Goal: Task Accomplishment & Management: Manage account settings

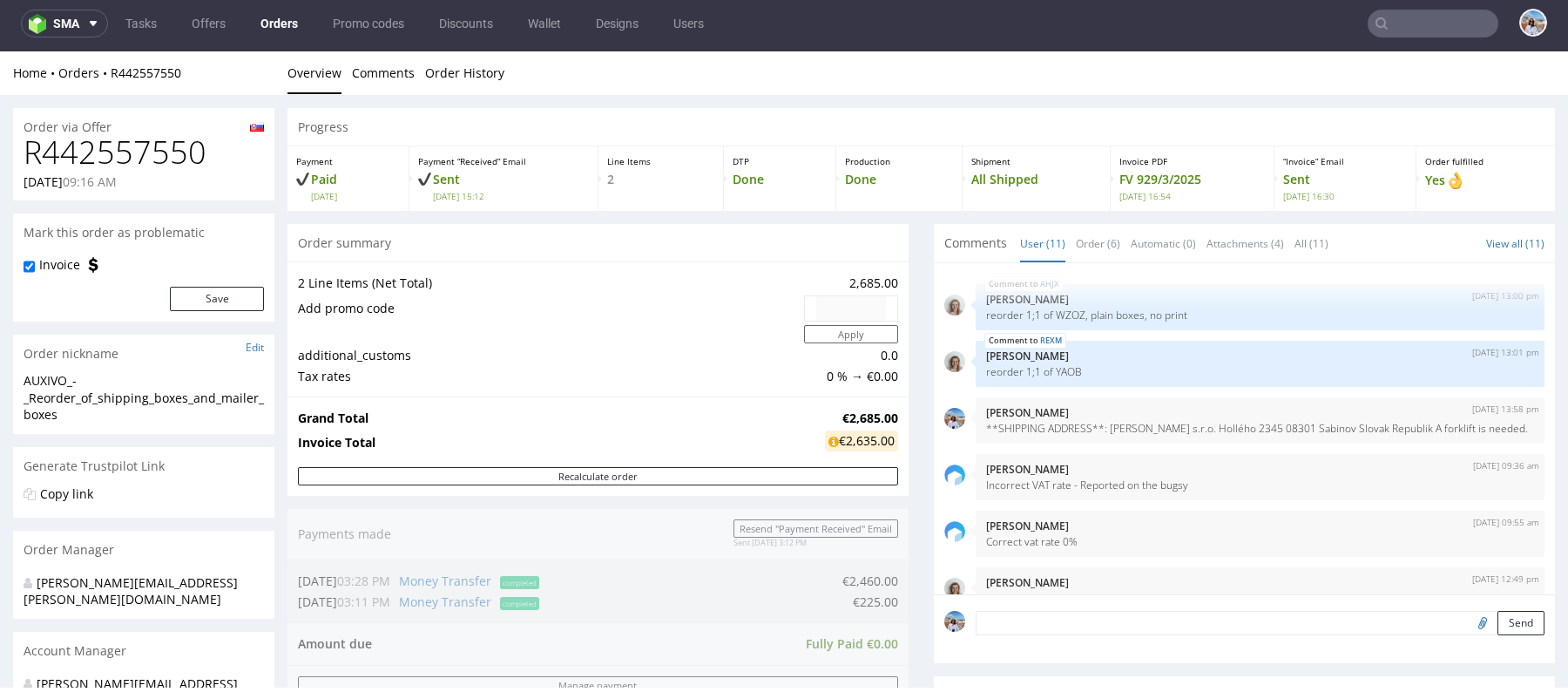
scroll to position [418, 0]
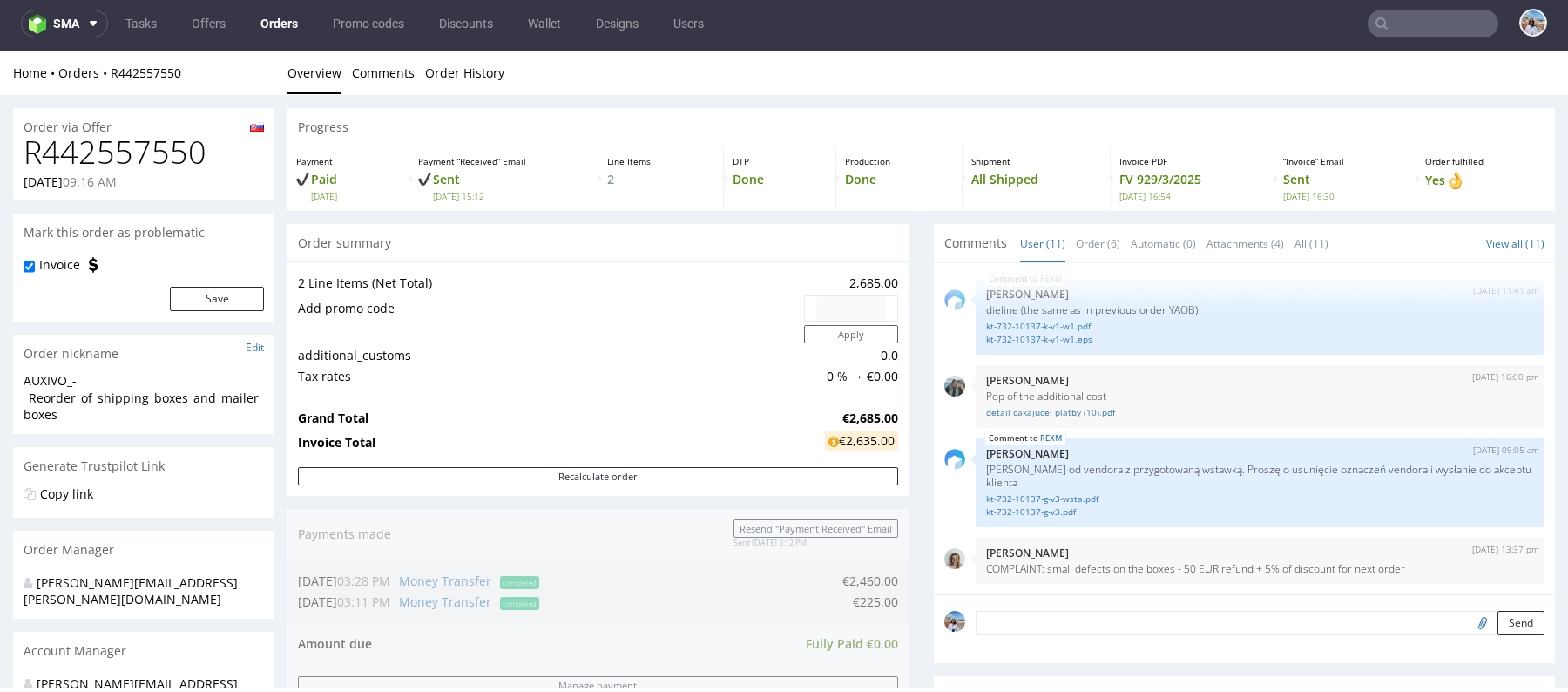
click at [1403, 23] on input "text" at bounding box center [1433, 23] width 130 height 28
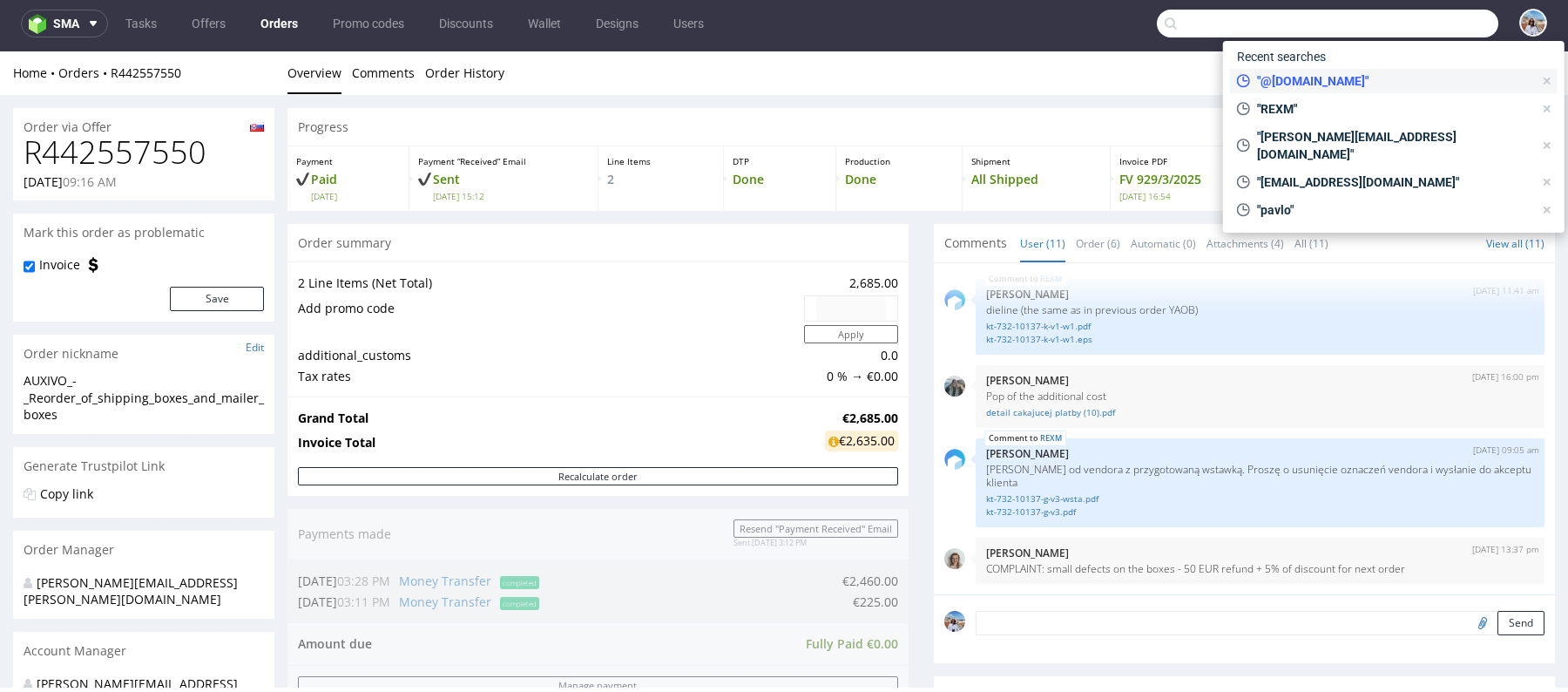
click at [1334, 75] on span ""@[DOMAIN_NAME]"" at bounding box center [1391, 81] width 283 height 17
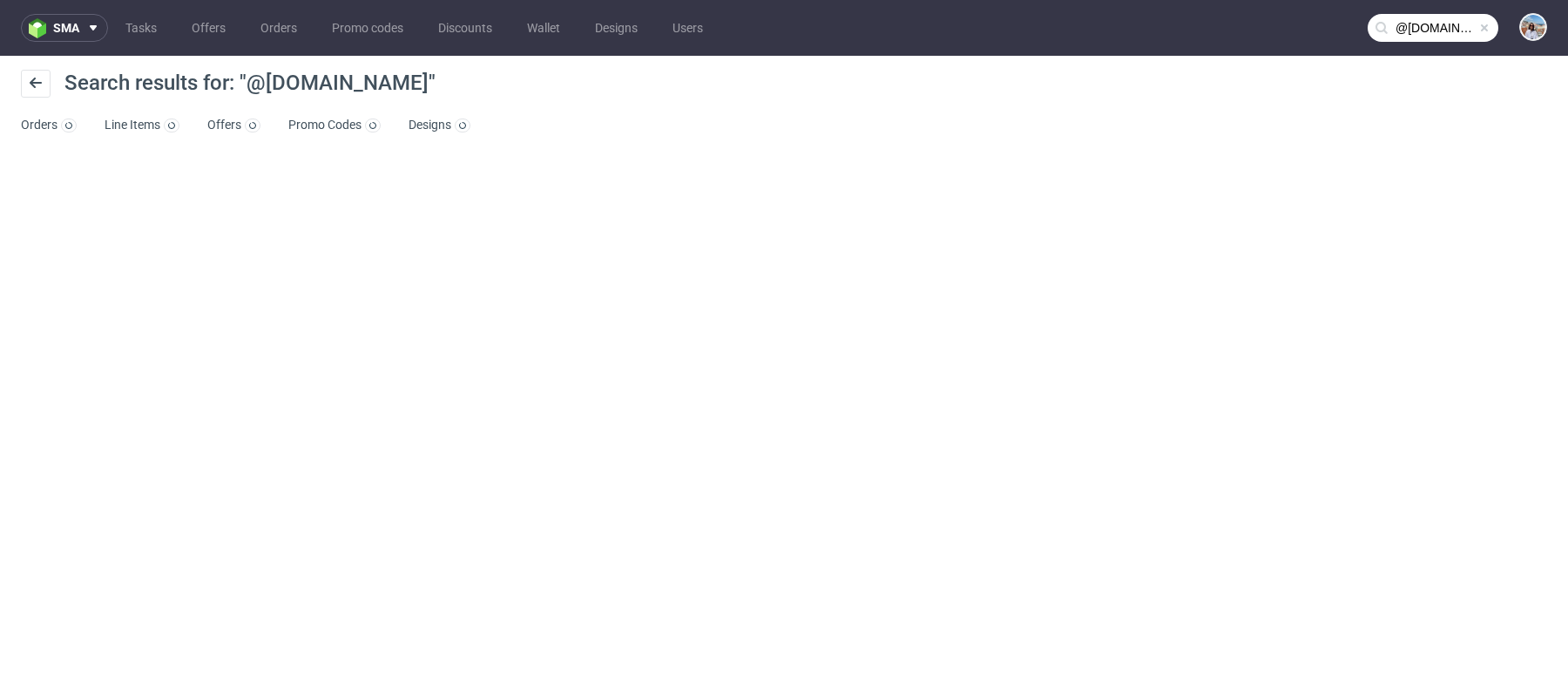
type input "@[DOMAIN_NAME]"
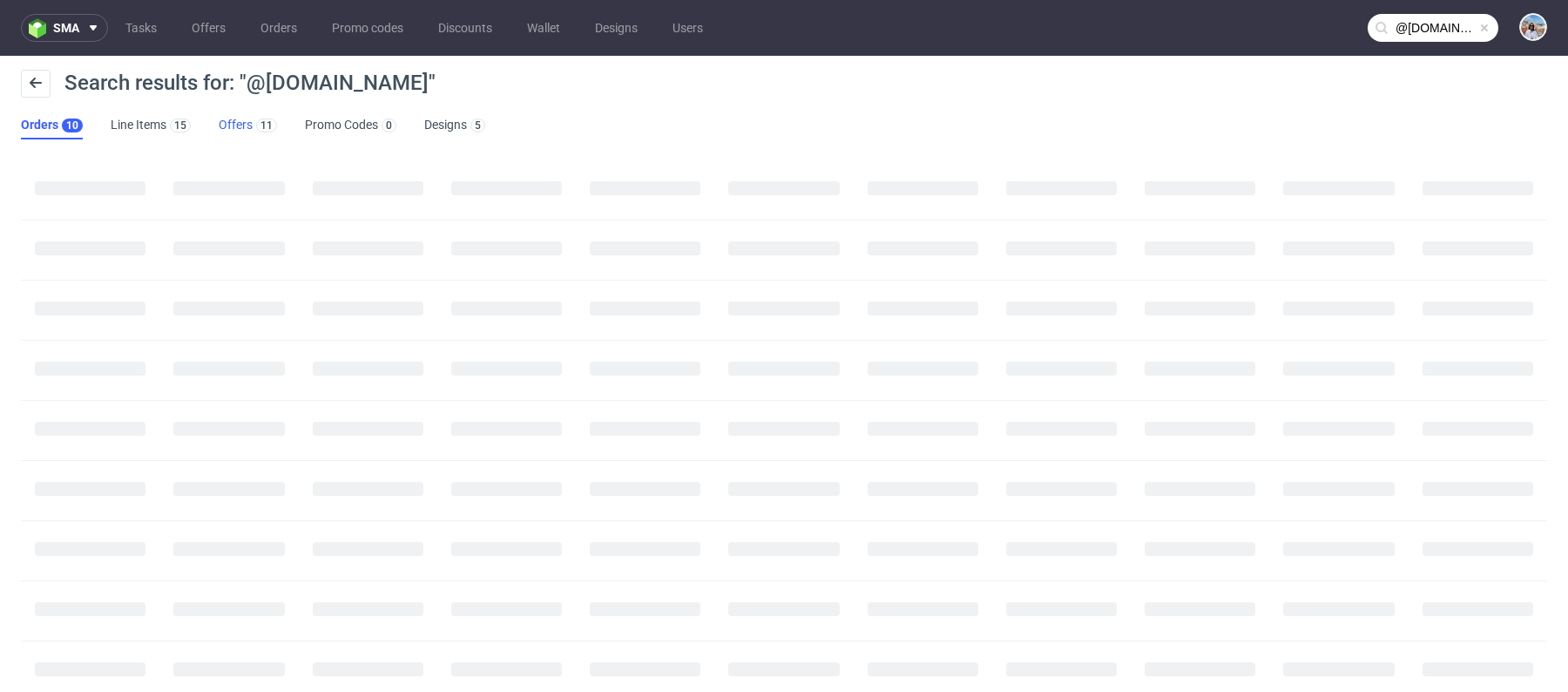
click at [231, 125] on link "Offers 11" at bounding box center [247, 125] width 58 height 28
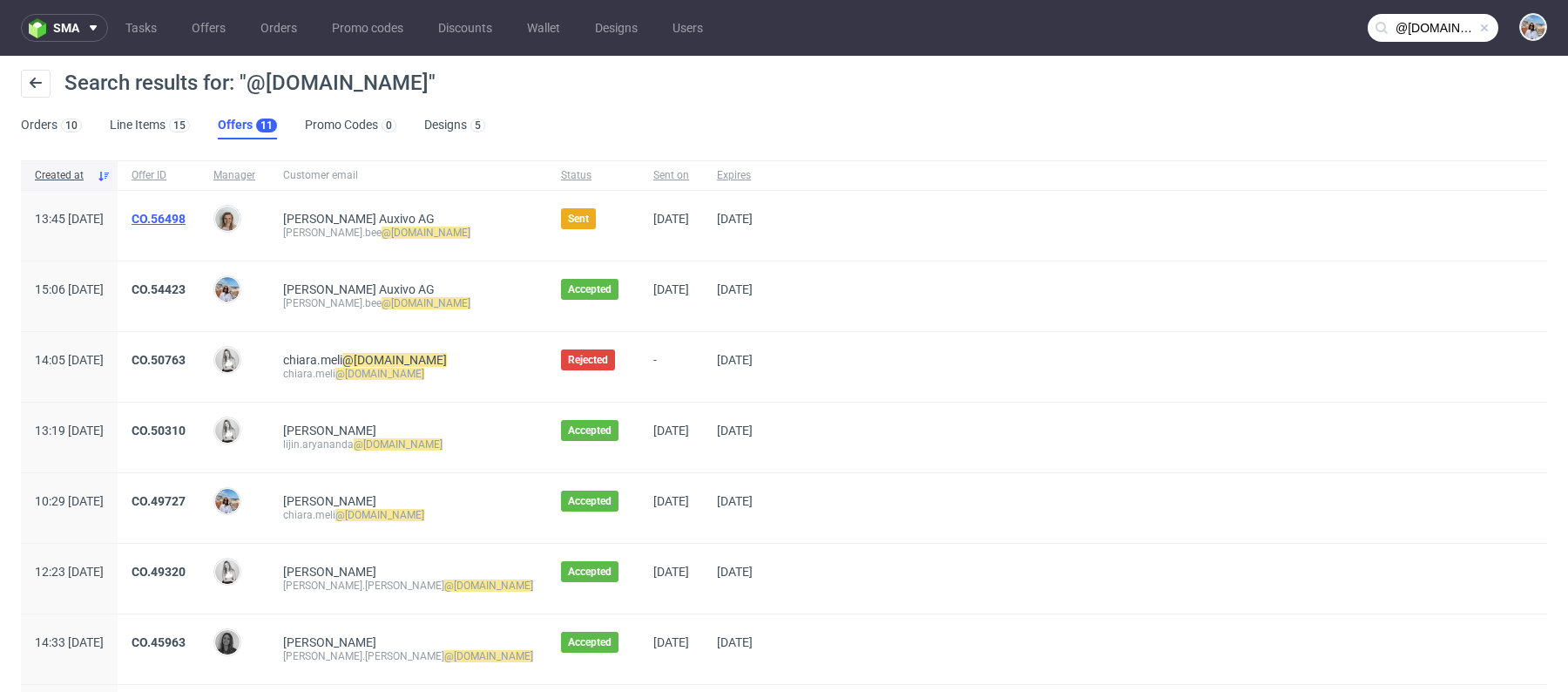
click at [185, 213] on link "CO.56498" at bounding box center [158, 218] width 54 height 14
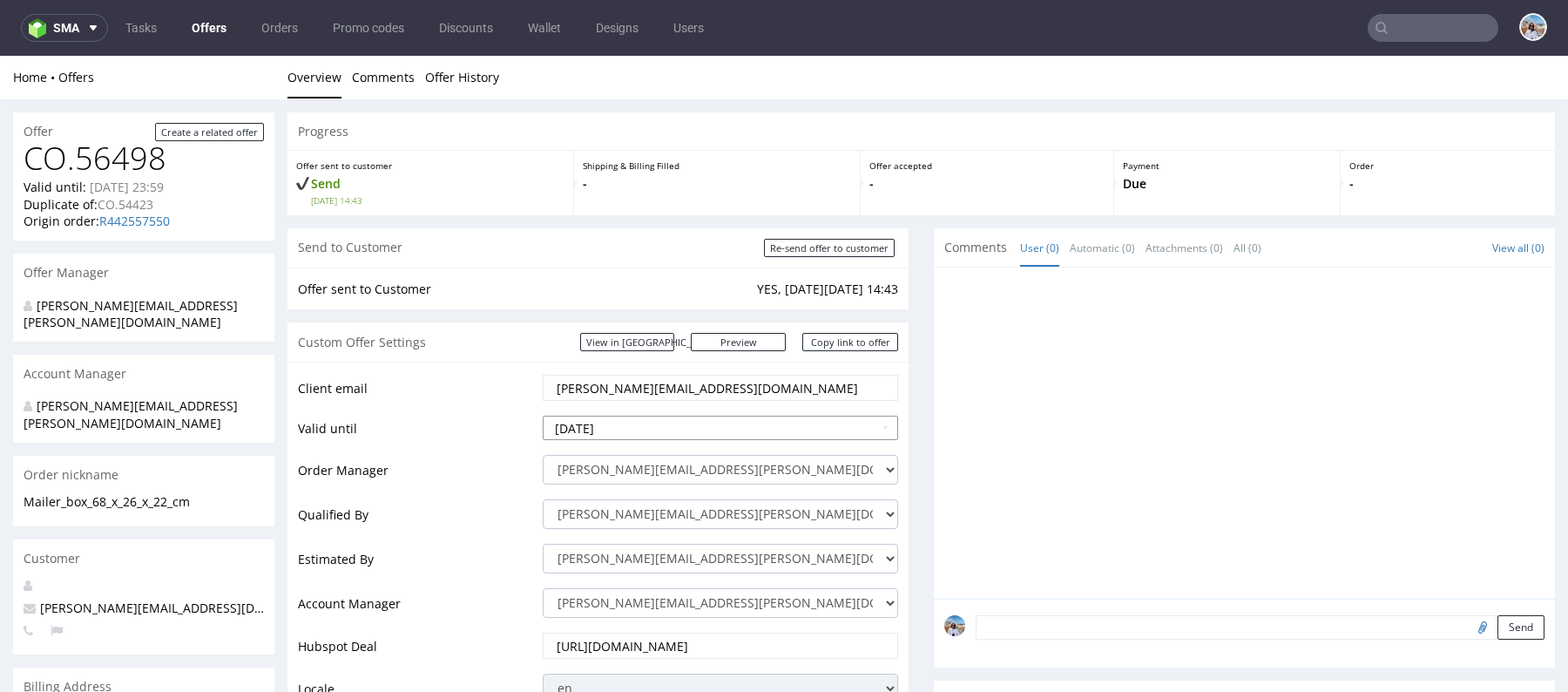
scroll to position [36, 0]
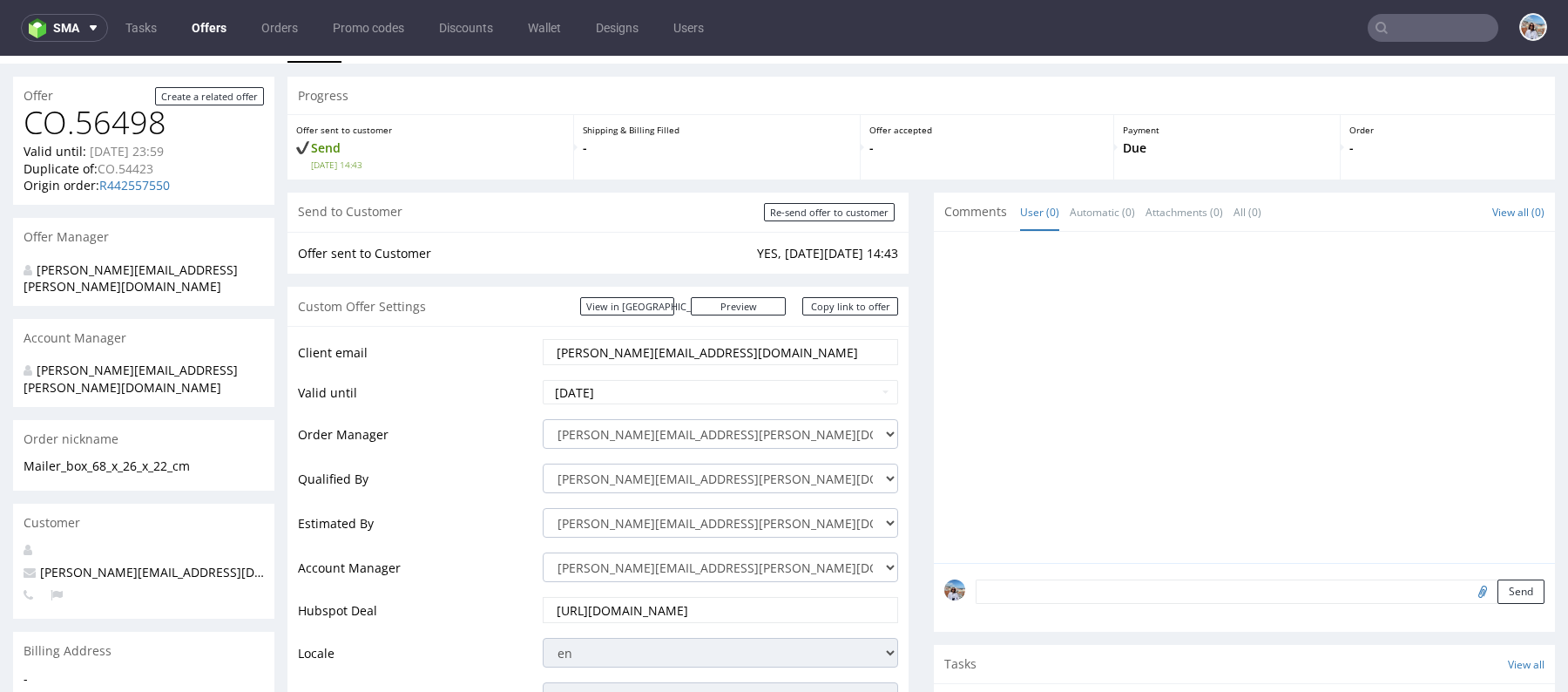
click at [652, 343] on input "[PERSON_NAME][EMAIL_ADDRESS][DOMAIN_NAME]" at bounding box center [721, 352] width 331 height 24
paste input "chiara.meli"
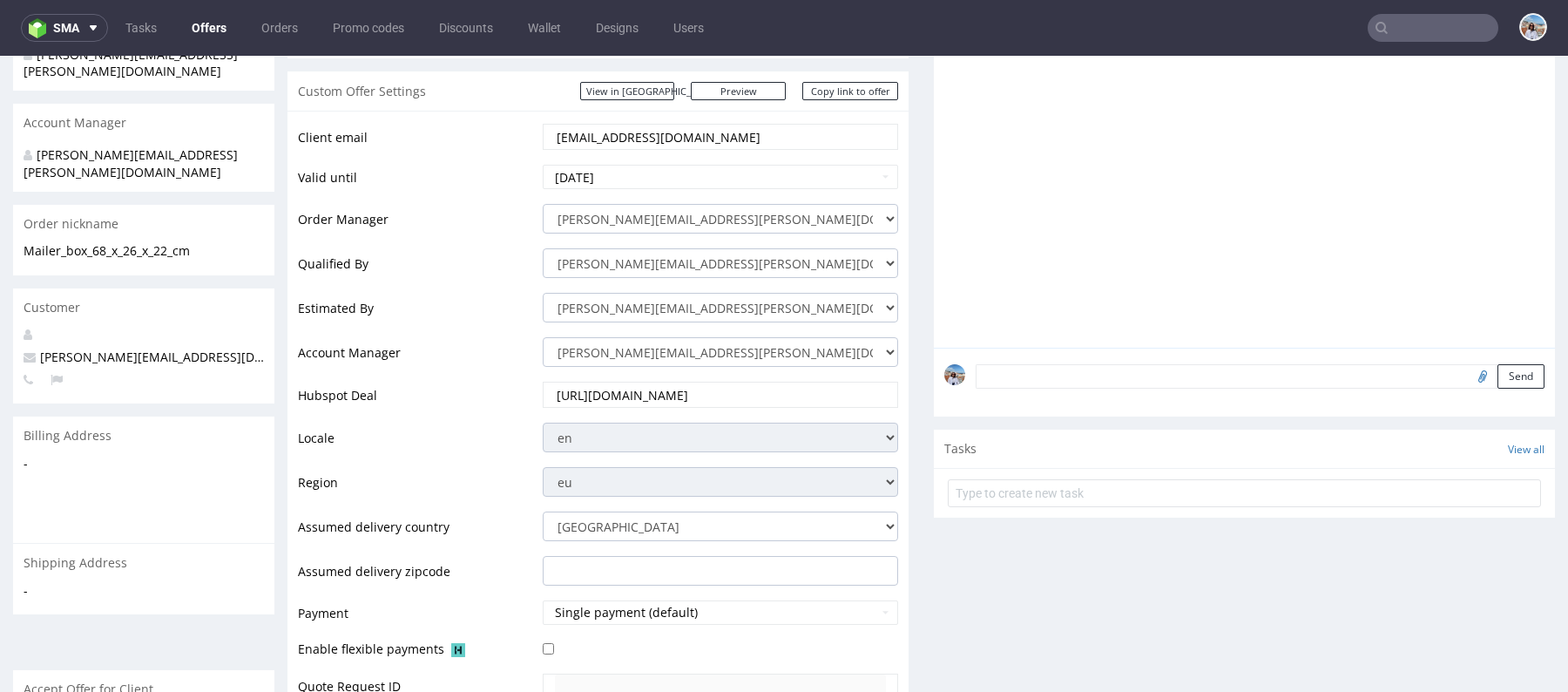
scroll to position [446, 0]
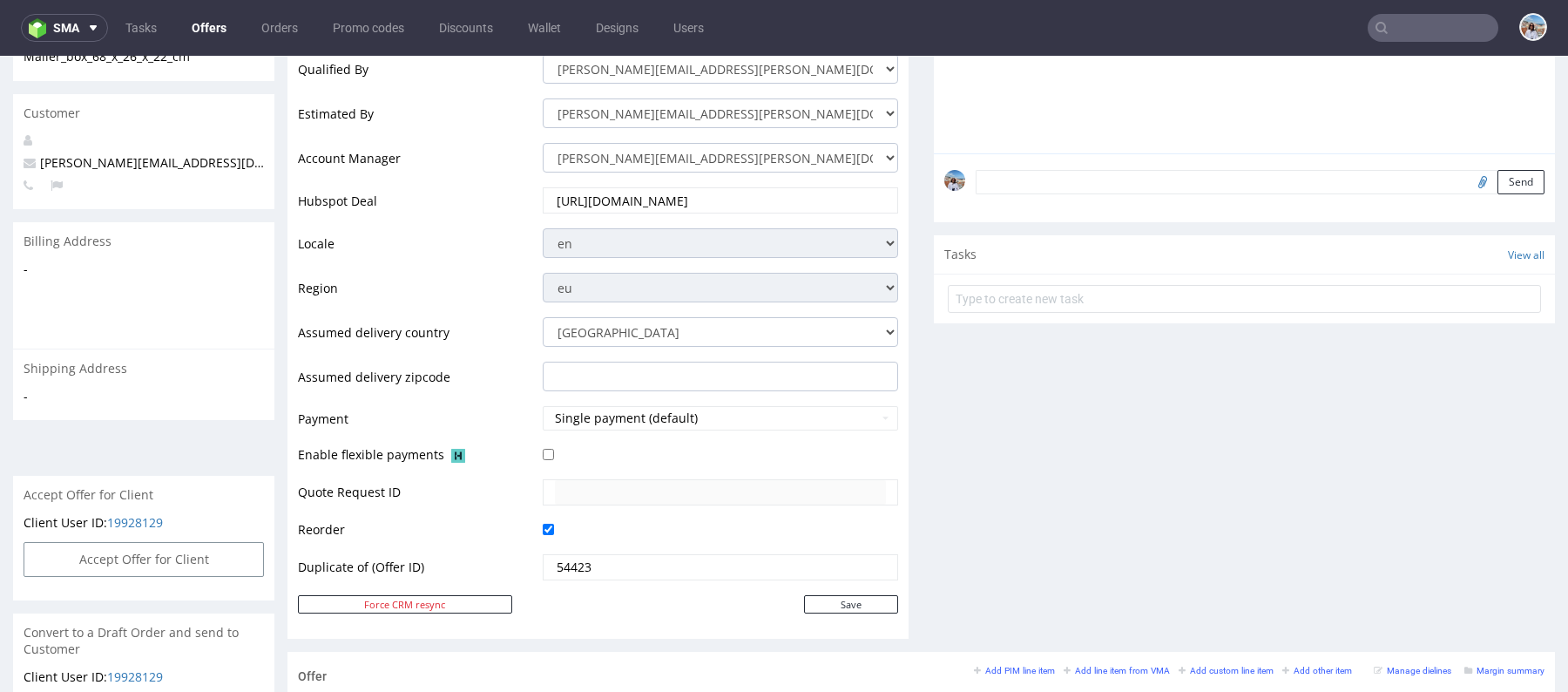
type input "[EMAIL_ADDRESS][DOMAIN_NAME]"
click at [844, 578] on td "54423" at bounding box center [718, 573] width 360 height 41
click at [844, 595] on input "Save" at bounding box center [850, 604] width 94 height 18
type input "In progress..."
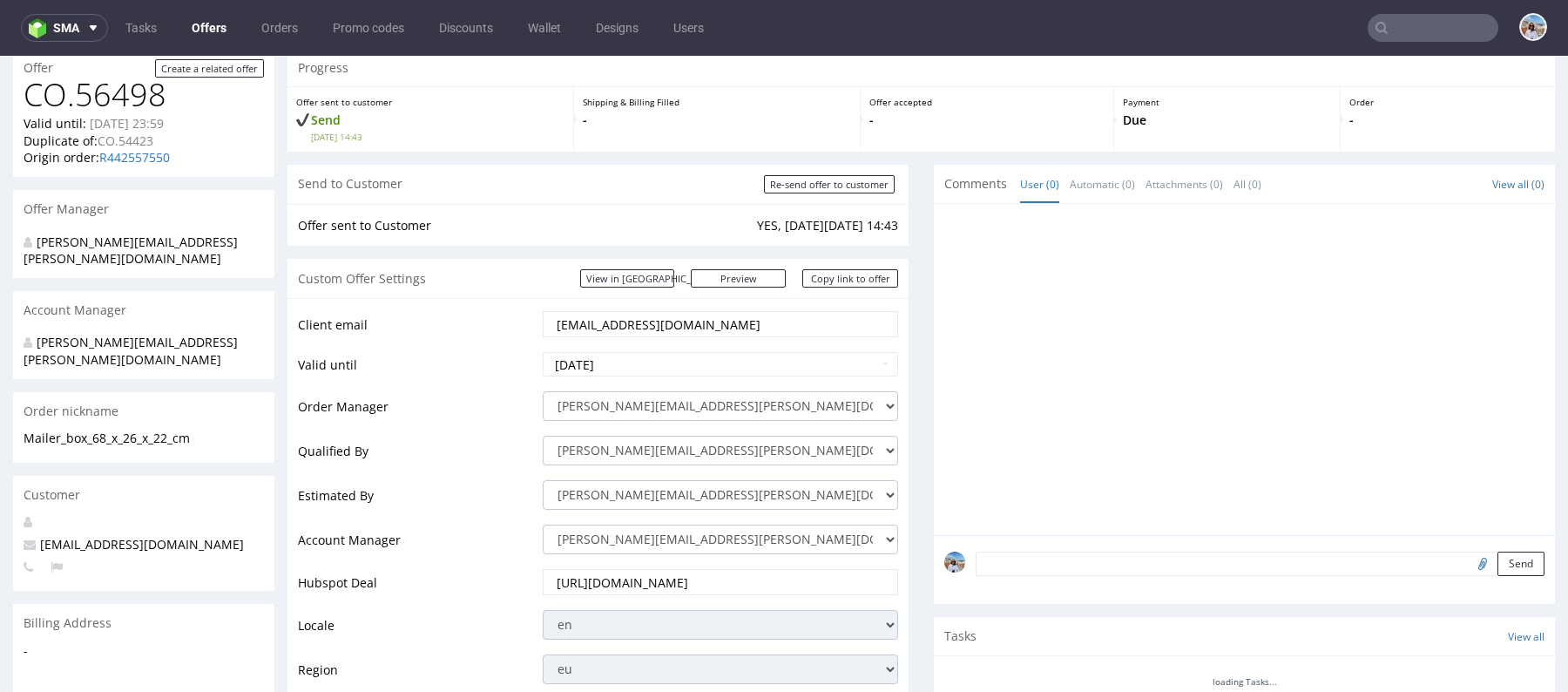
scroll to position [0, 0]
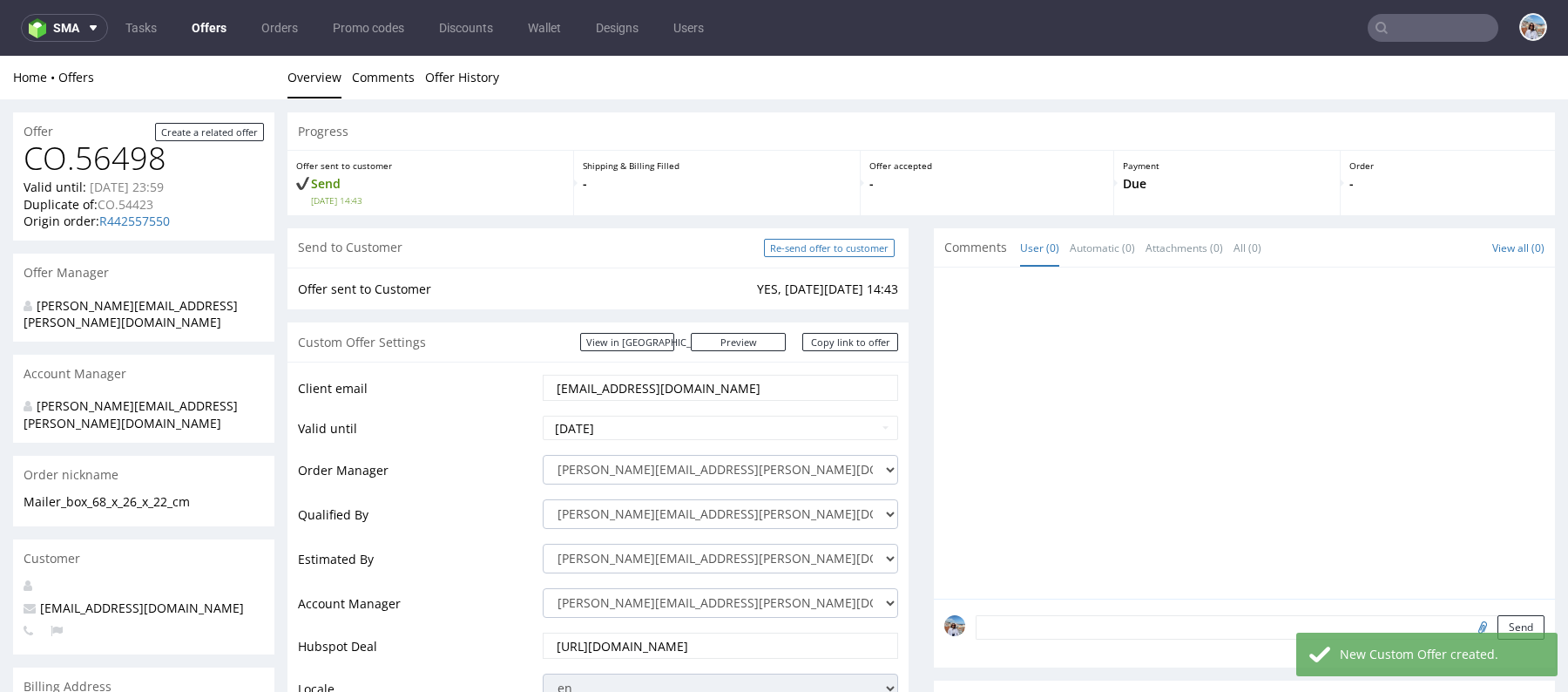
click at [806, 251] on input "Re-send offer to customer" at bounding box center [829, 247] width 130 height 18
type input "In progress..."
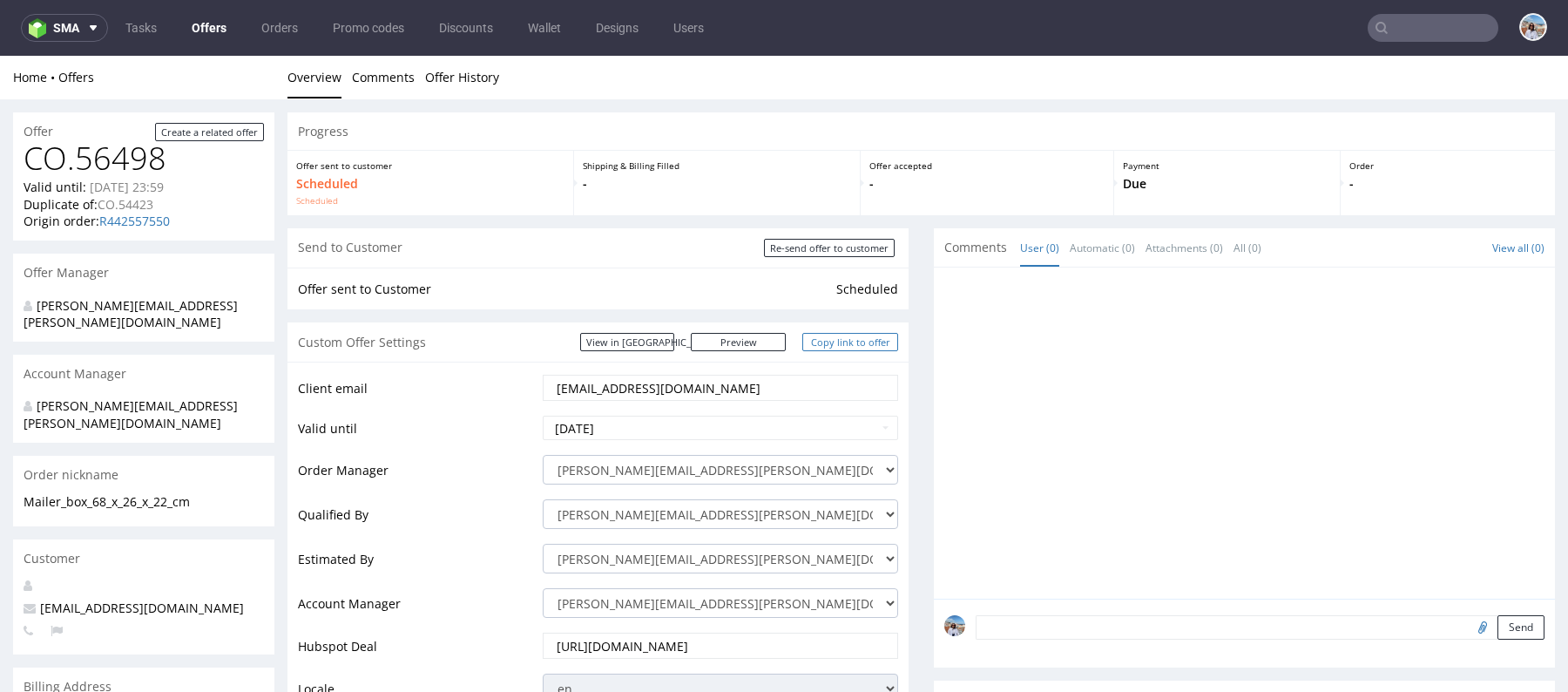
click at [839, 344] on link "Copy link to offer" at bounding box center [850, 342] width 96 height 18
click at [1412, 22] on input "text" at bounding box center [1433, 27] width 130 height 28
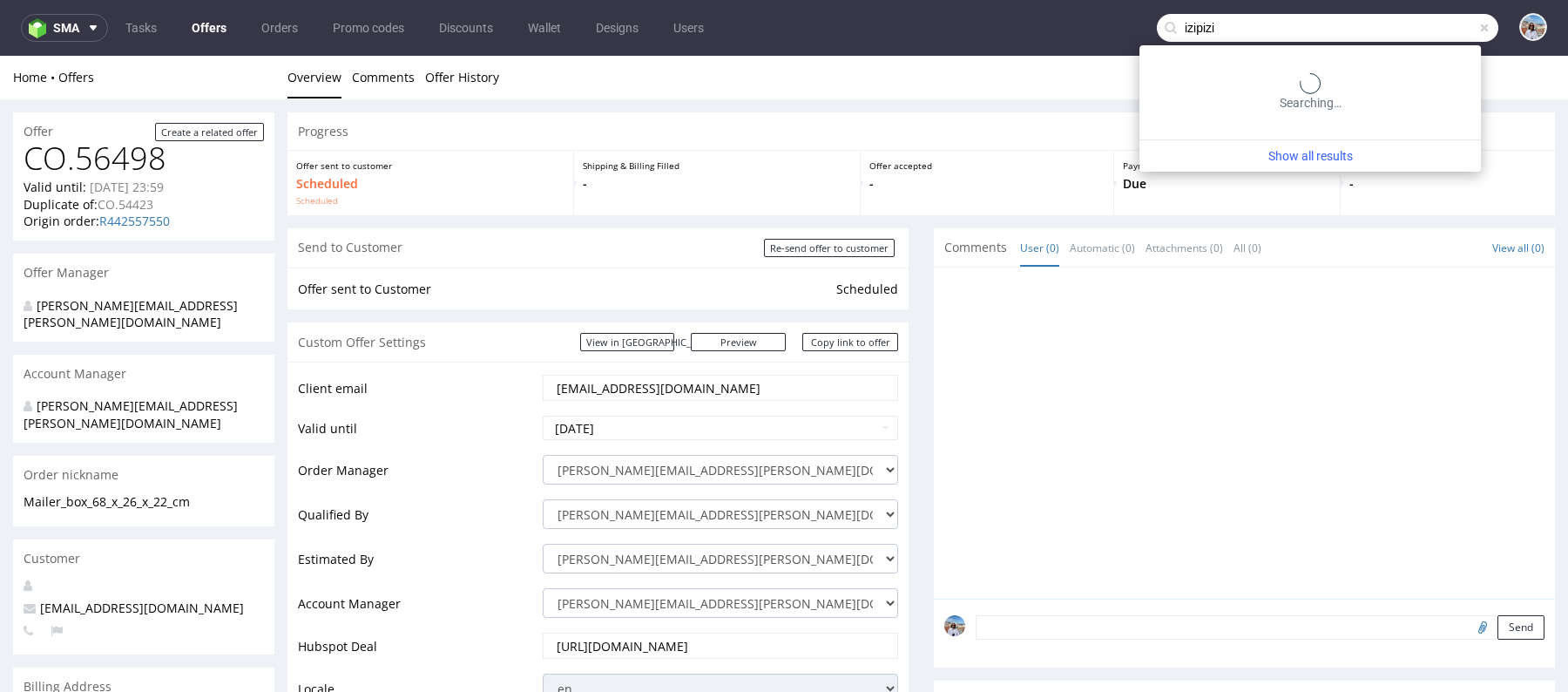
type input "izipizi"
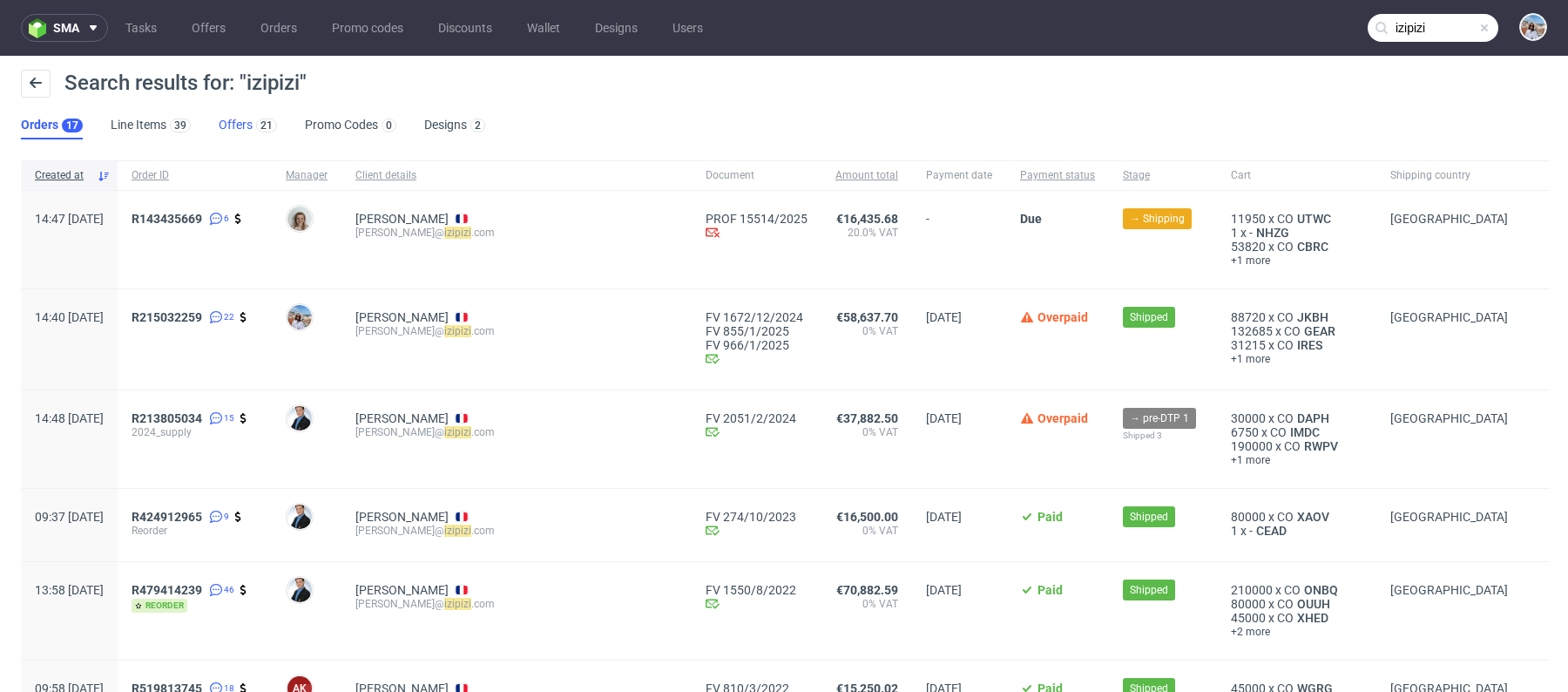
click at [244, 126] on link "Offers 21" at bounding box center [247, 125] width 58 height 28
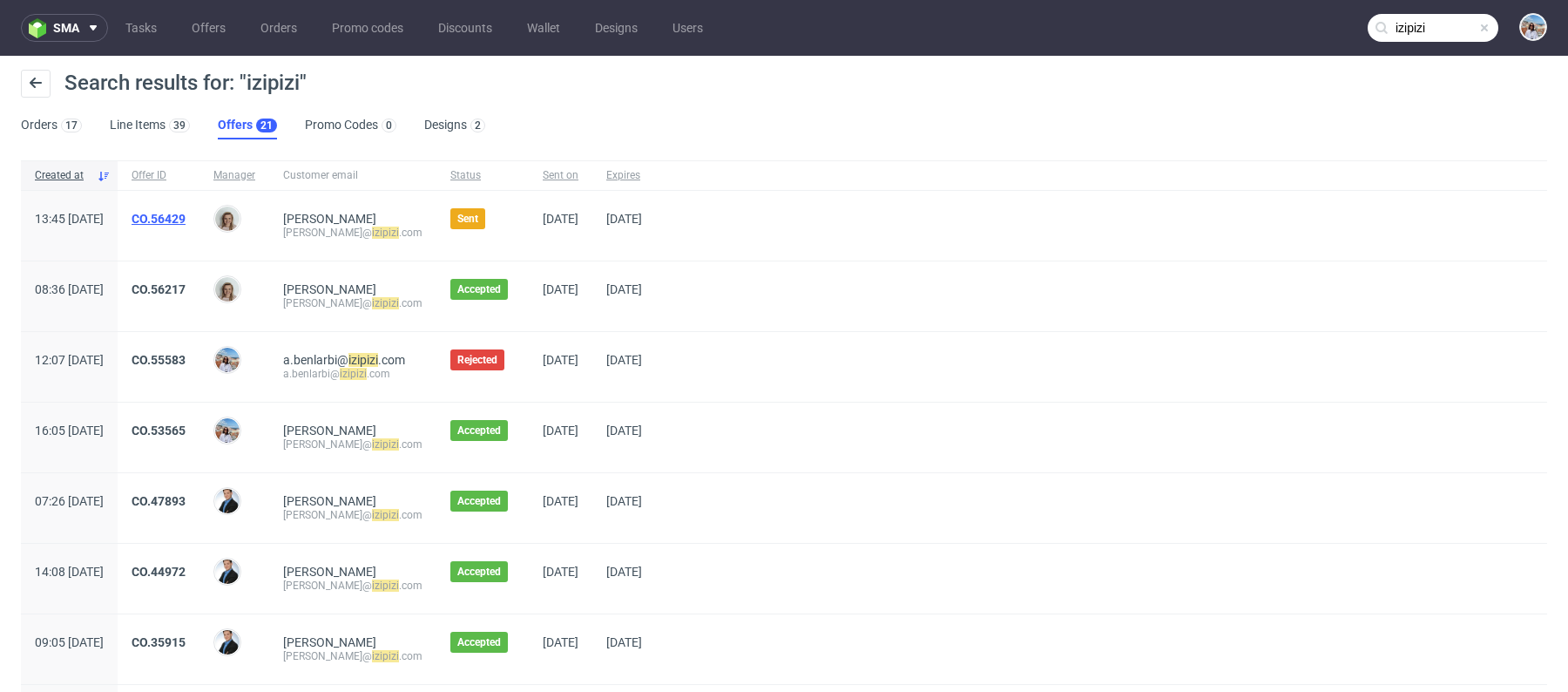
click at [185, 213] on link "CO.56429" at bounding box center [158, 218] width 54 height 14
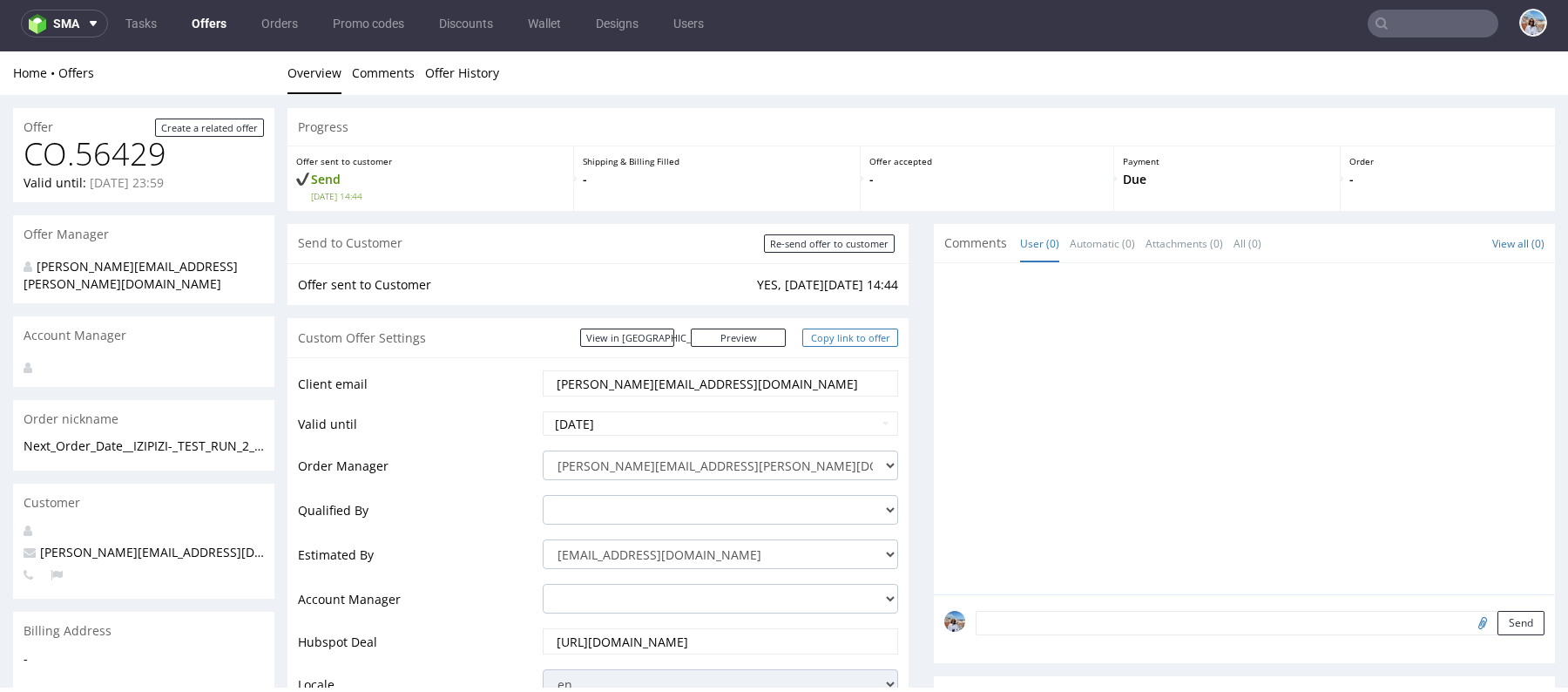
click at [849, 345] on link "Copy link to offer" at bounding box center [850, 337] width 96 height 18
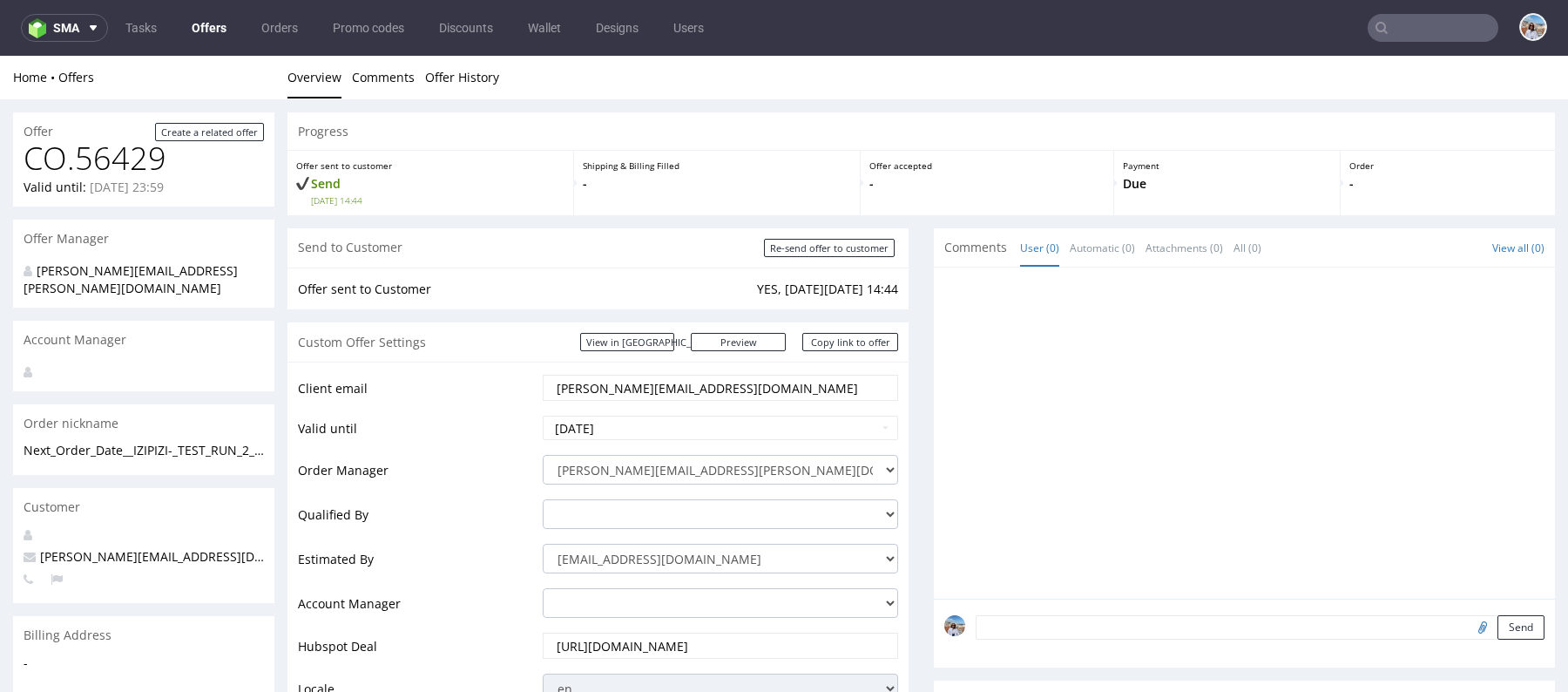
click at [1404, 8] on nav "sma Tasks Offers Orders Promo codes Discounts Wallet Designs Users" at bounding box center [784, 28] width 1568 height 56
click at [1404, 12] on nav "sma Tasks Offers Orders Promo codes Discounts Wallet Designs Users" at bounding box center [784, 28] width 1568 height 56
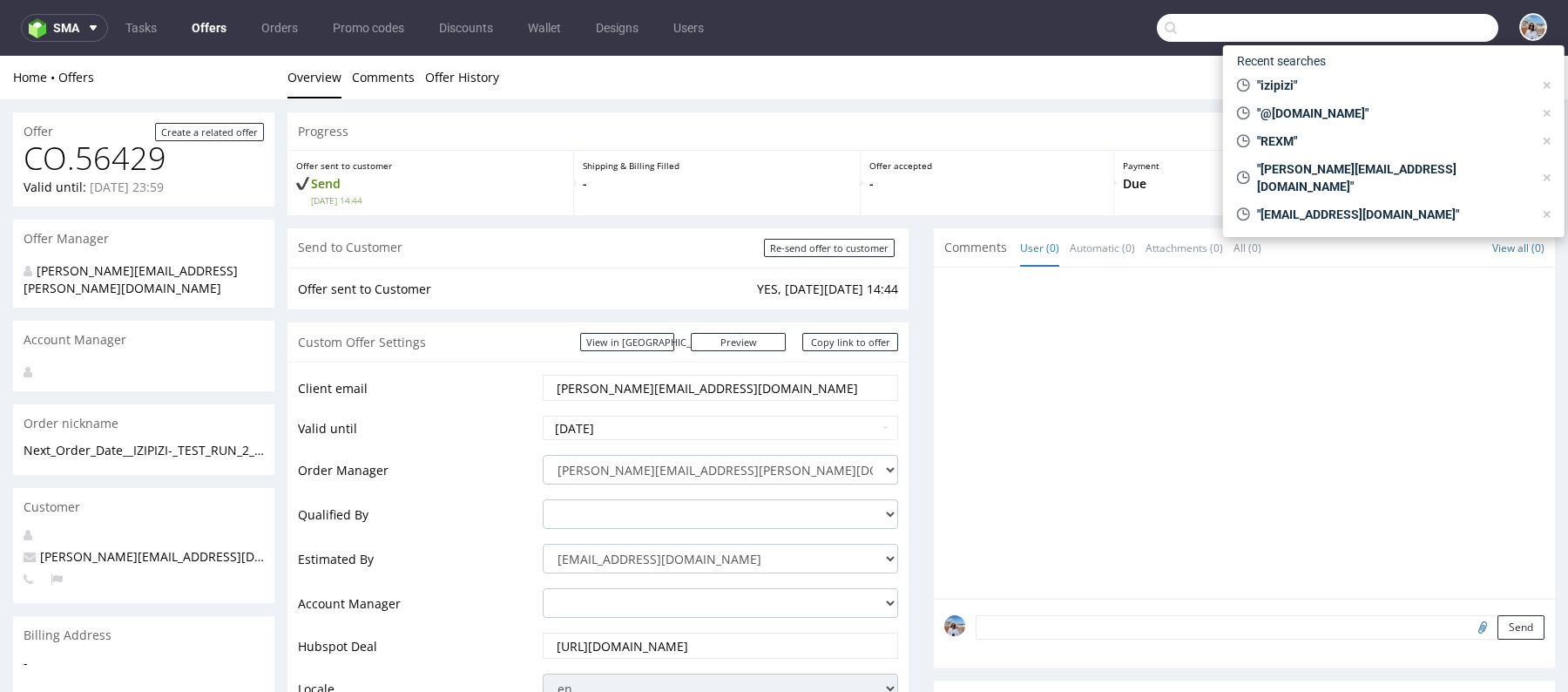
click at [1404, 31] on input "text" at bounding box center [1328, 27] width 342 height 28
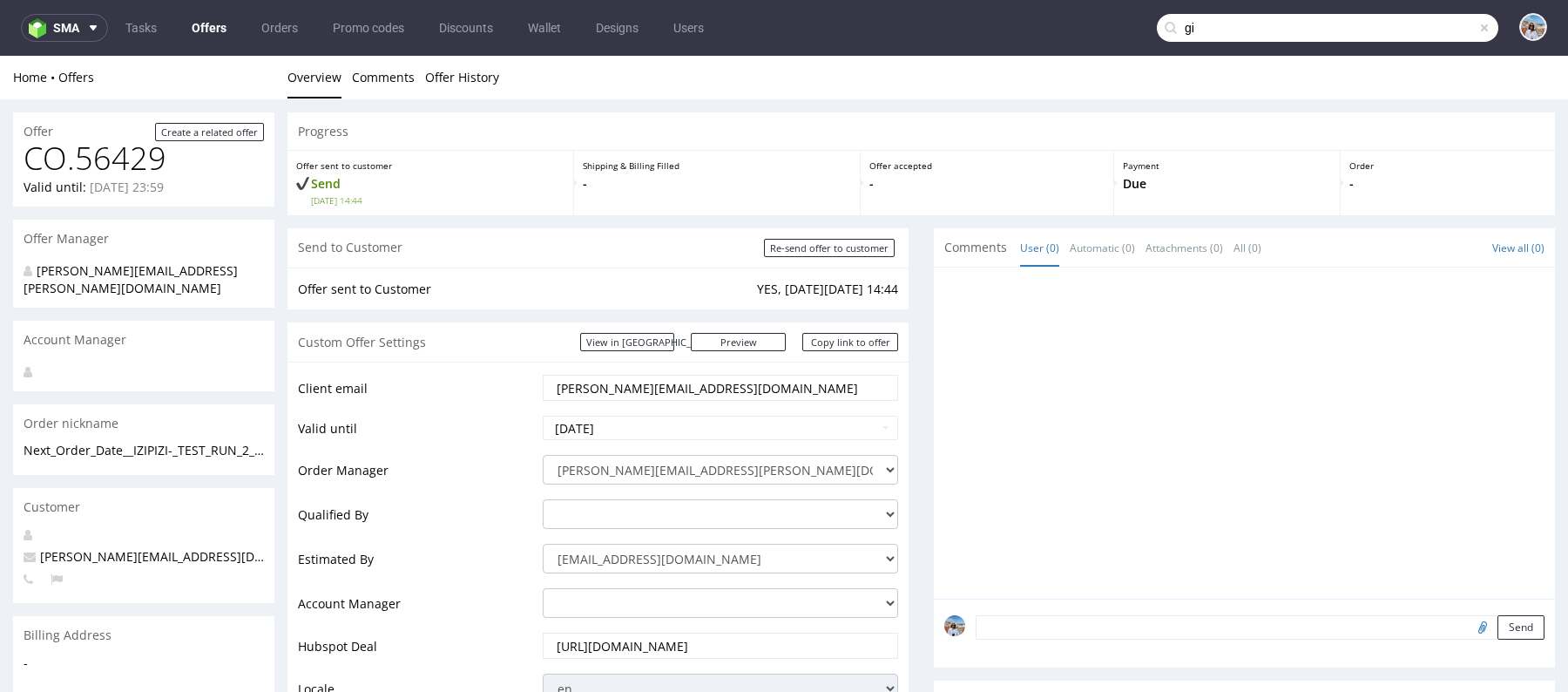
type input "g"
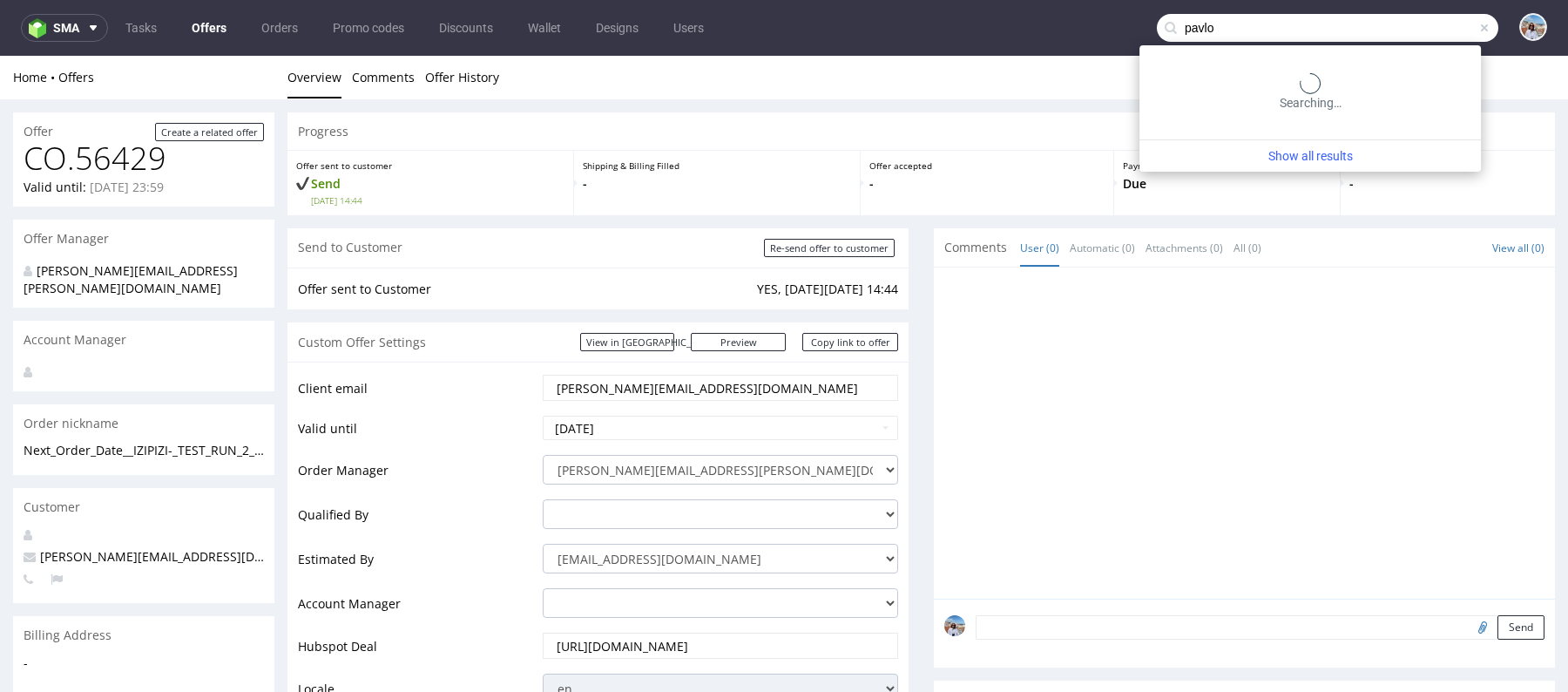
type input "pavlo"
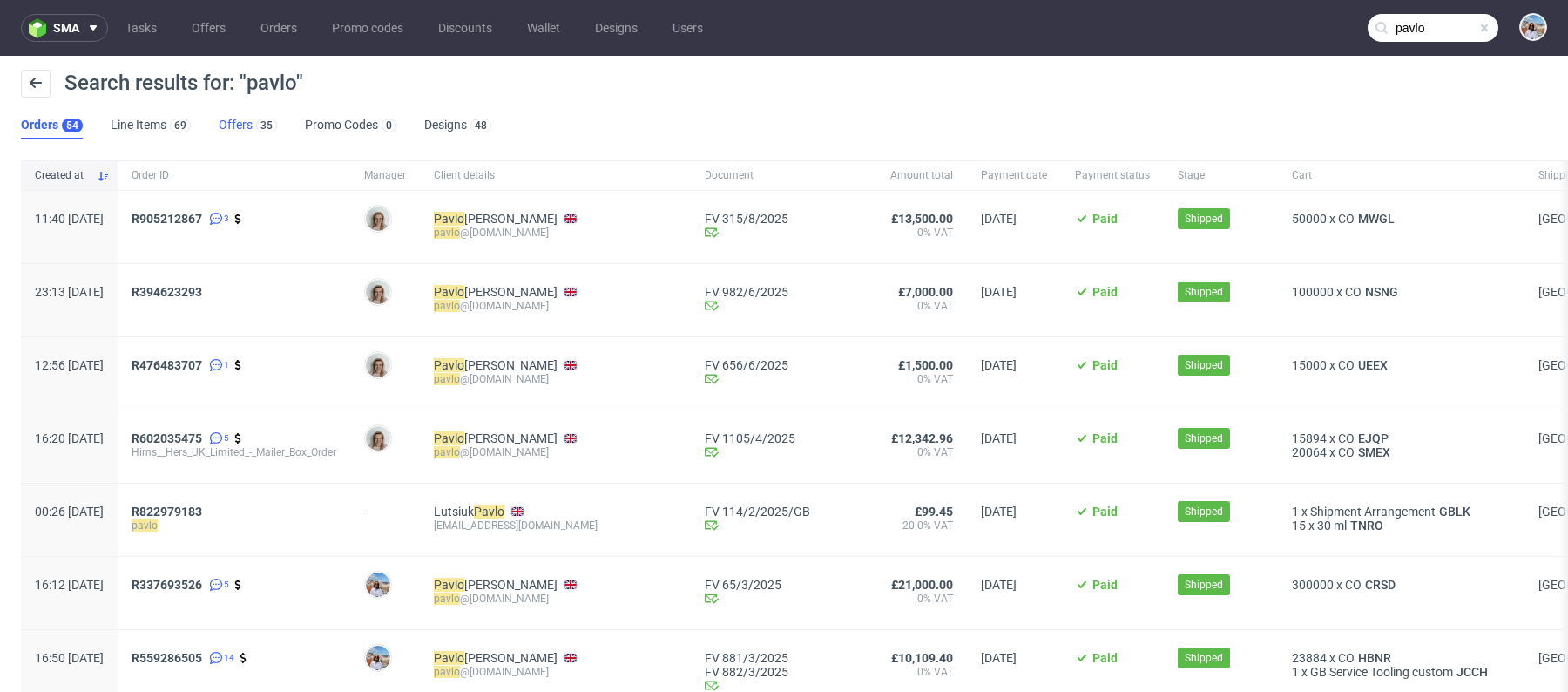
click at [237, 116] on link "Offers 35" at bounding box center [247, 125] width 58 height 28
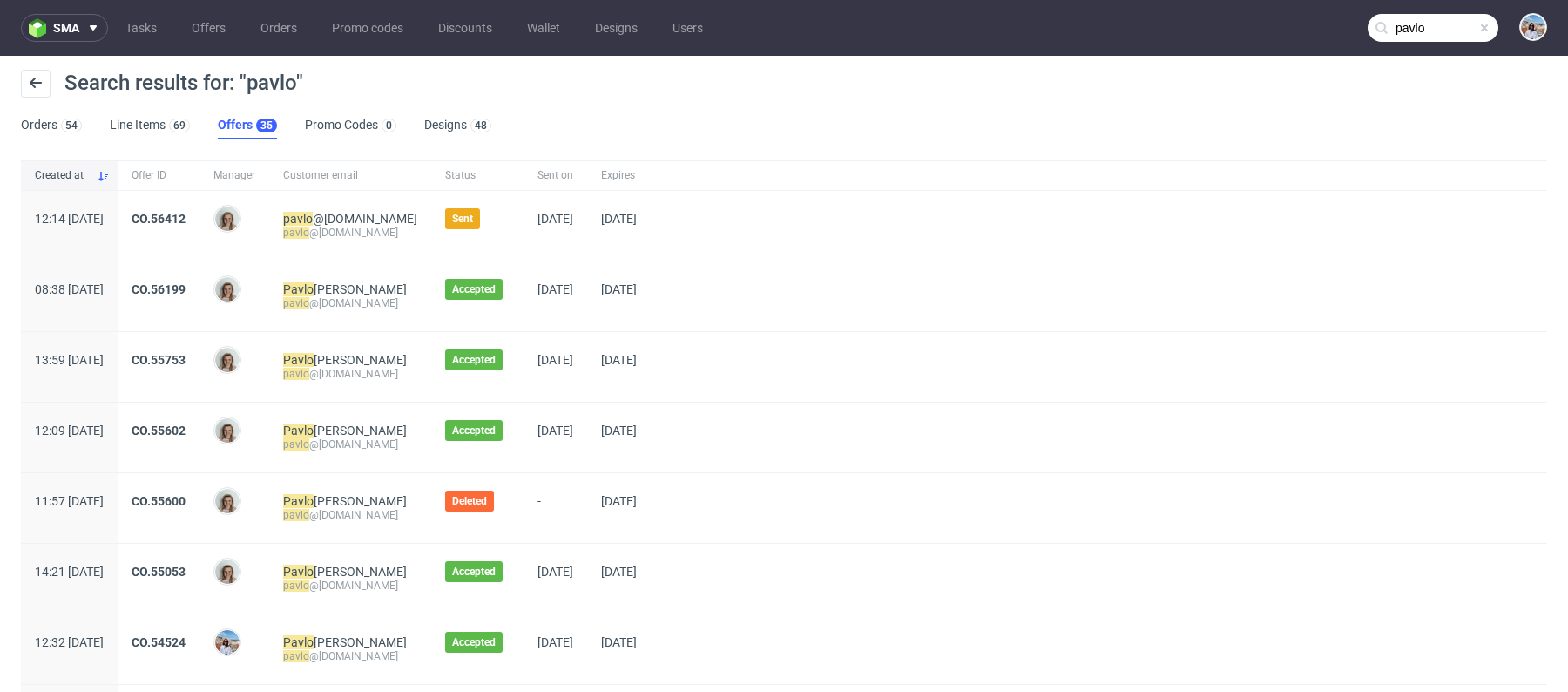
click at [194, 209] on div "CO.56412" at bounding box center [158, 226] width 82 height 70
click at [185, 223] on link "CO.56412" at bounding box center [158, 218] width 54 height 14
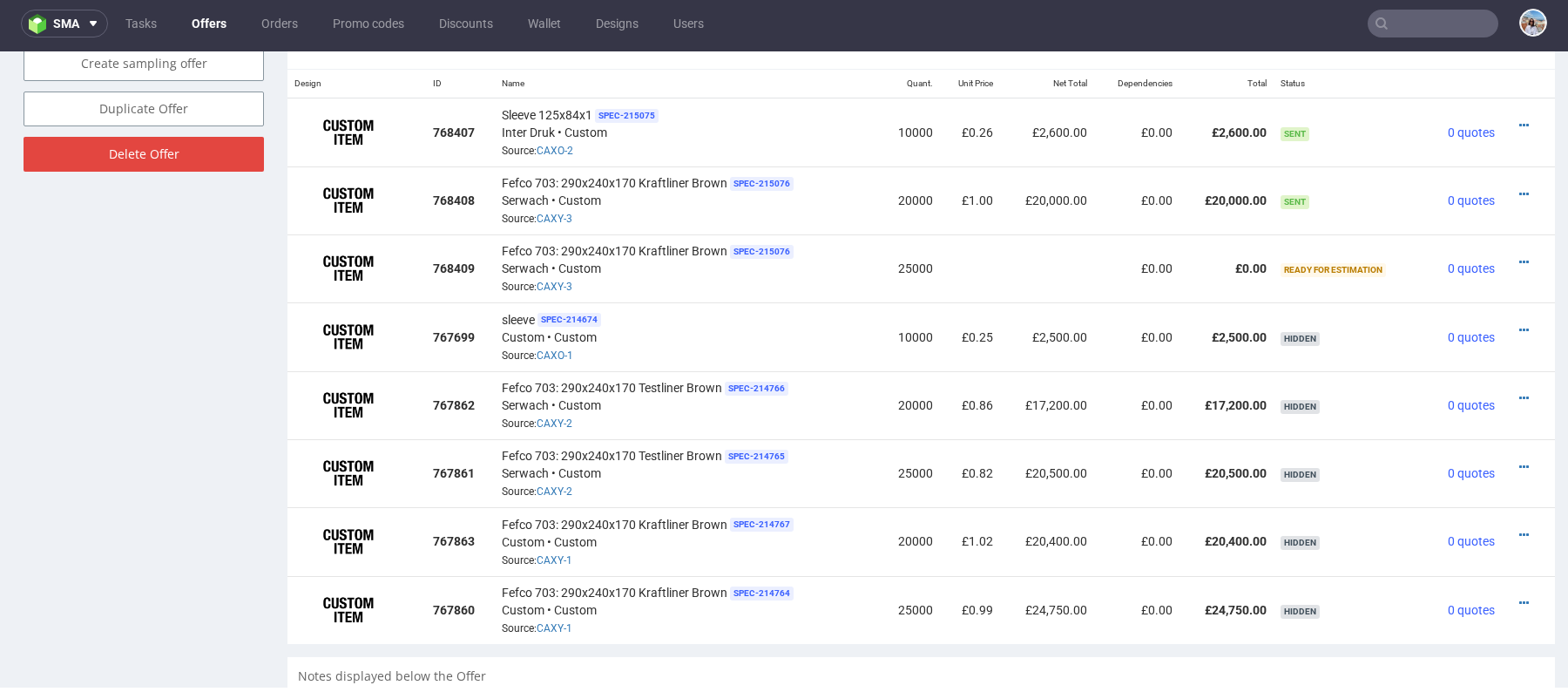
scroll to position [948, 0]
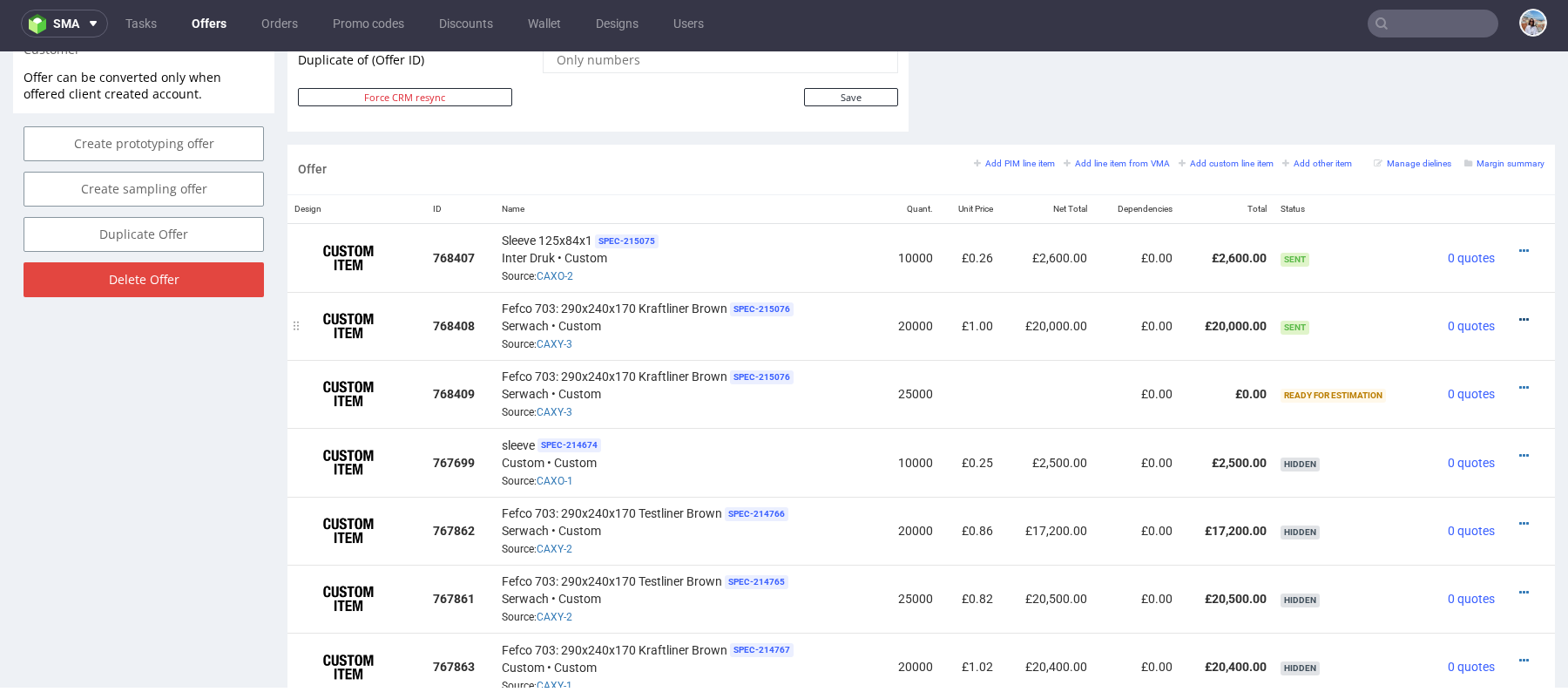
click at [1520, 314] on icon at bounding box center [1525, 320] width 10 height 13
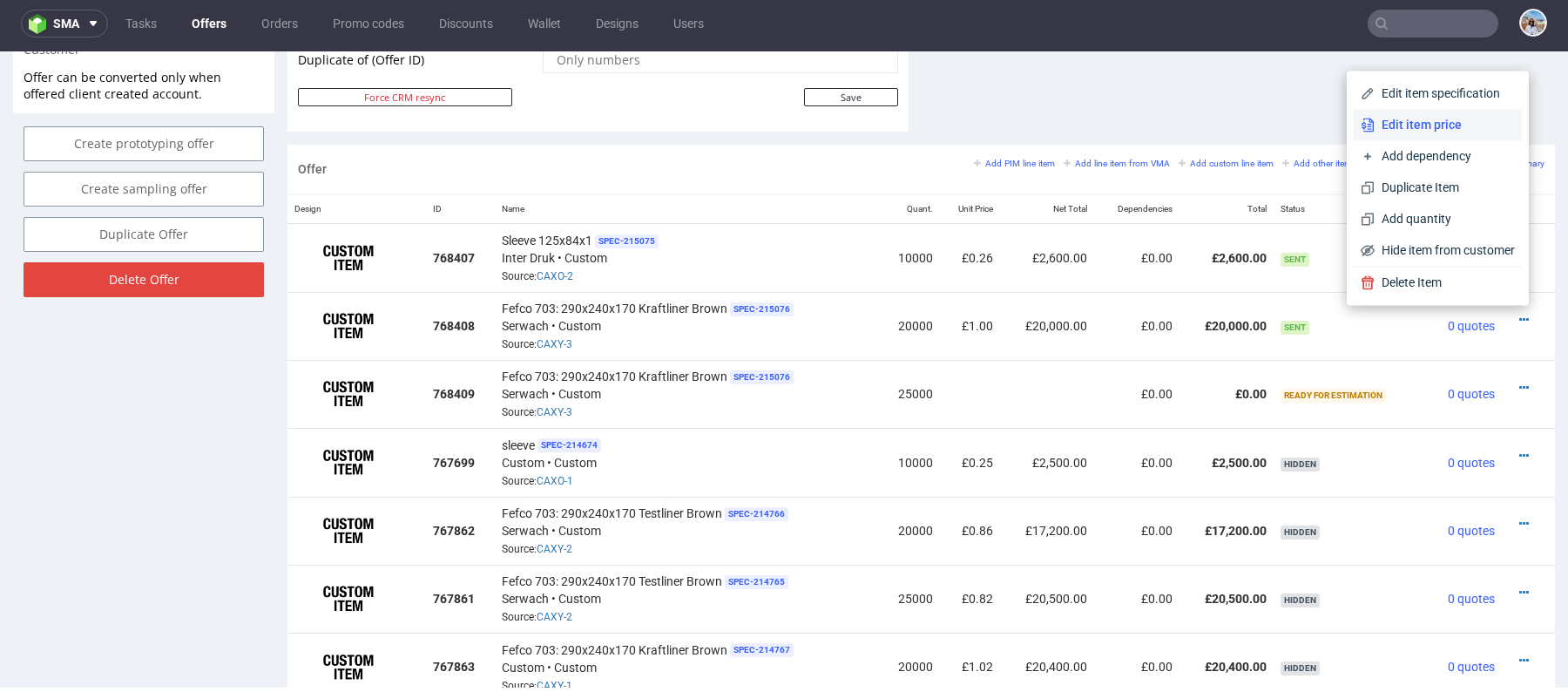
click at [1385, 116] on span "Edit item price" at bounding box center [1444, 125] width 140 height 17
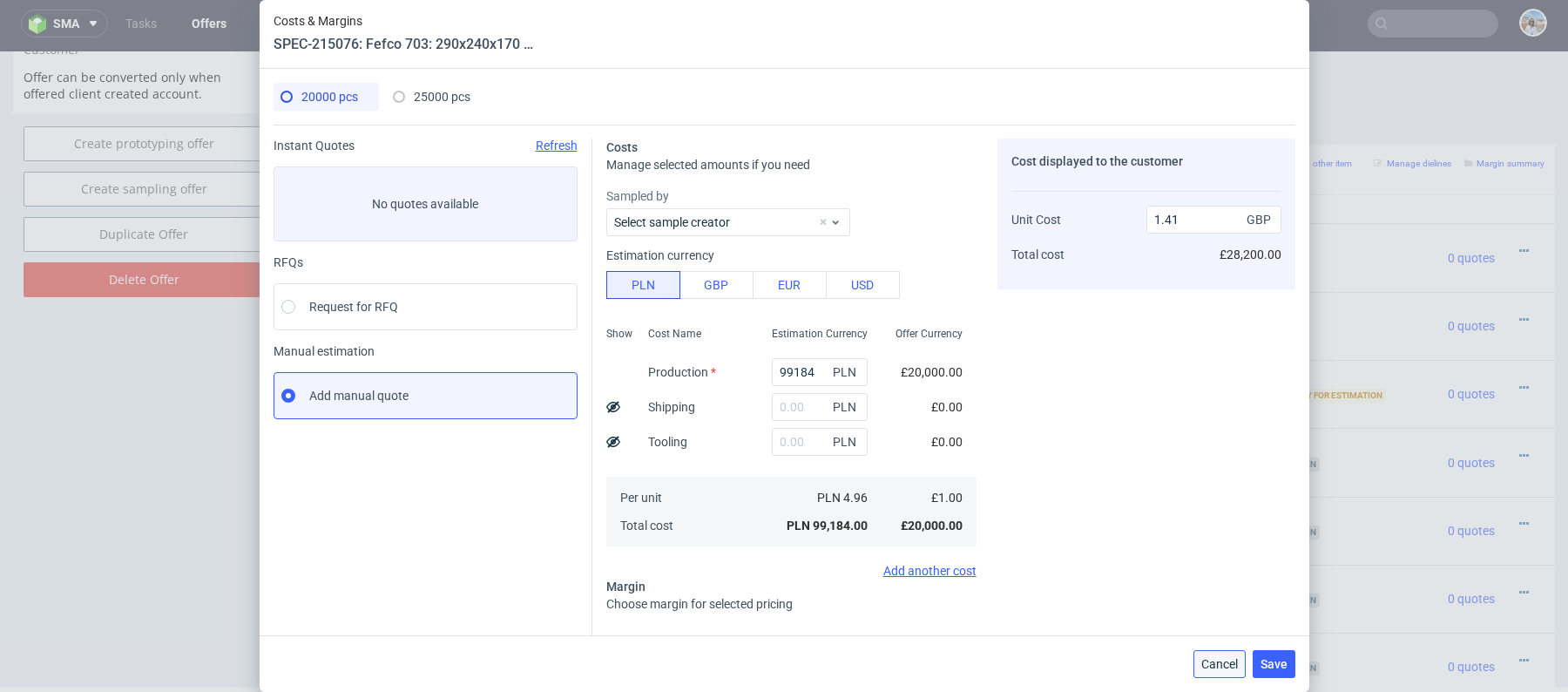
click at [1218, 666] on span "Cancel" at bounding box center [1220, 664] width 37 height 13
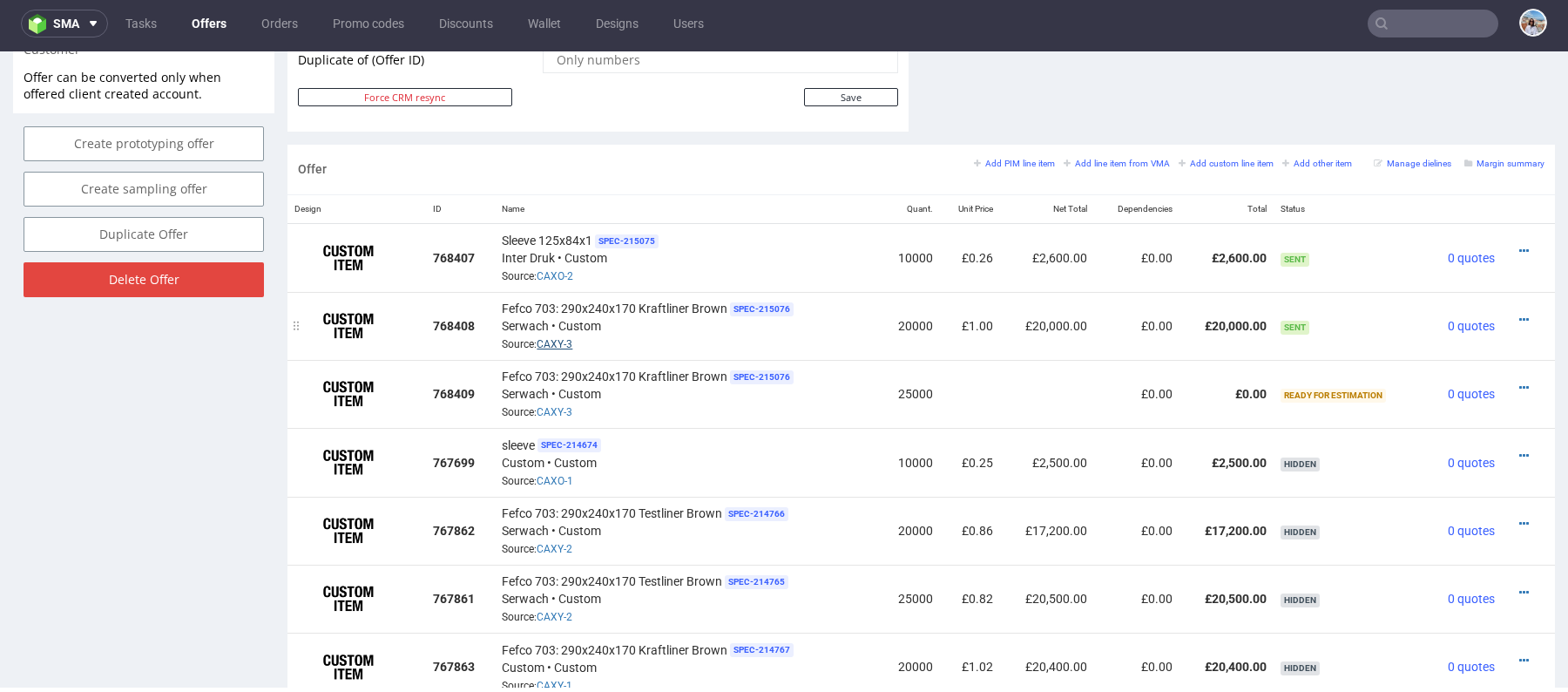
click at [562, 338] on link "CAXY-3" at bounding box center [555, 344] width 36 height 13
click at [1520, 314] on icon at bounding box center [1525, 320] width 10 height 13
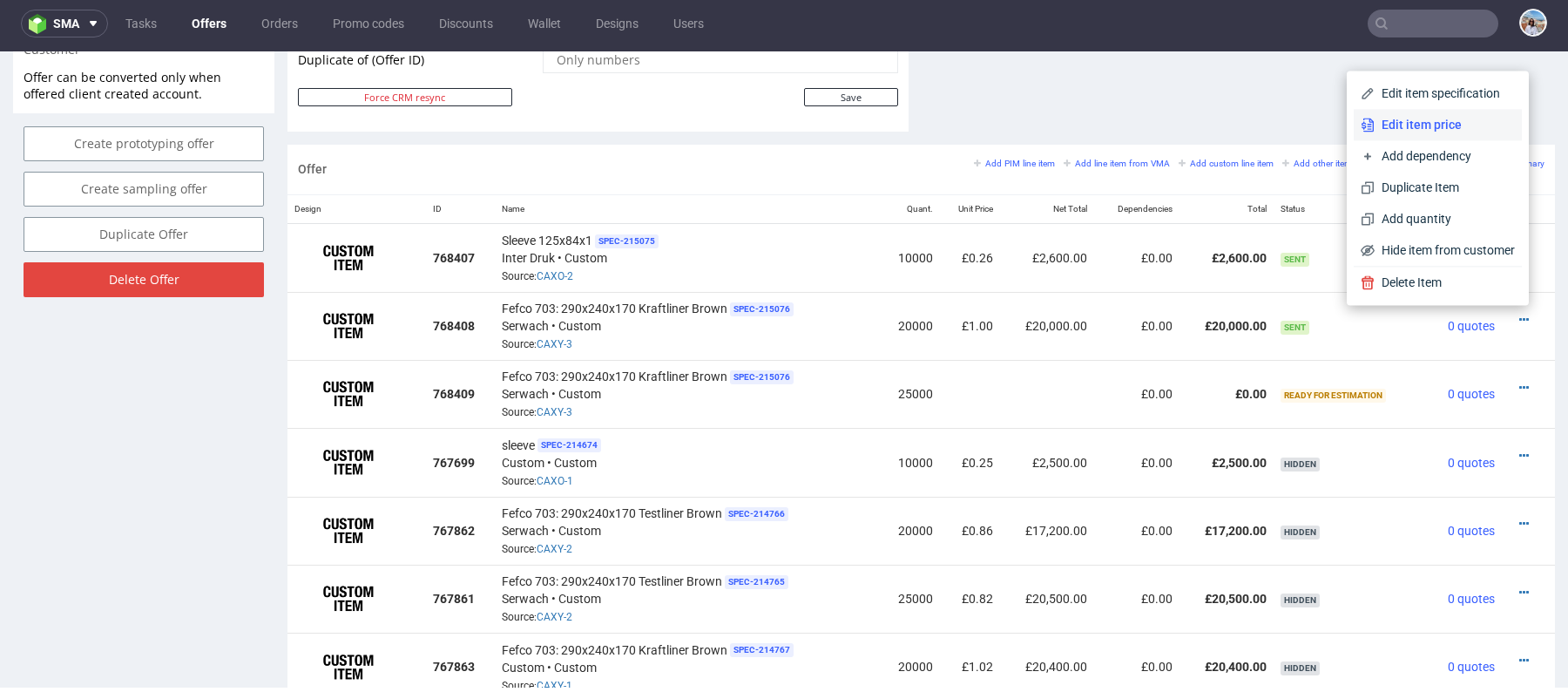
click at [1385, 120] on span "Edit item price" at bounding box center [1444, 125] width 140 height 17
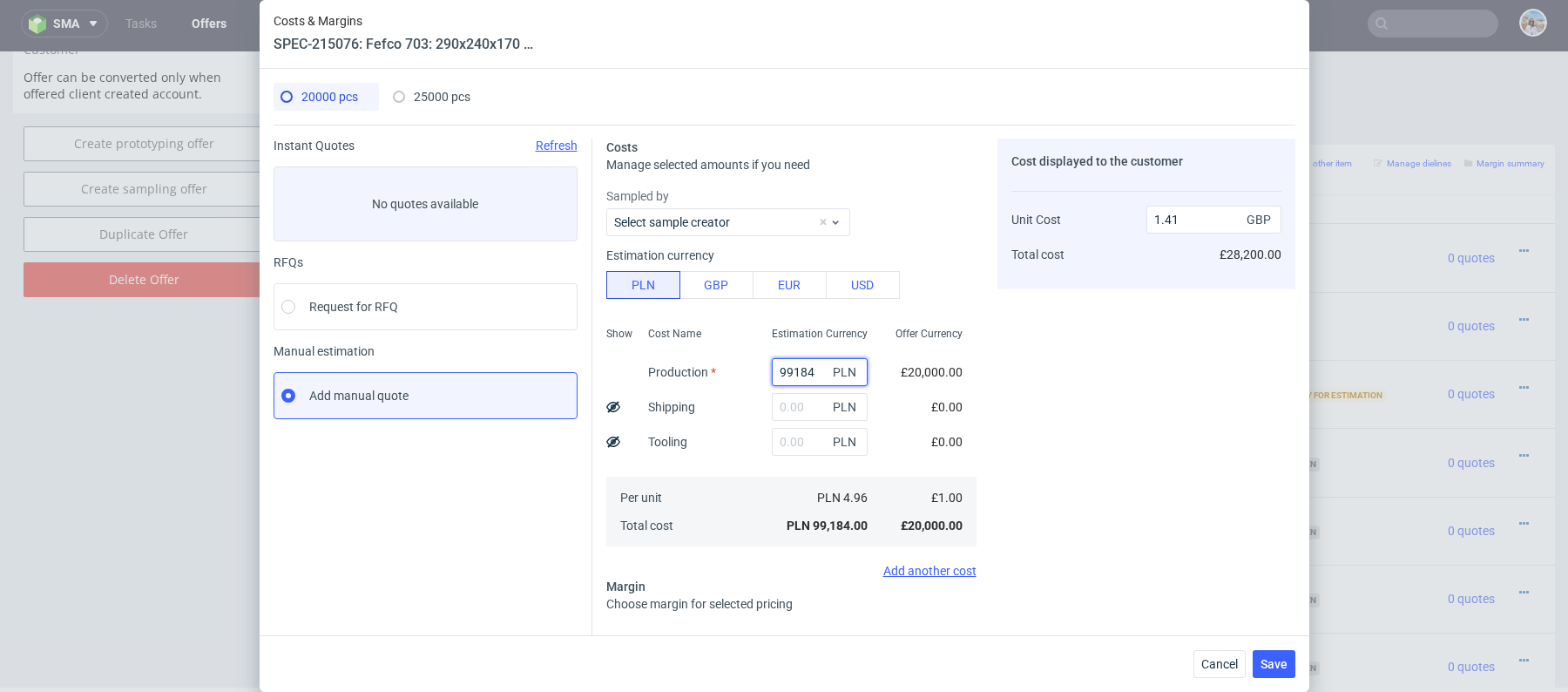
click at [802, 383] on input "99184" at bounding box center [819, 372] width 96 height 28
paste input "46200"
type input "46200"
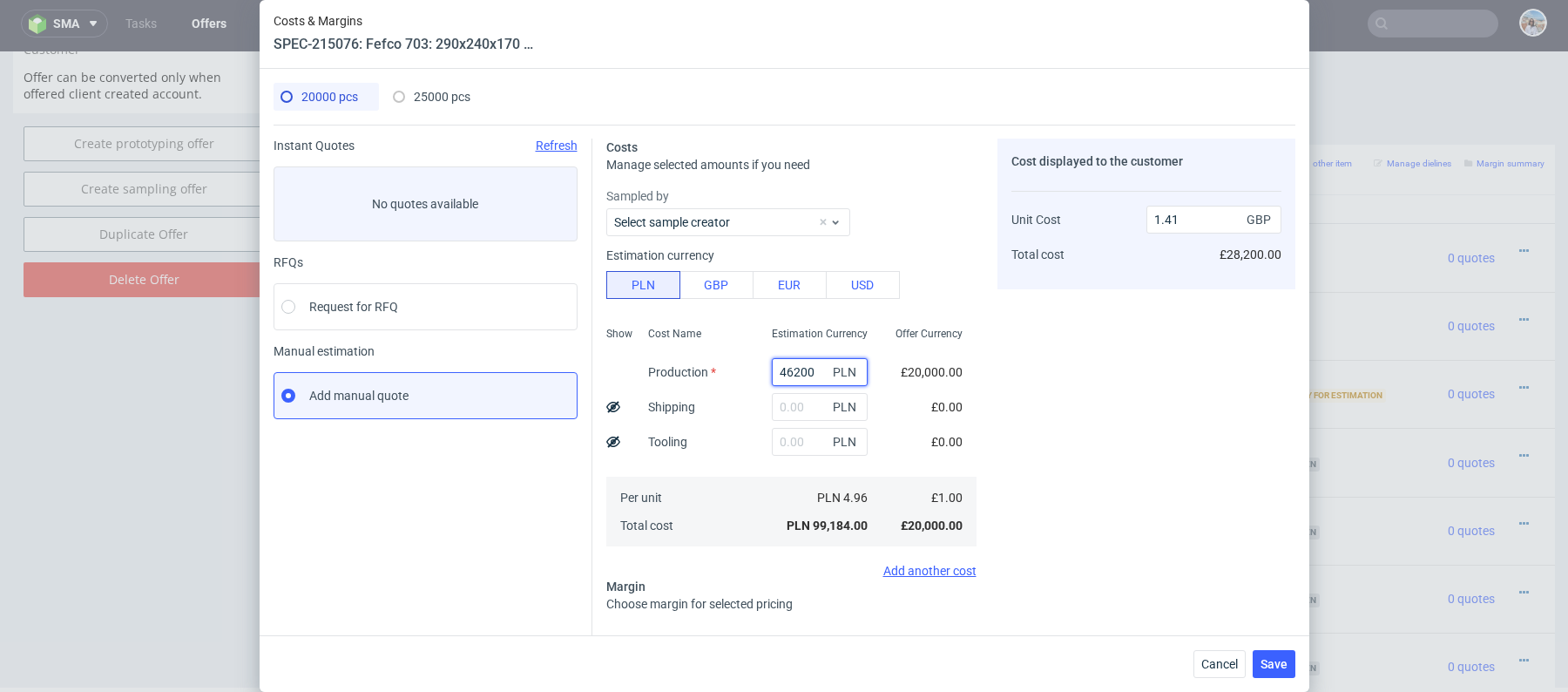
type input "0.66"
type input "46200"
click at [802, 426] on div "PLN" at bounding box center [820, 442] width 124 height 35
click at [802, 432] on input "text" at bounding box center [819, 442] width 96 height 28
paste input "3600"
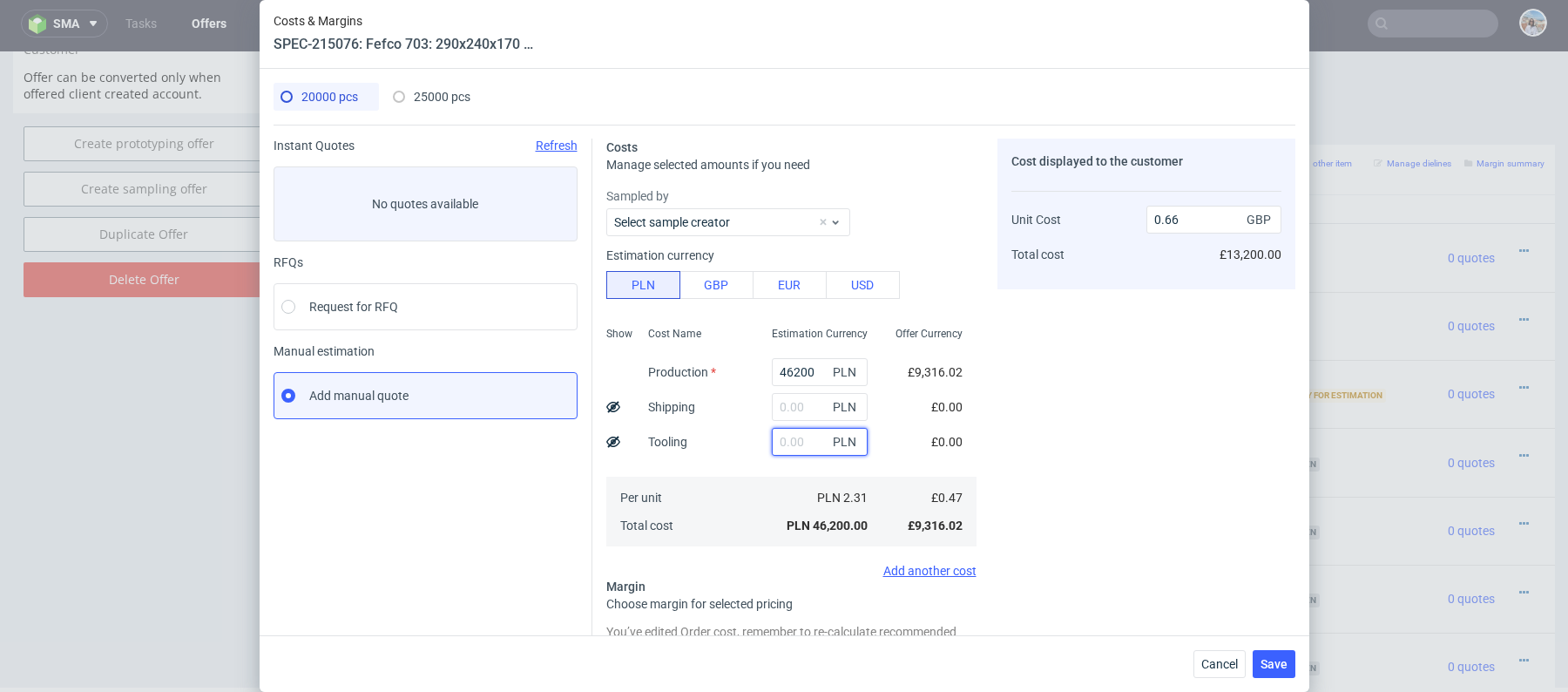
type input "3600"
type input "0.71"
type input "3600"
click at [437, 99] on span "25000 pcs" at bounding box center [442, 97] width 57 height 14
type input "0"
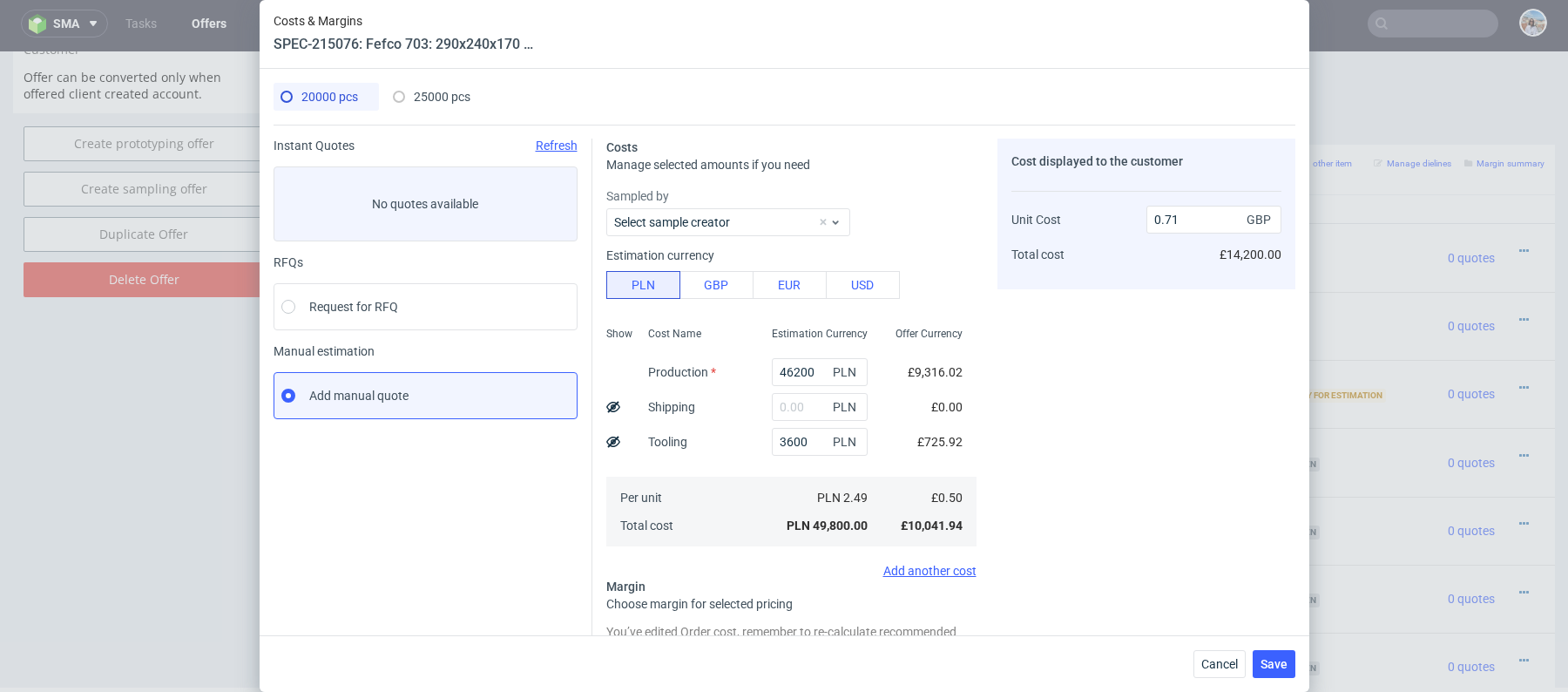
type input "0"
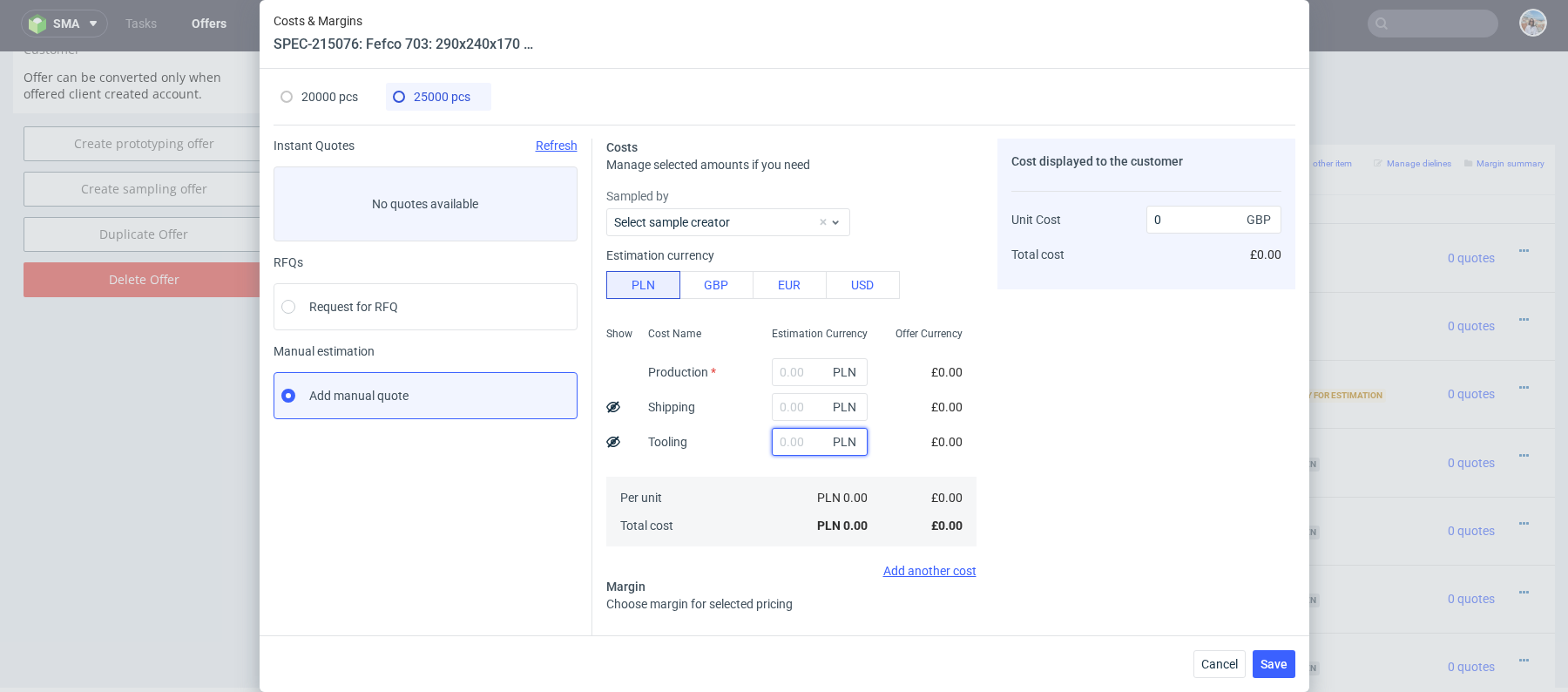
click at [797, 441] on input "text" at bounding box center [819, 442] width 96 height 28
paste input "3600"
type input "3600"
type input "0.03"
type input "3600"
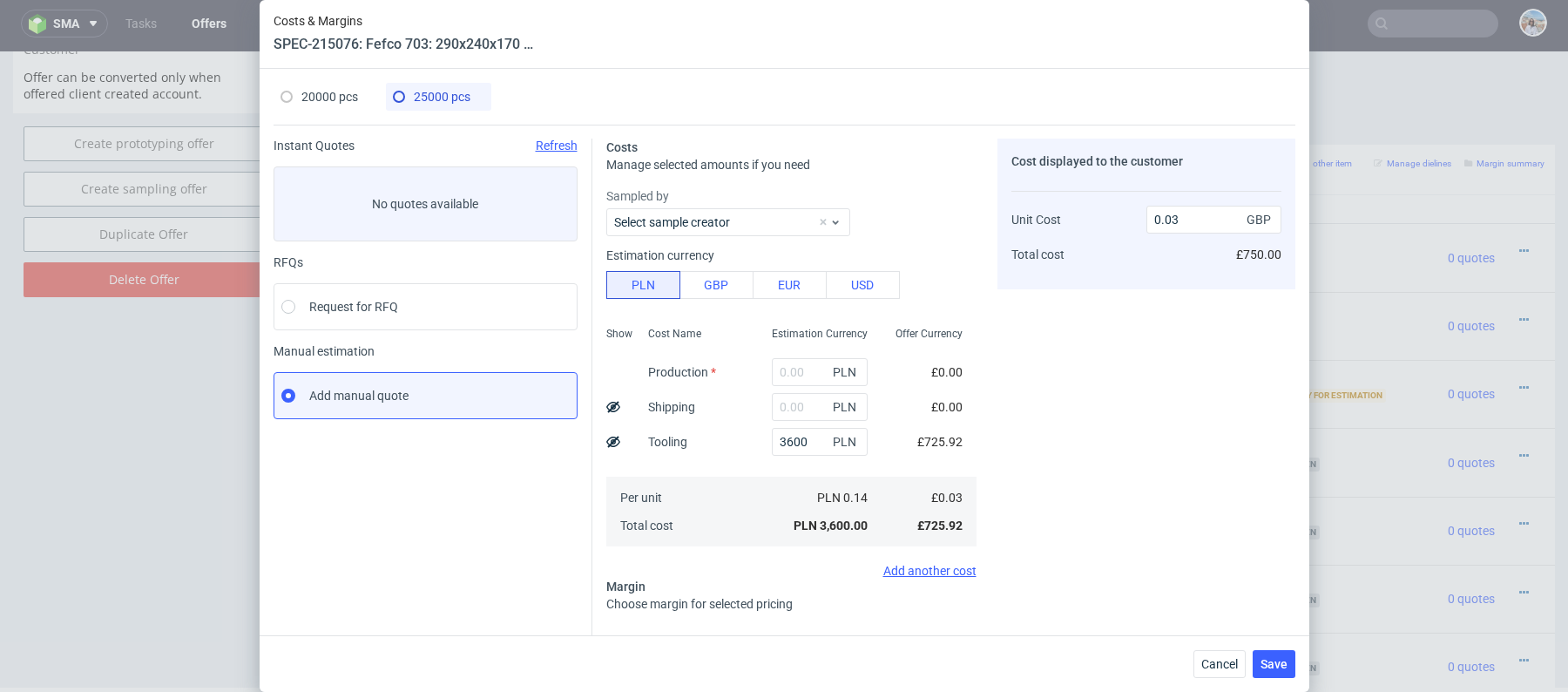
click at [327, 94] on span "20000 pcs" at bounding box center [329, 97] width 57 height 14
type input "46200"
type input "29.06"
type input "0.71"
click at [440, 96] on span "25000 pcs" at bounding box center [442, 97] width 57 height 14
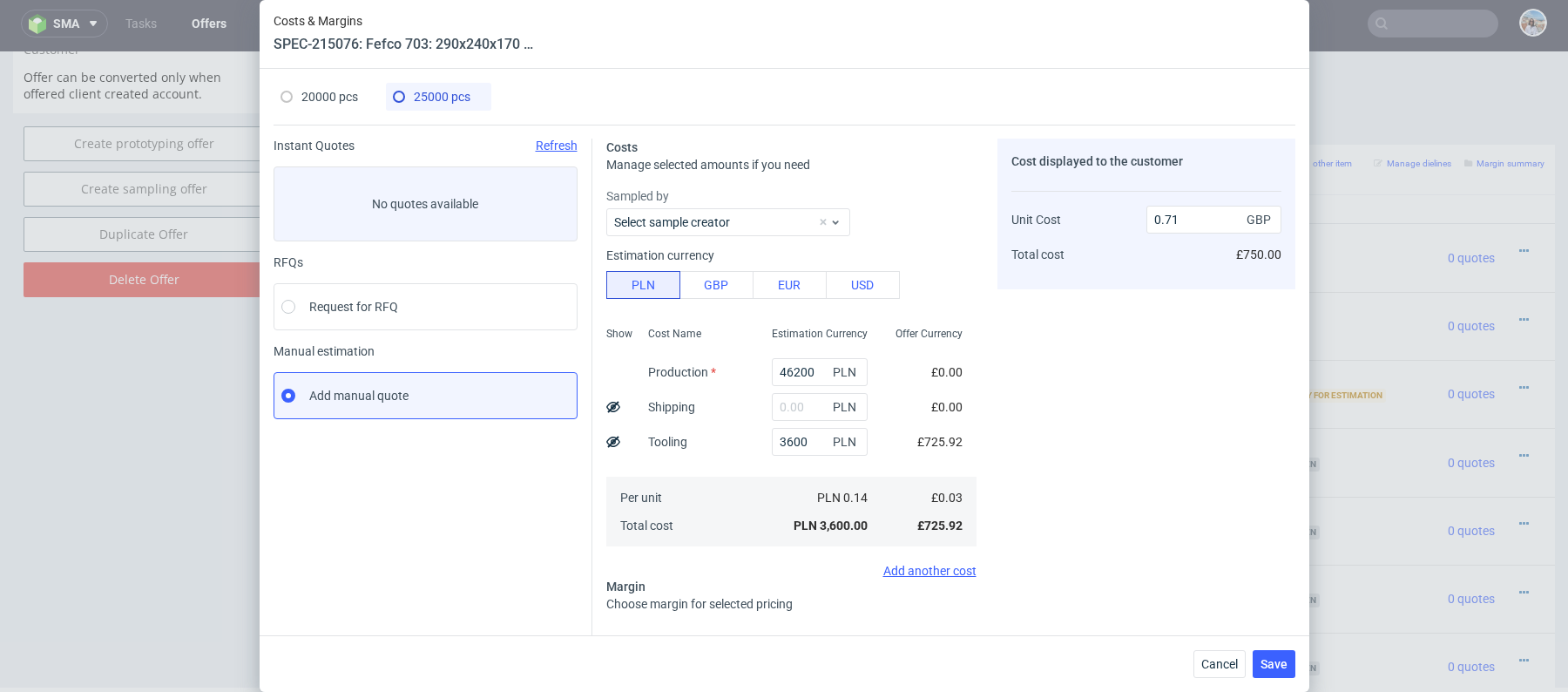
type input "0"
type input "0.03"
click at [797, 364] on input "text" at bounding box center [819, 372] width 96 height 28
paste input "57000"
type input "57000"
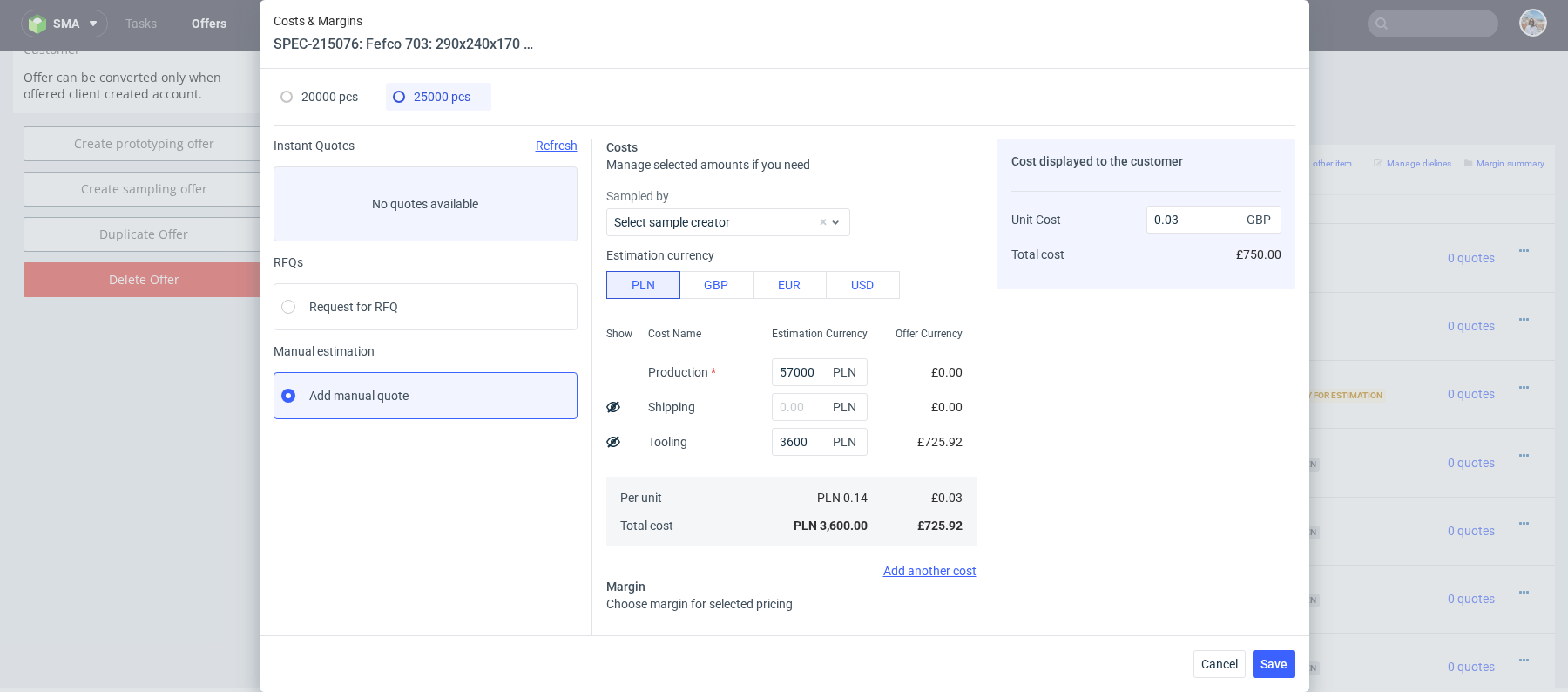
type input "0.49"
click at [729, 387] on div "Cost Name Production Shipping Tooling Per unit Total cost" at bounding box center [697, 435] width 124 height 230
click at [797, 404] on input "text" at bounding box center [819, 407] width 96 height 28
paste input "9138.30"
type input "9138.3"
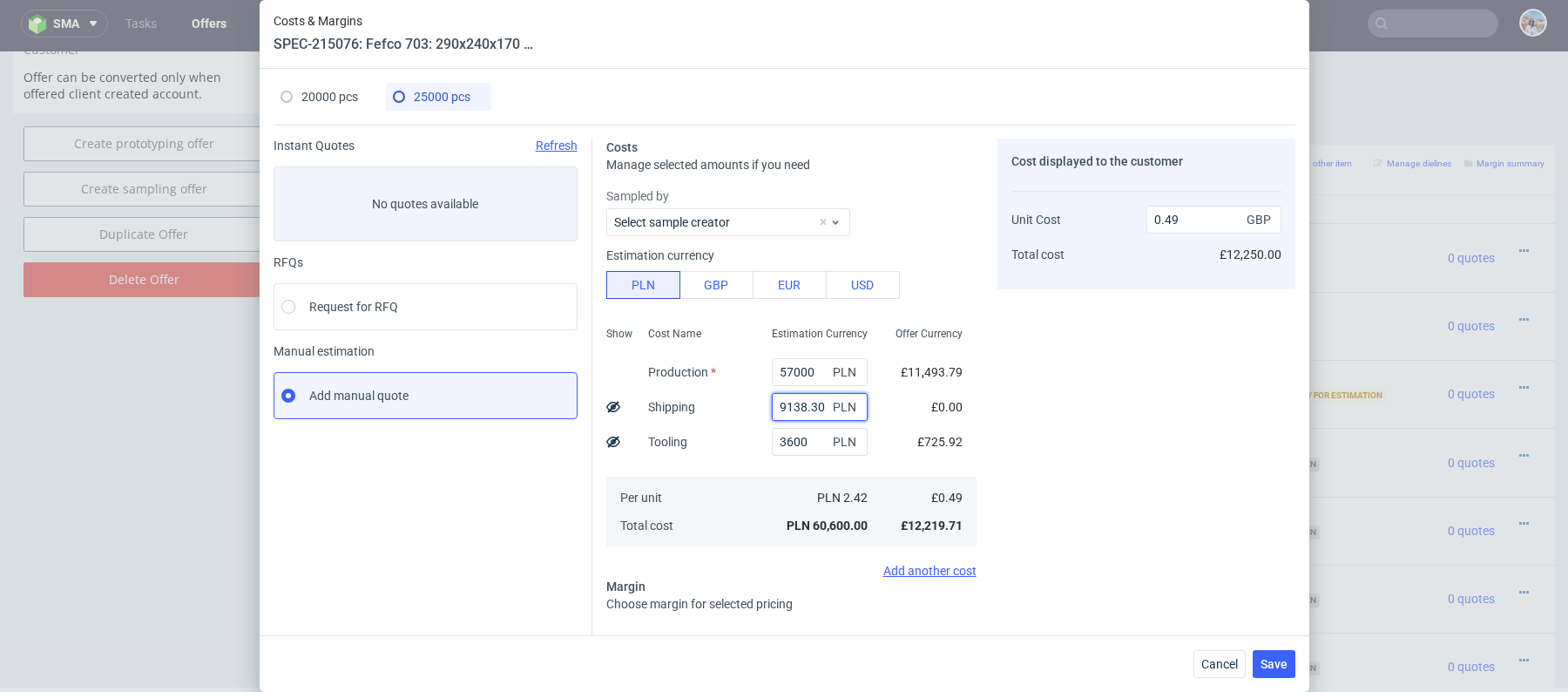
type input "0.56"
click at [813, 404] on input "9138.3" at bounding box center [819, 407] width 96 height 28
paste input "11263.48"
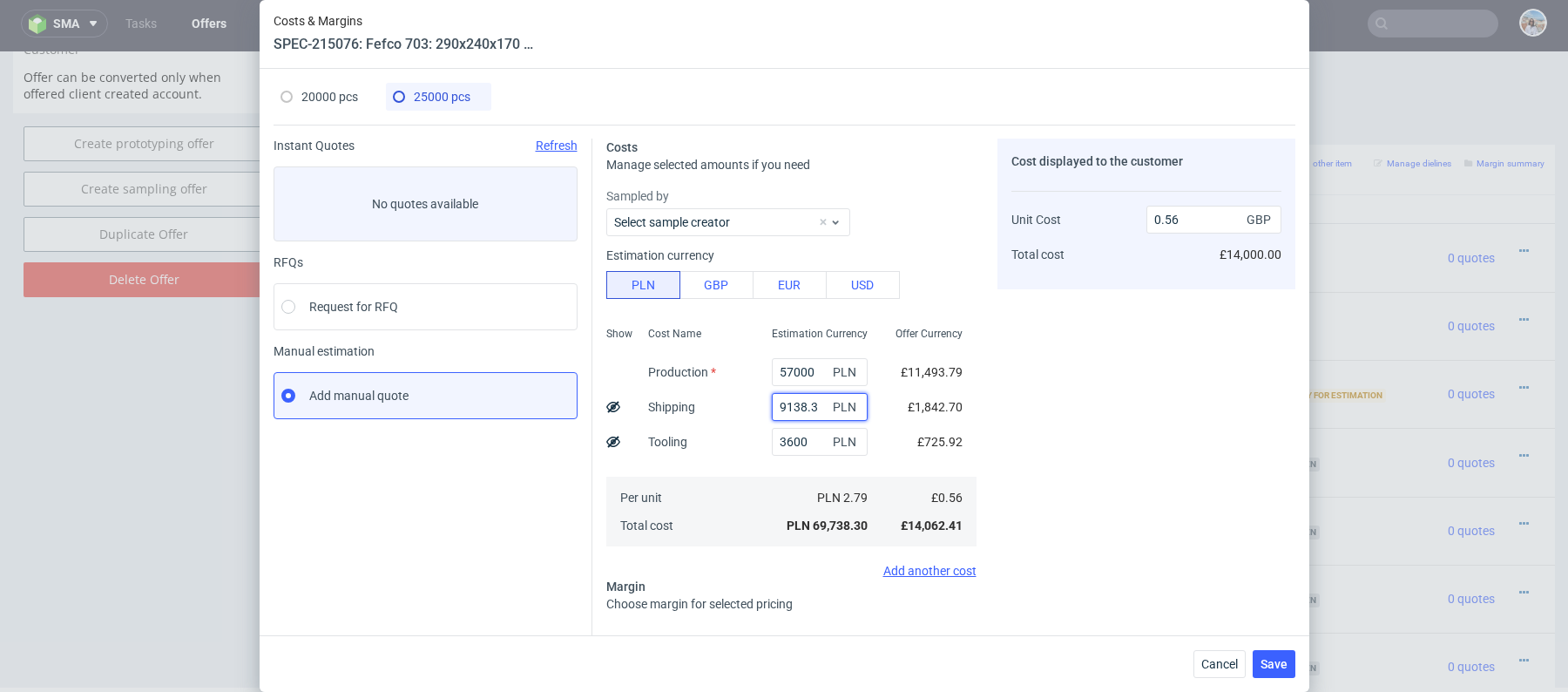
type input "11263.48"
type input "0.58"
type input "11263.48"
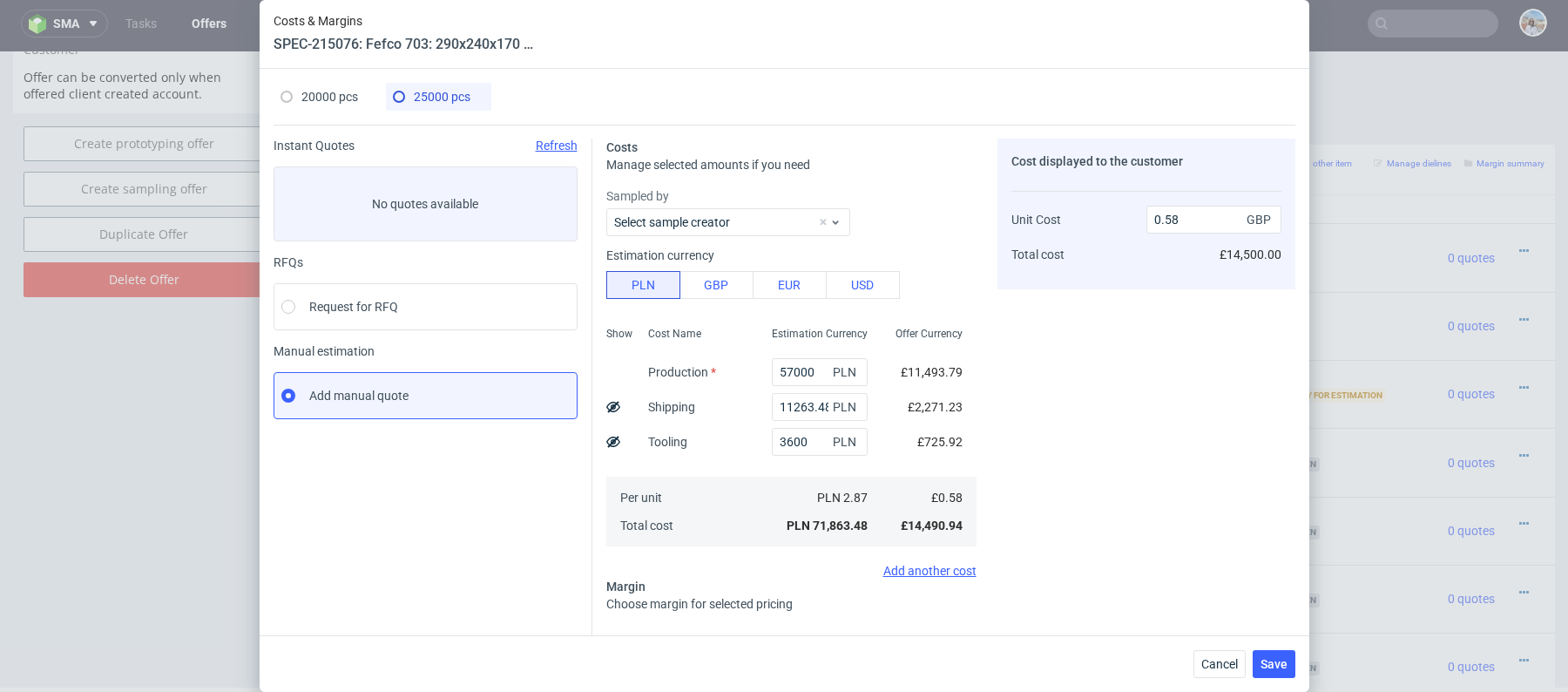
click at [318, 90] on span "20000 pcs" at bounding box center [329, 97] width 57 height 14
type input "46200"
type input "29.06"
type input "0.71"
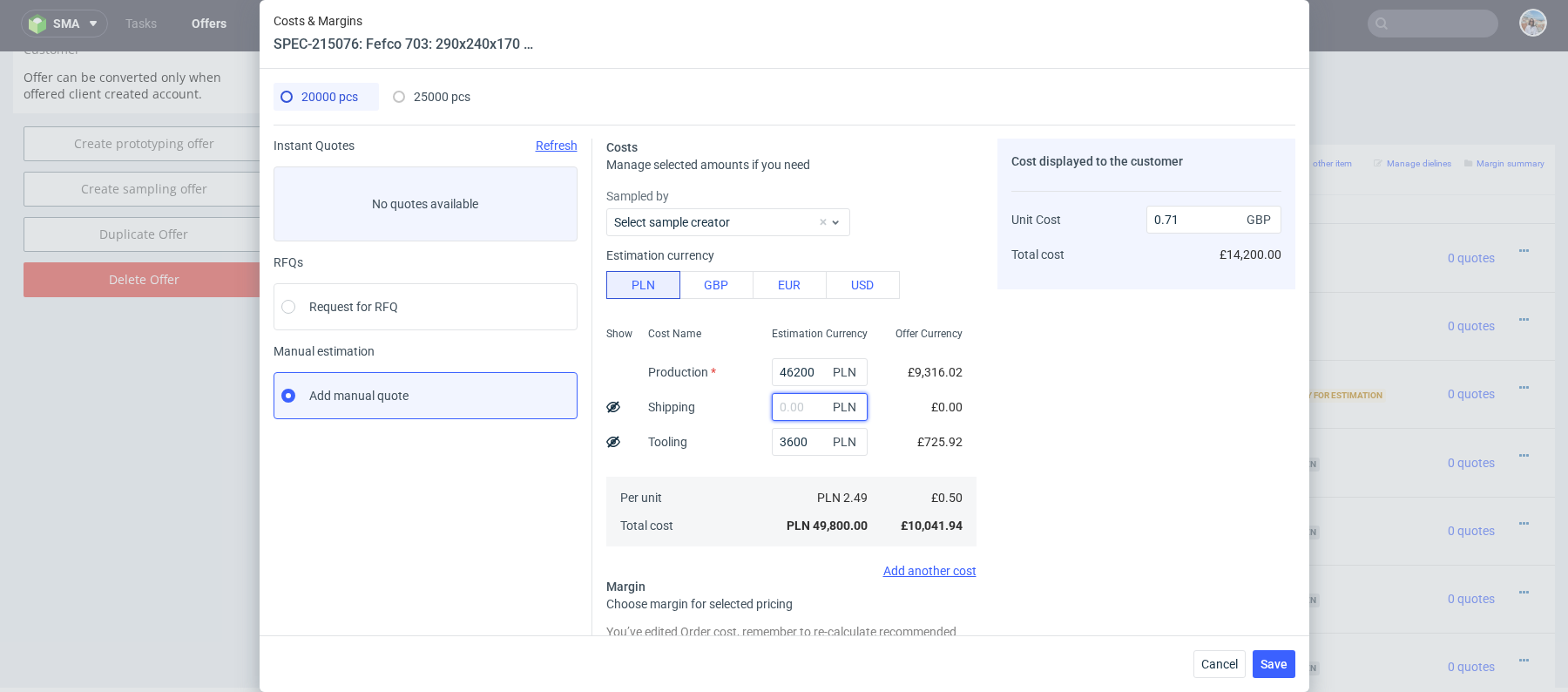
click at [813, 415] on input "text" at bounding box center [819, 407] width 96 height 28
paste input "9139.24"
type input "9139.24"
type input "0.84"
type input "9139.24"
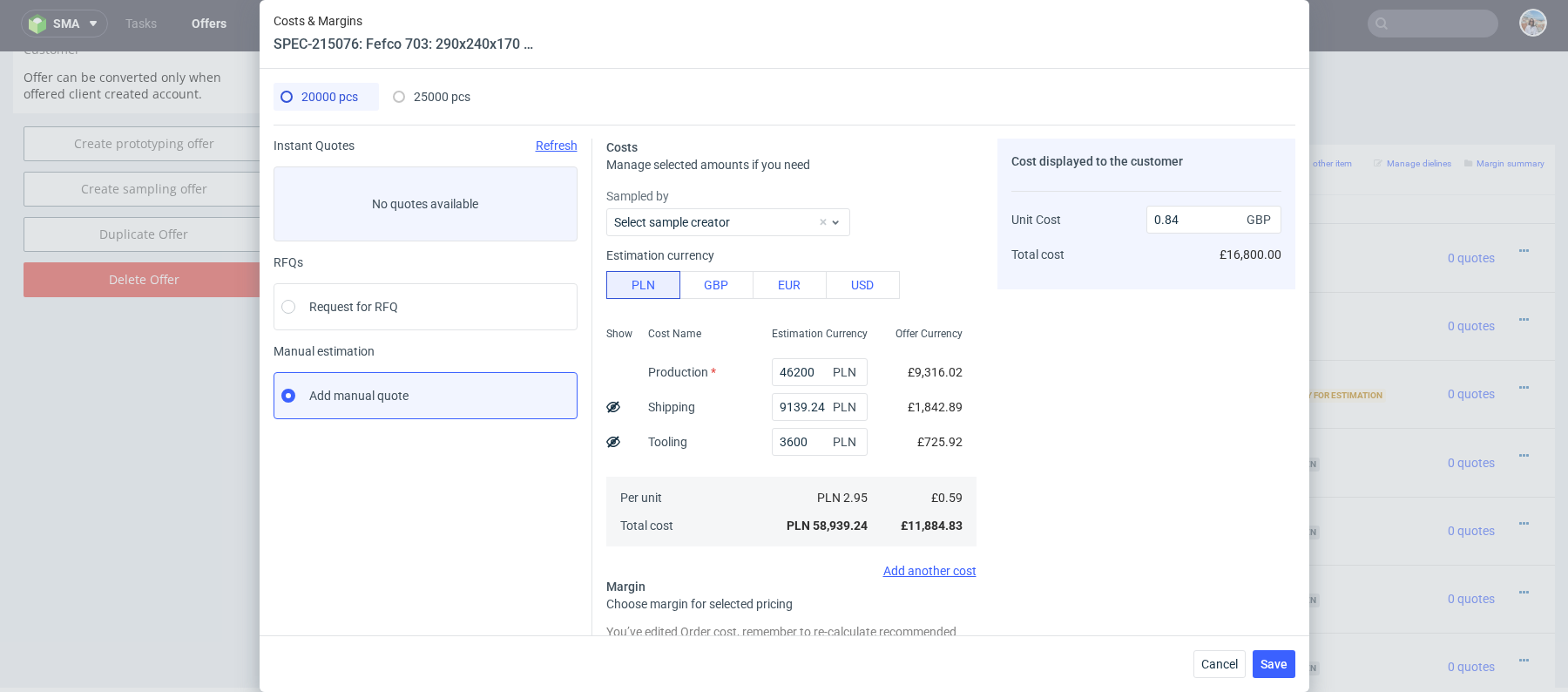
click at [420, 96] on span "25000 pcs" at bounding box center [442, 97] width 57 height 14
type input "57000"
type input "11263.48"
type input "0"
type input "0.58"
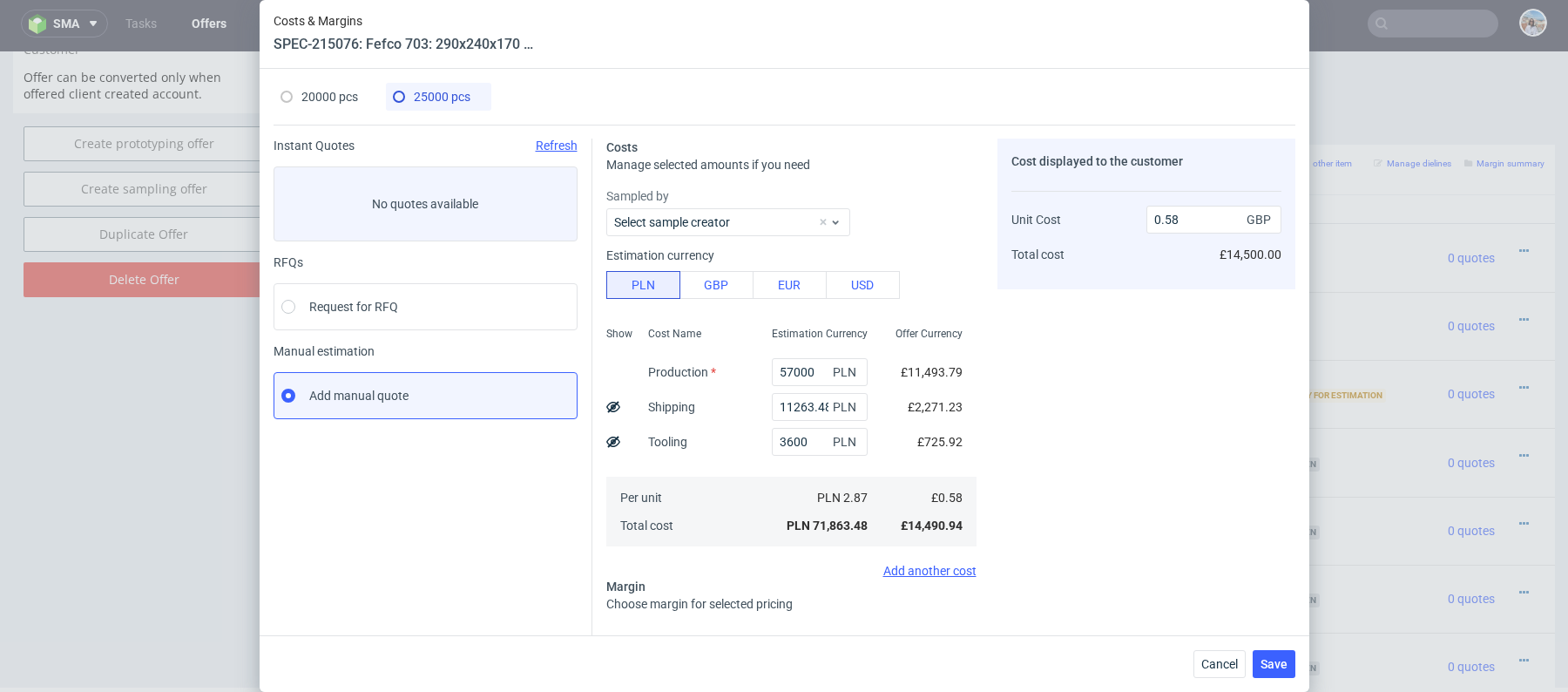
click at [328, 94] on span "20000 pcs" at bounding box center [329, 97] width 57 height 14
type input "46200"
type input "9139.24"
type input "29.06"
type input "0.84"
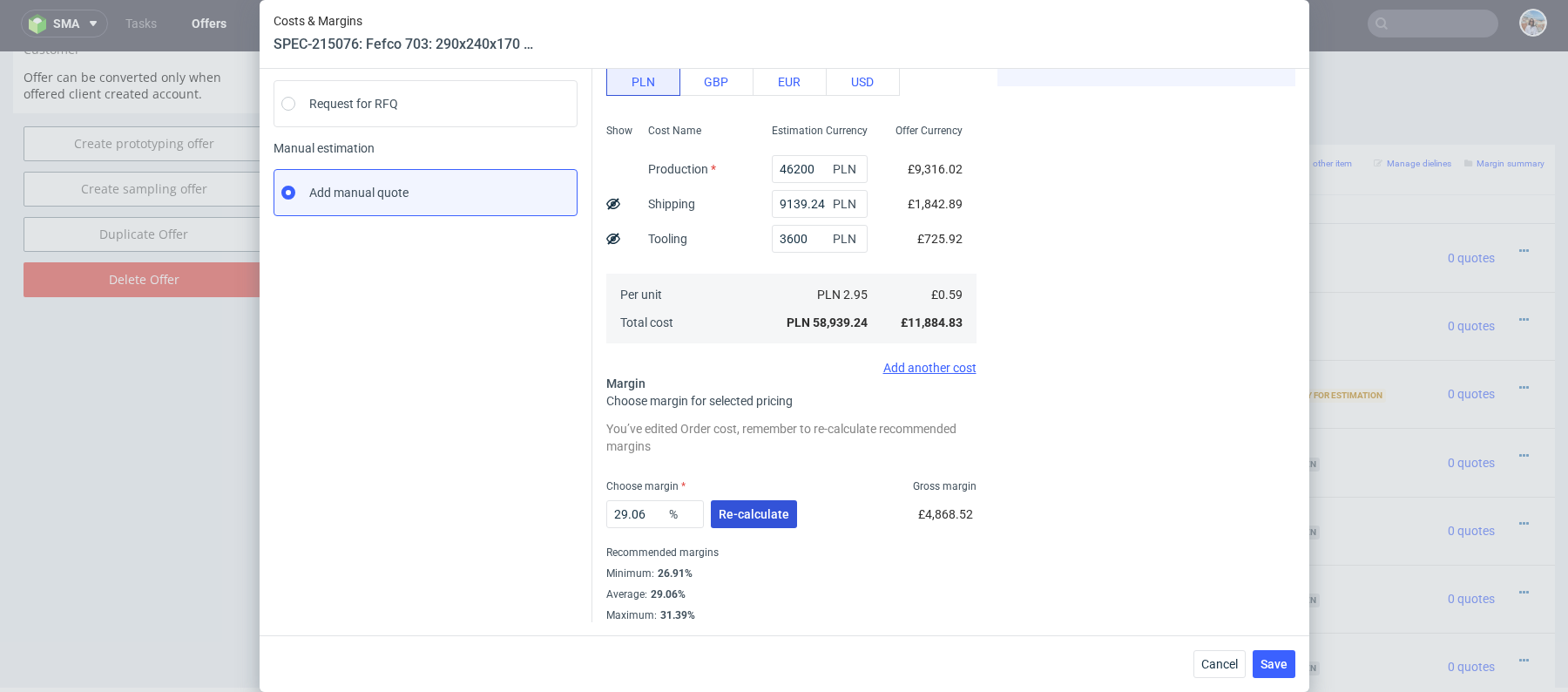
click at [750, 518] on span "Re-calculate" at bounding box center [754, 514] width 71 height 13
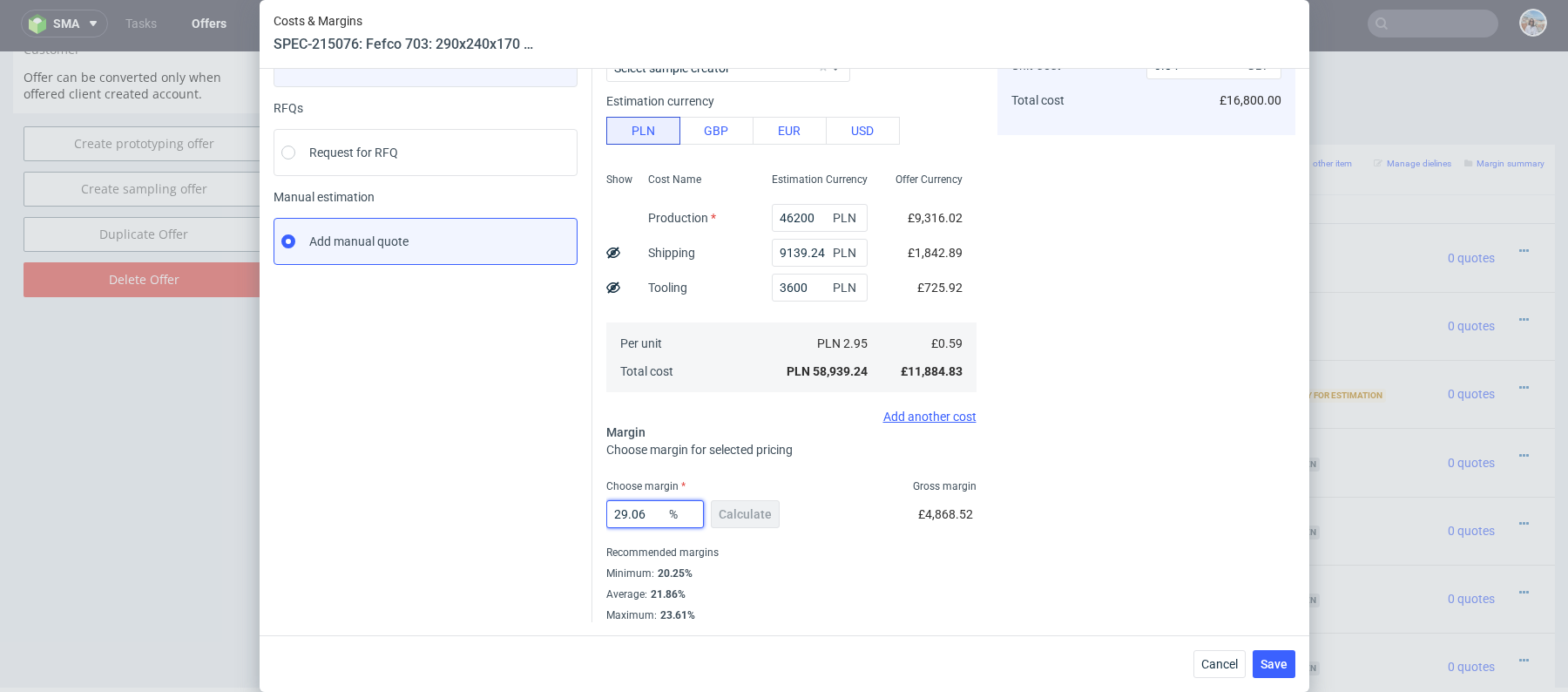
click at [650, 513] on input "29.06" at bounding box center [655, 514] width 98 height 28
type input "24"
click at [497, 452] on div "Instant Quotes Refresh No quotes available RFQs Request for RFQ Manual estimati…" at bounding box center [433, 303] width 319 height 638
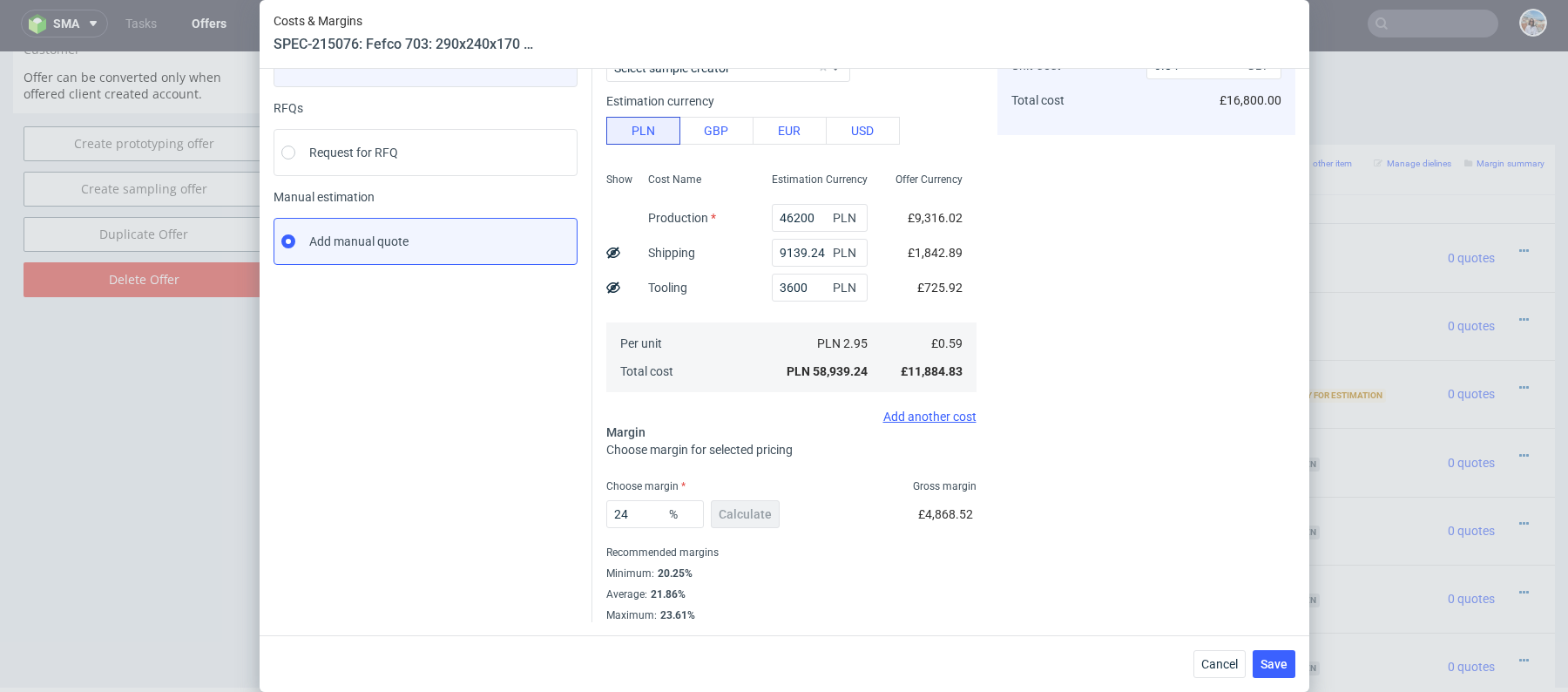
type input "0.78"
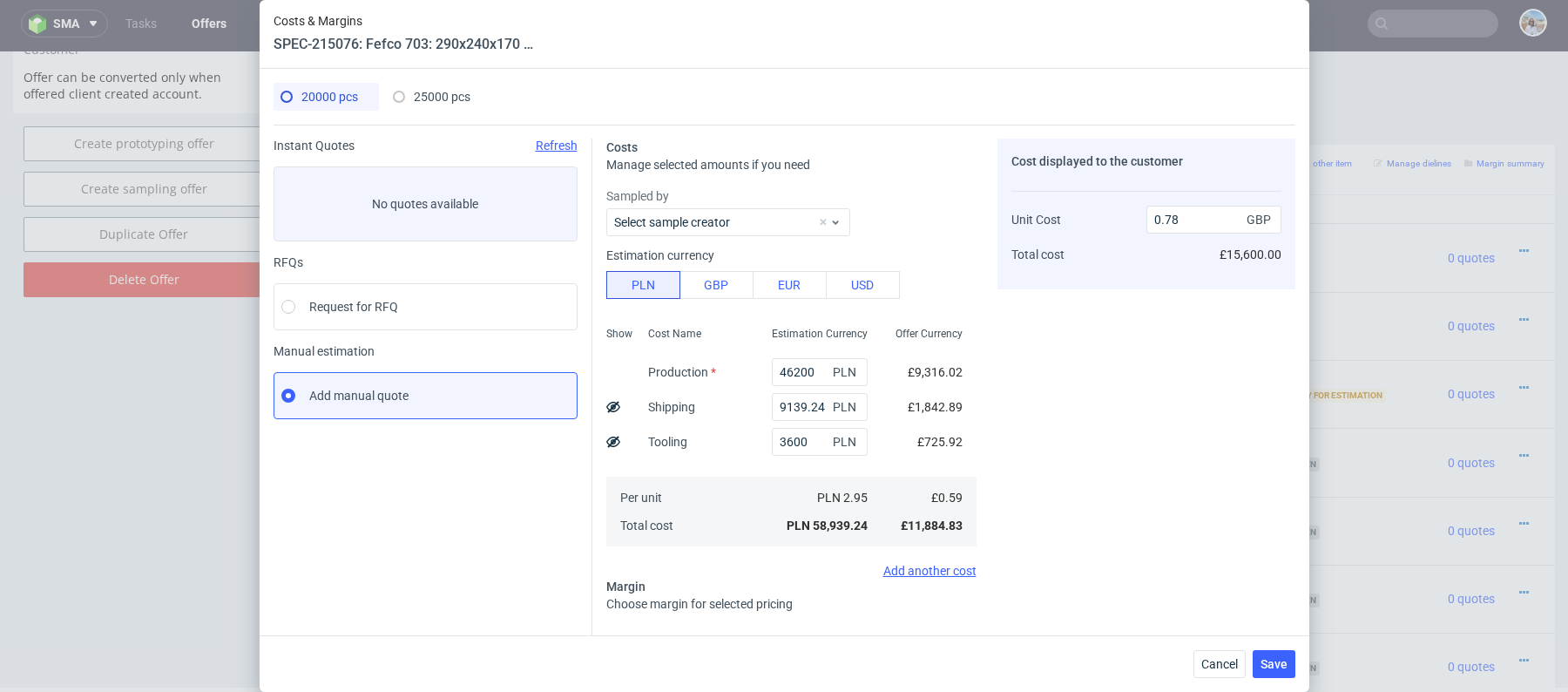
click at [414, 101] on span "25000 pcs" at bounding box center [442, 97] width 57 height 14
type input "57000"
type input "11263.48"
type input "0"
type input "0.58"
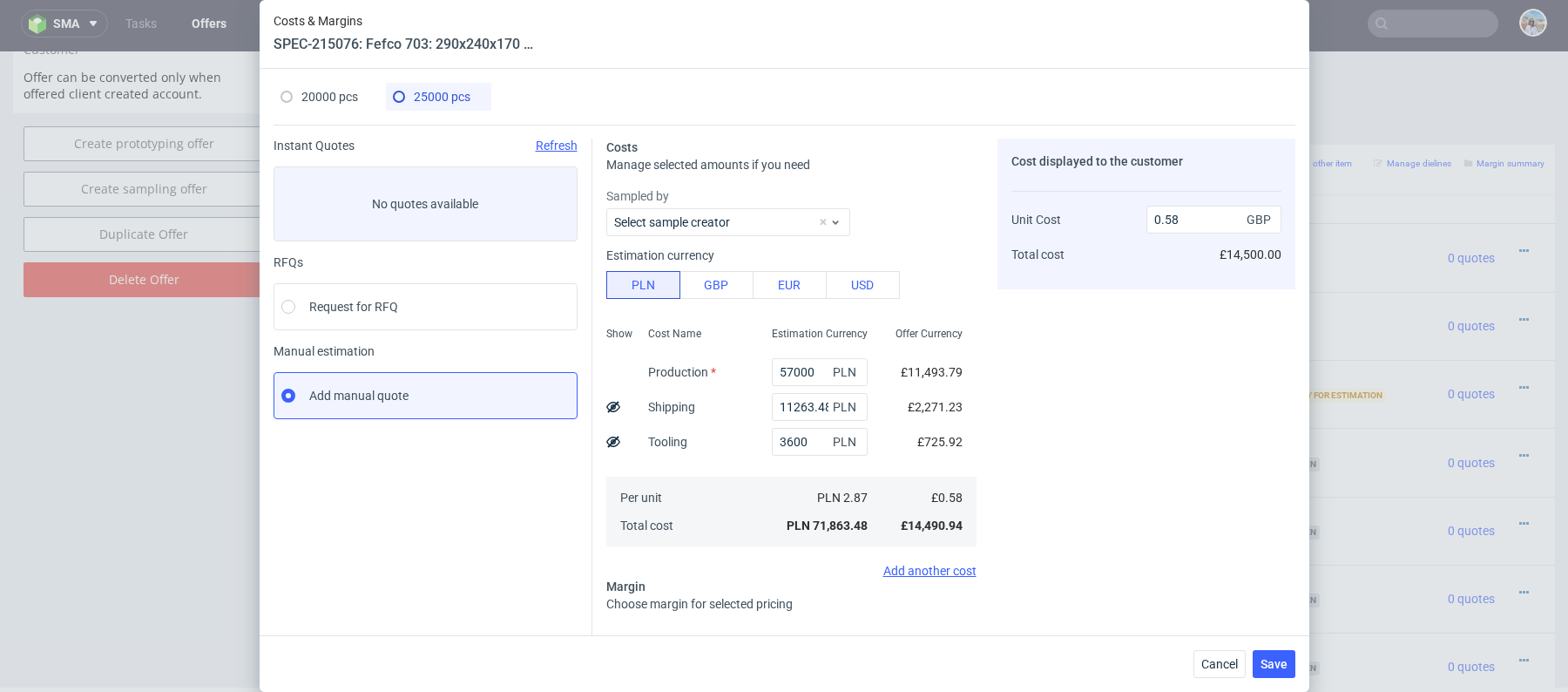
scroll to position [154, 0]
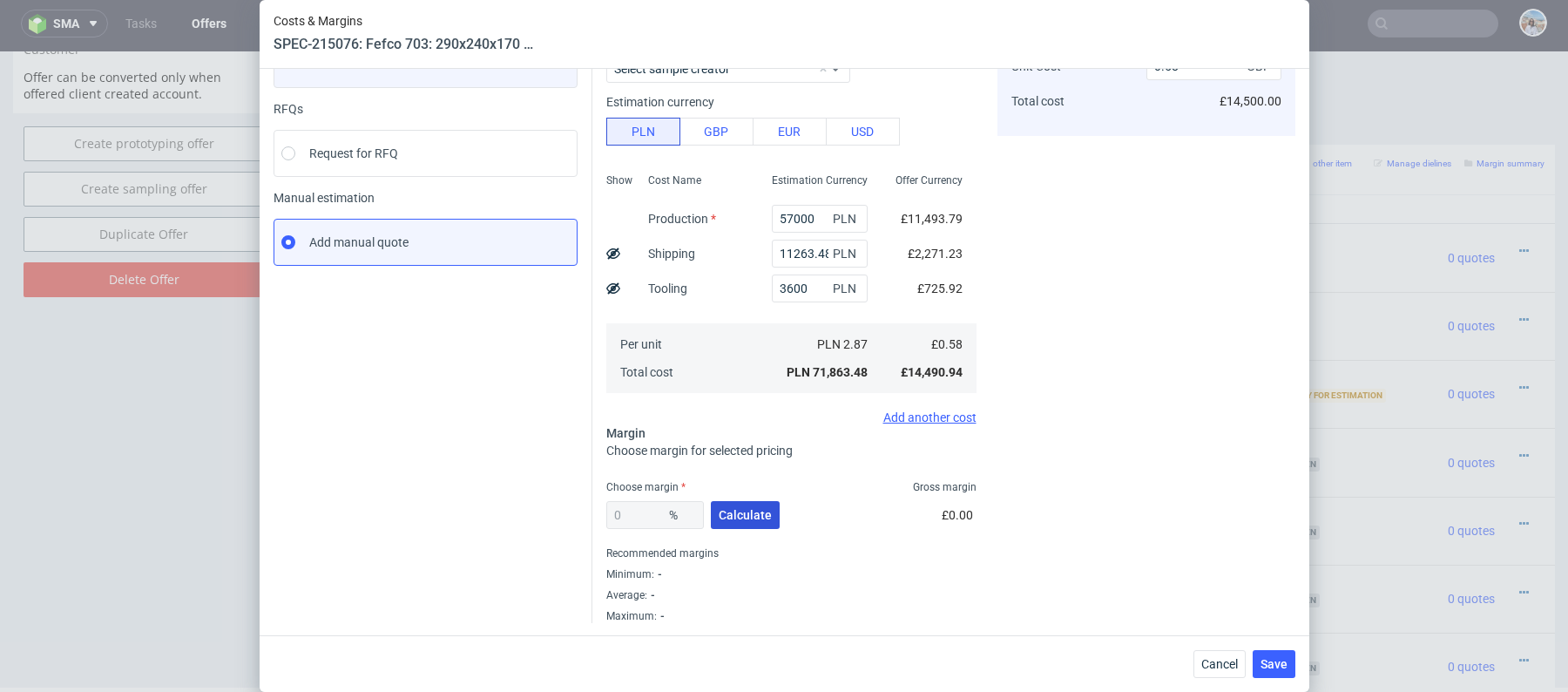
click at [742, 527] on button "Calculate" at bounding box center [745, 515] width 69 height 28
type input "20.54"
type input "0.73"
click at [591, 518] on div "Instant Quotes Refresh No quotes available RFQs Request for RFQ Manual estimati…" at bounding box center [433, 304] width 319 height 638
click at [636, 518] on input "20.54" at bounding box center [655, 515] width 98 height 28
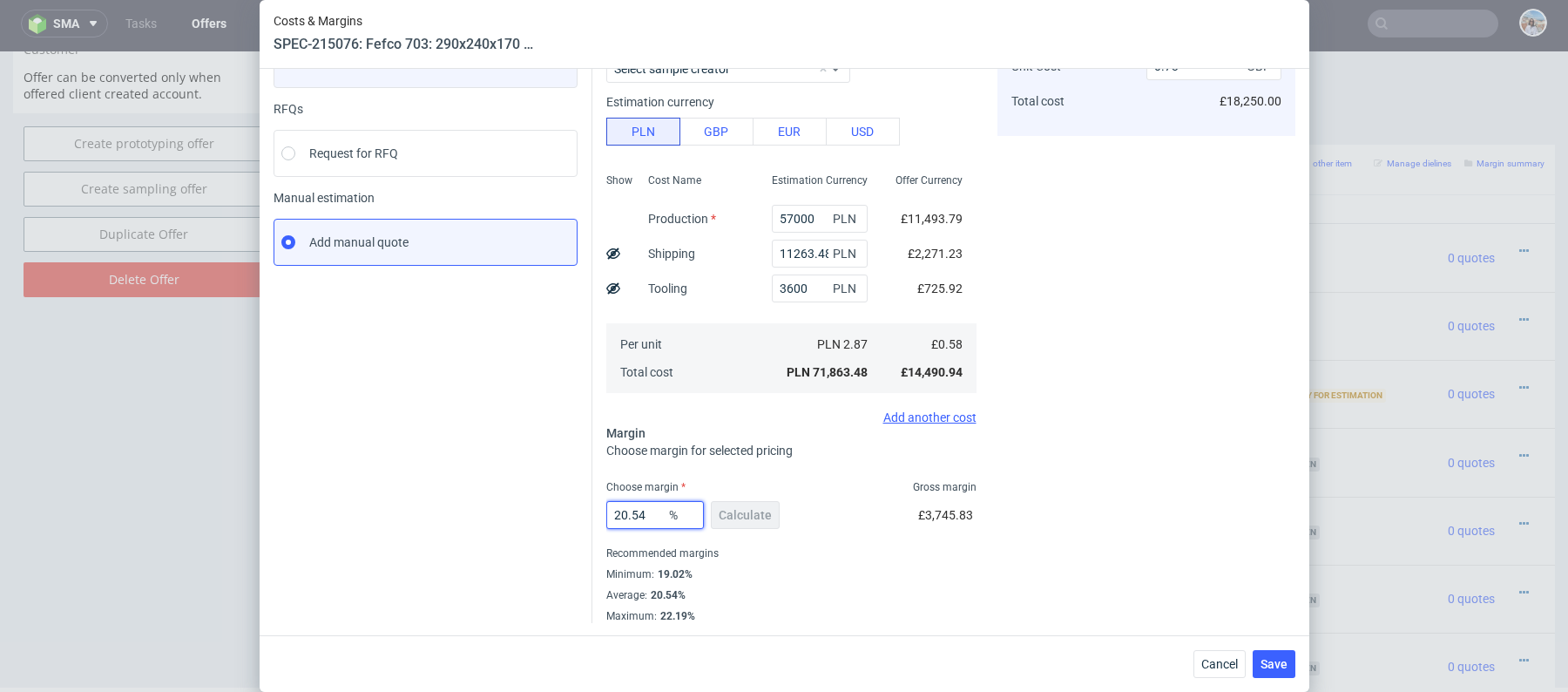
click at [636, 518] on input "20.54" at bounding box center [655, 515] width 98 height 28
type input "23"
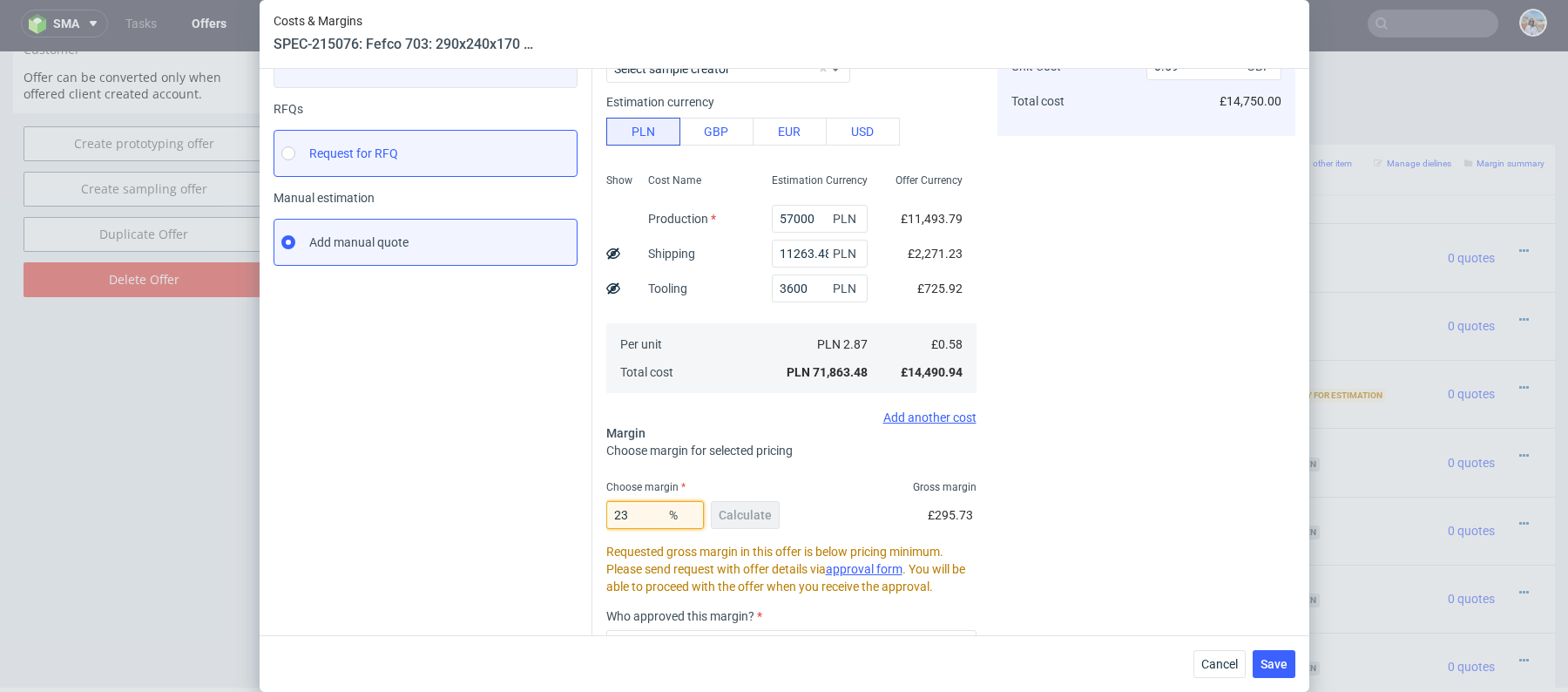
type input "0.75"
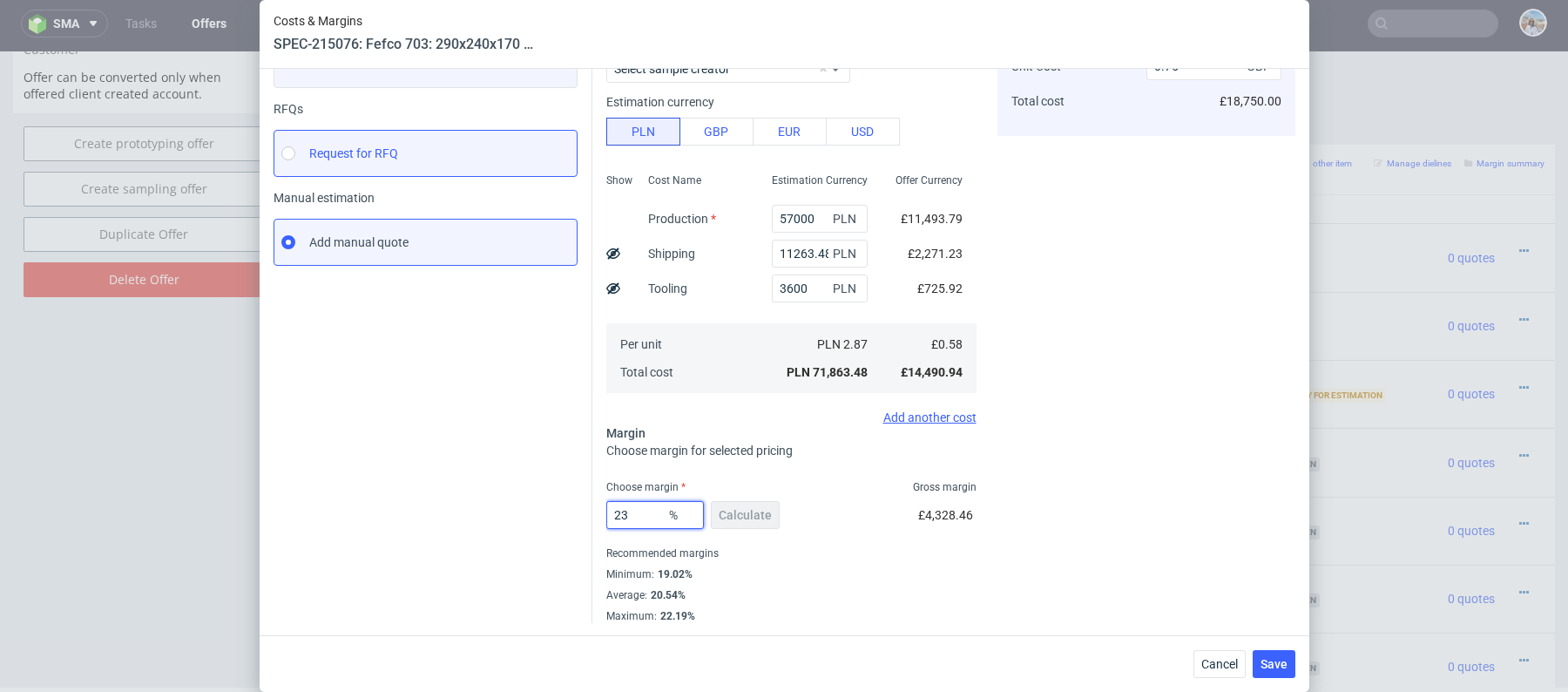
scroll to position [0, 0]
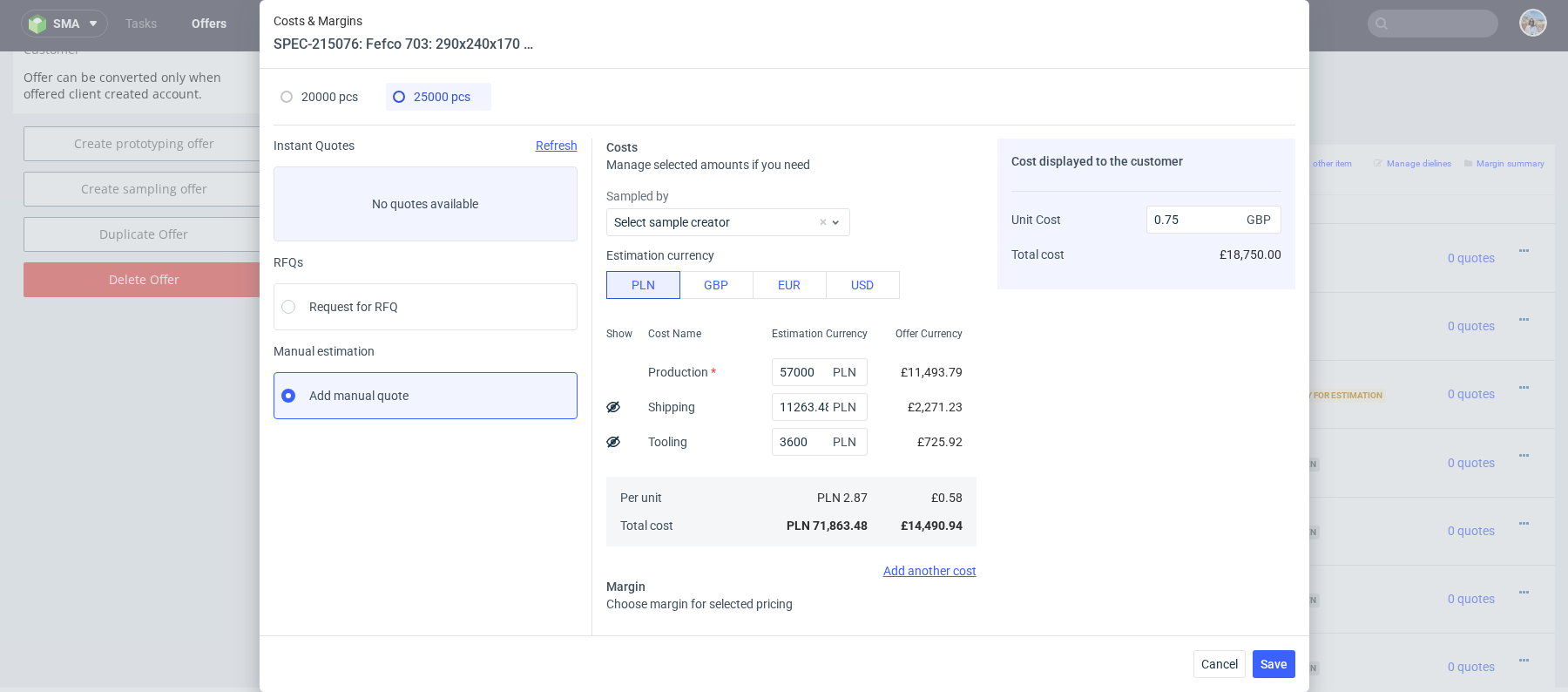
type input "23"
click at [332, 100] on span "20000 pcs" at bounding box center [329, 97] width 57 height 14
type input "46200"
type input "9139.24"
type input "24"
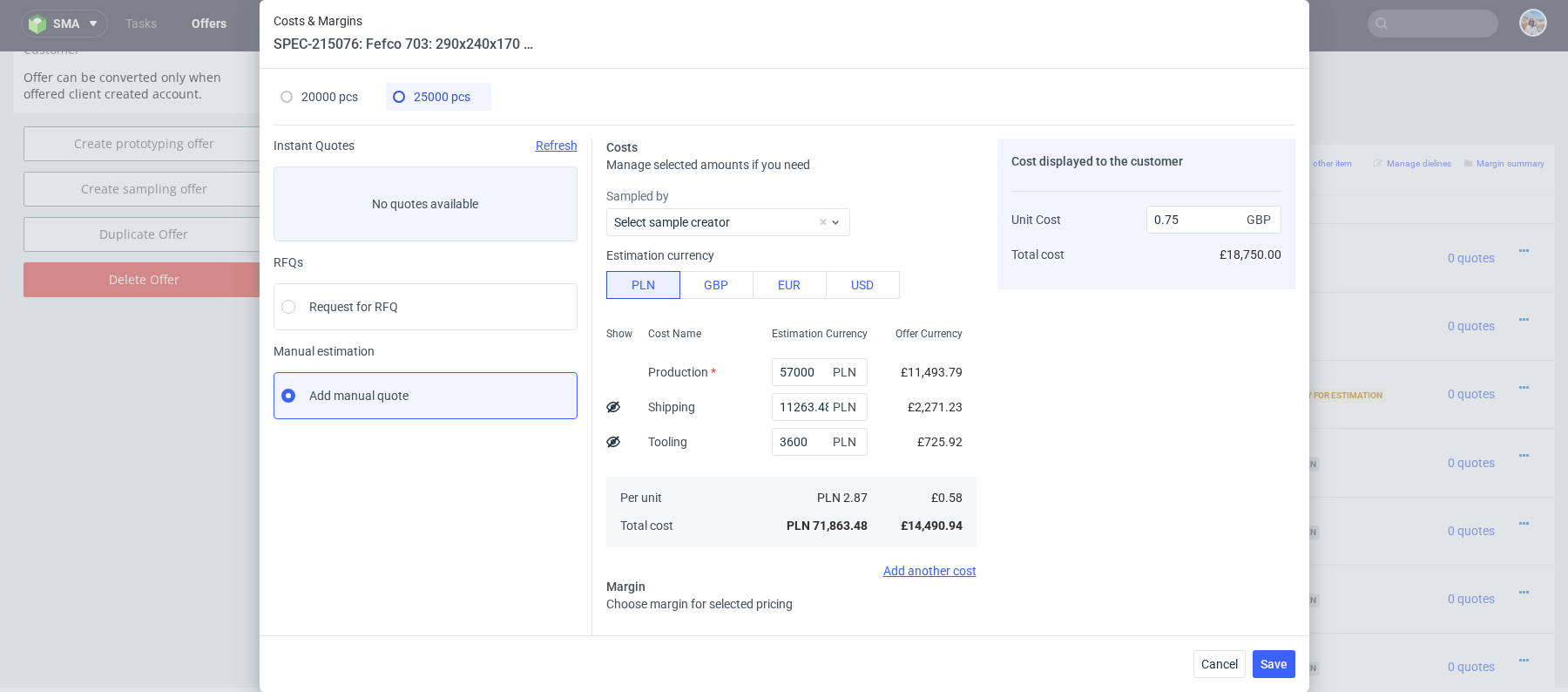
type input "0.78"
click at [403, 95] on span at bounding box center [399, 97] width 13 height 13
type input "57000"
type input "11263.48"
type input "23"
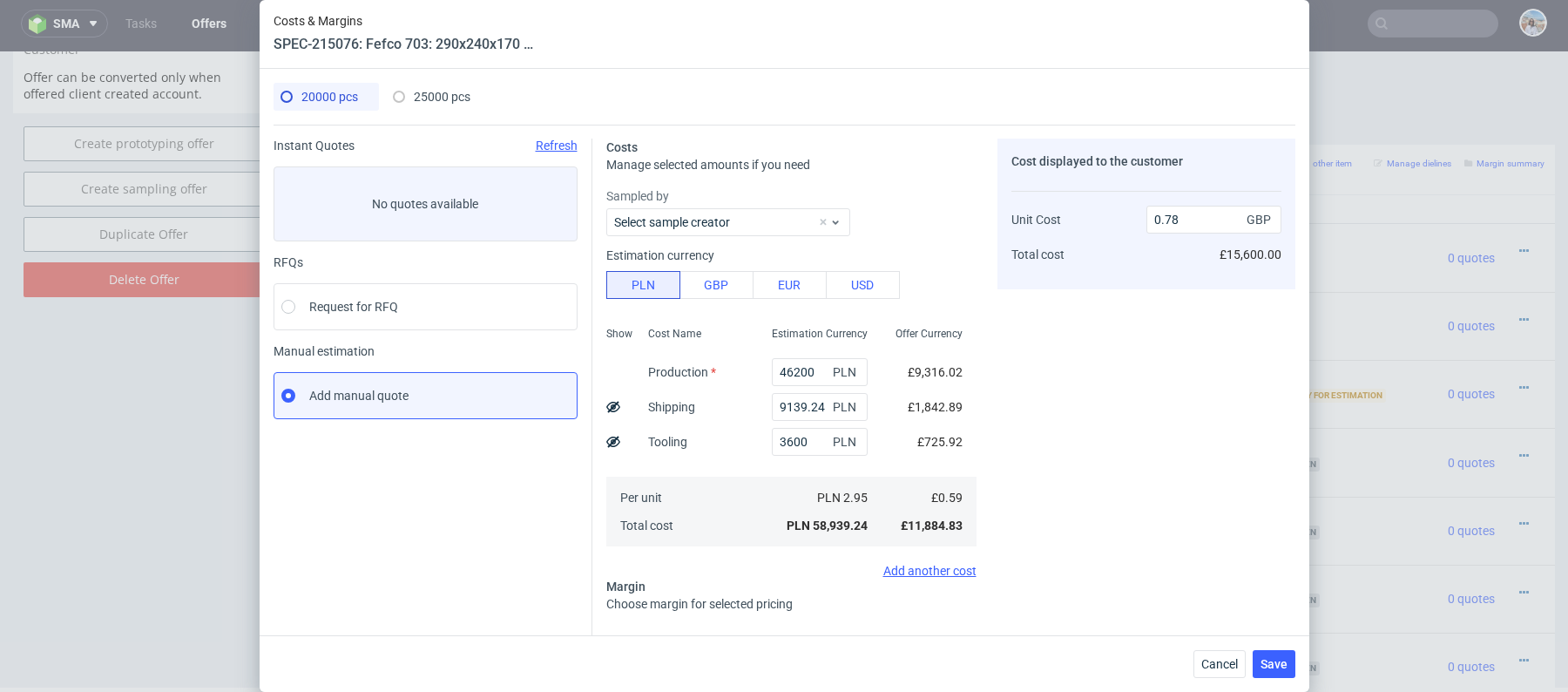
type input "0.75"
click at [1269, 663] on span "Save" at bounding box center [1274, 664] width 27 height 13
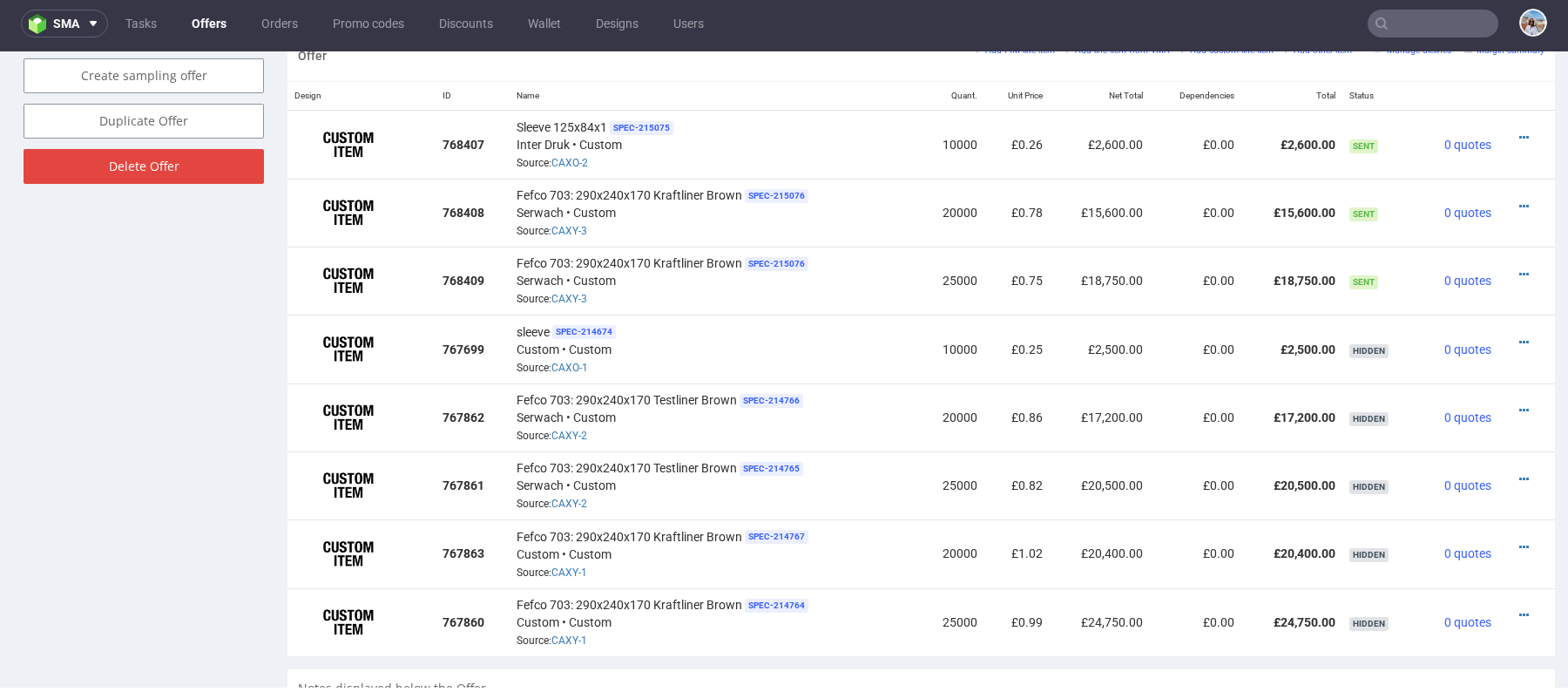
scroll to position [1040, 0]
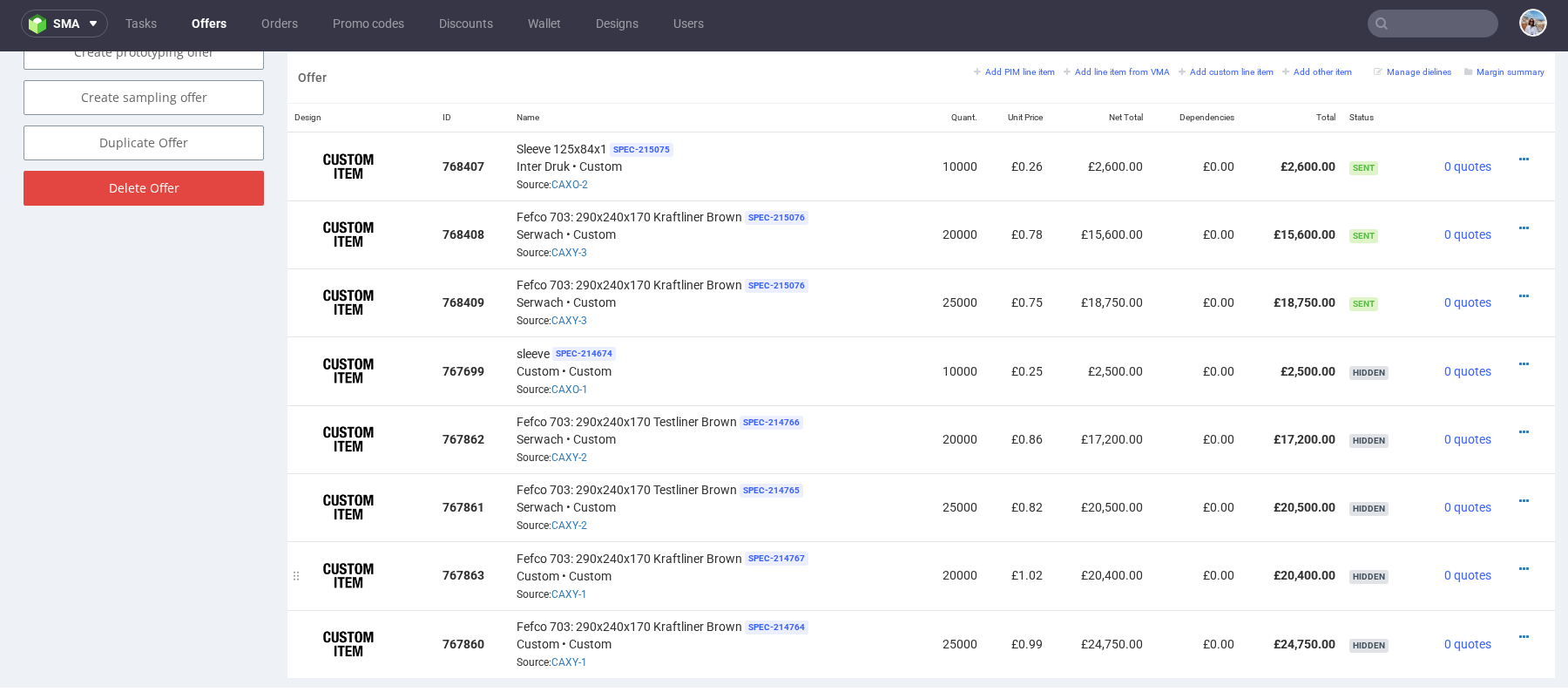
click at [1506, 561] on div at bounding box center [1522, 569] width 32 height 17
click at [1515, 568] on div at bounding box center [1522, 569] width 32 height 17
click at [1520, 563] on icon at bounding box center [1525, 569] width 10 height 13
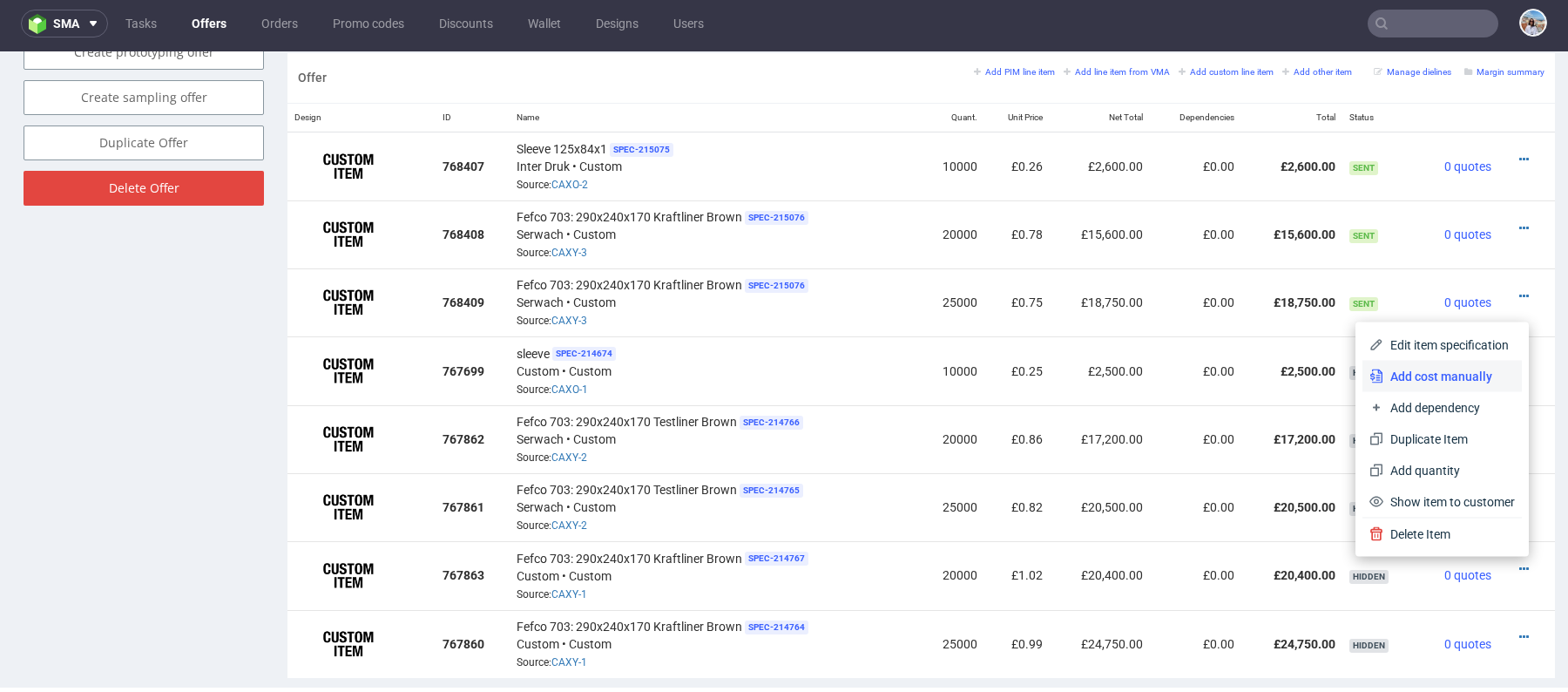
click at [1440, 368] on span "Add cost manually" at bounding box center [1449, 377] width 131 height 17
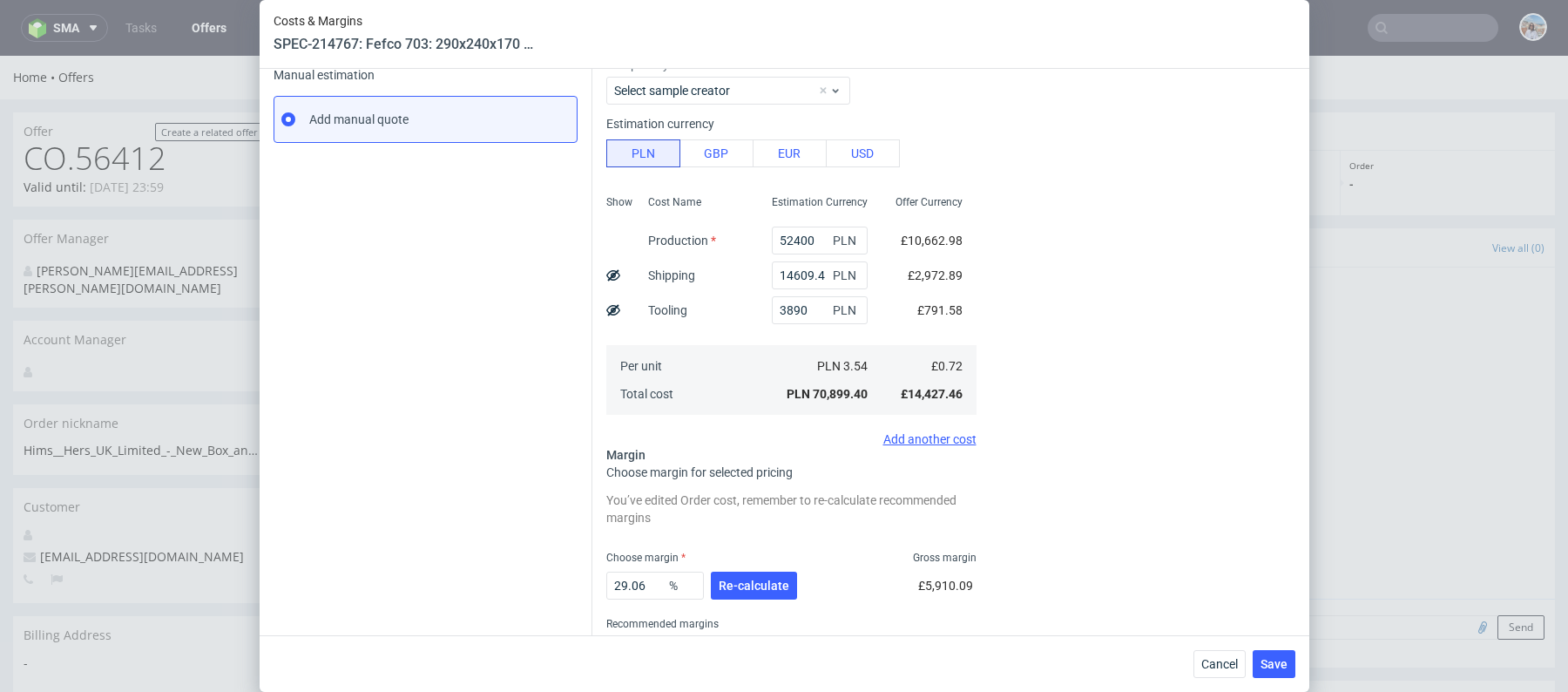
scroll to position [347, 0]
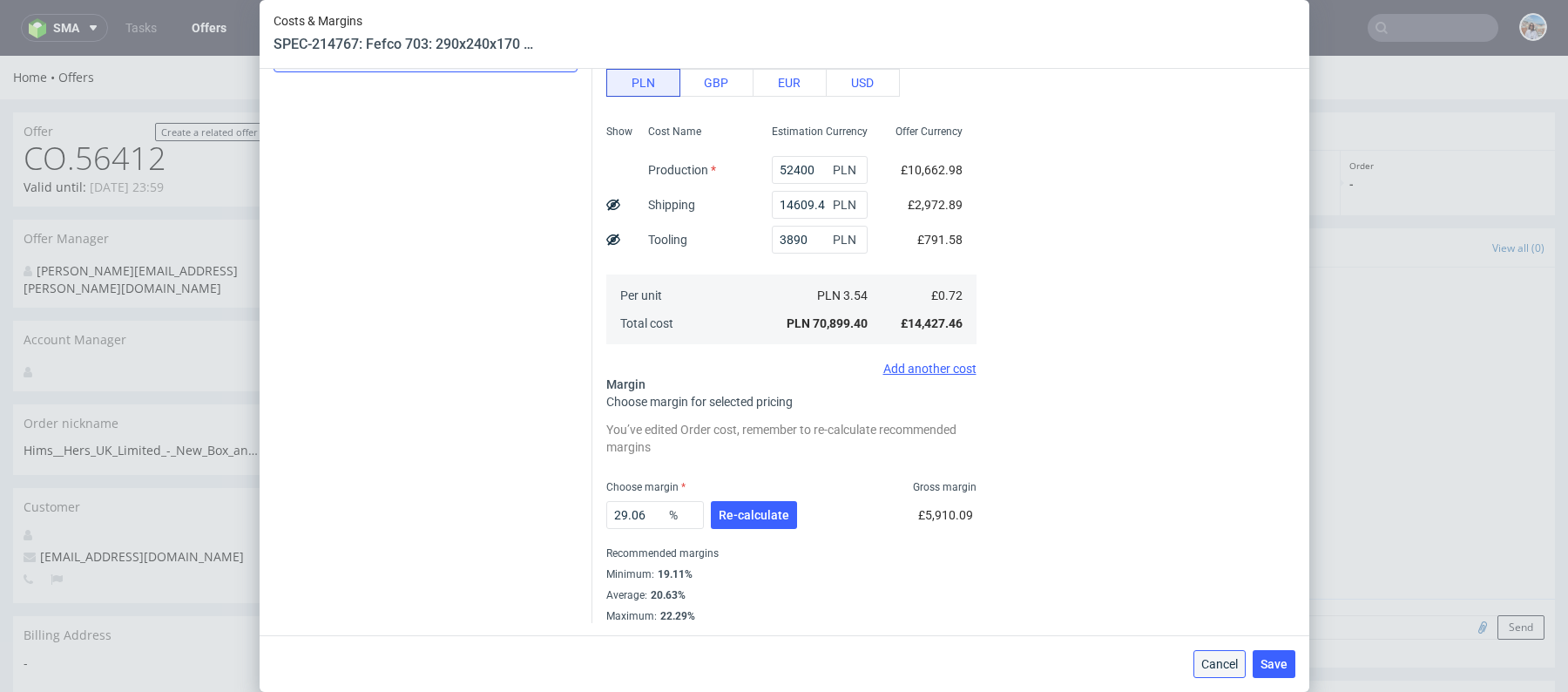
click at [1224, 666] on span "Cancel" at bounding box center [1220, 664] width 37 height 13
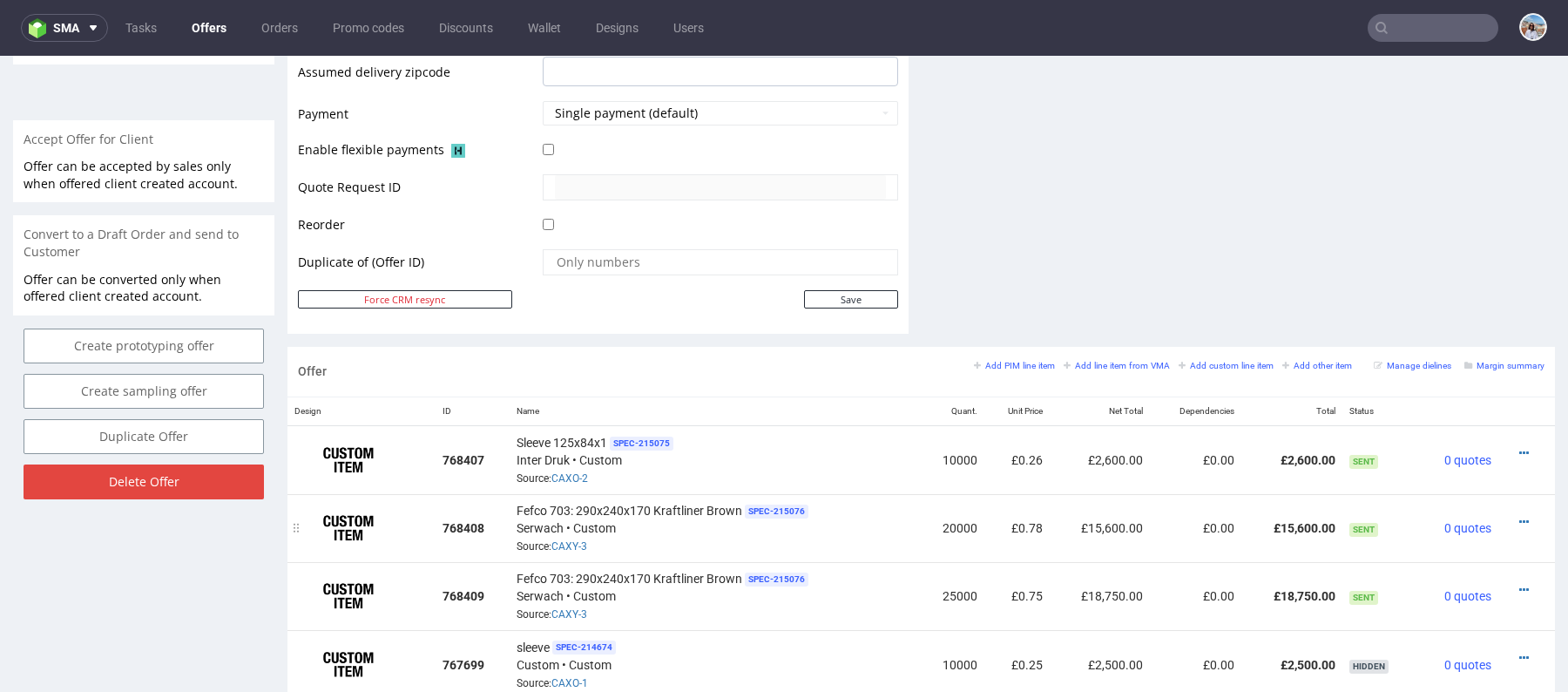
scroll to position [821, 0]
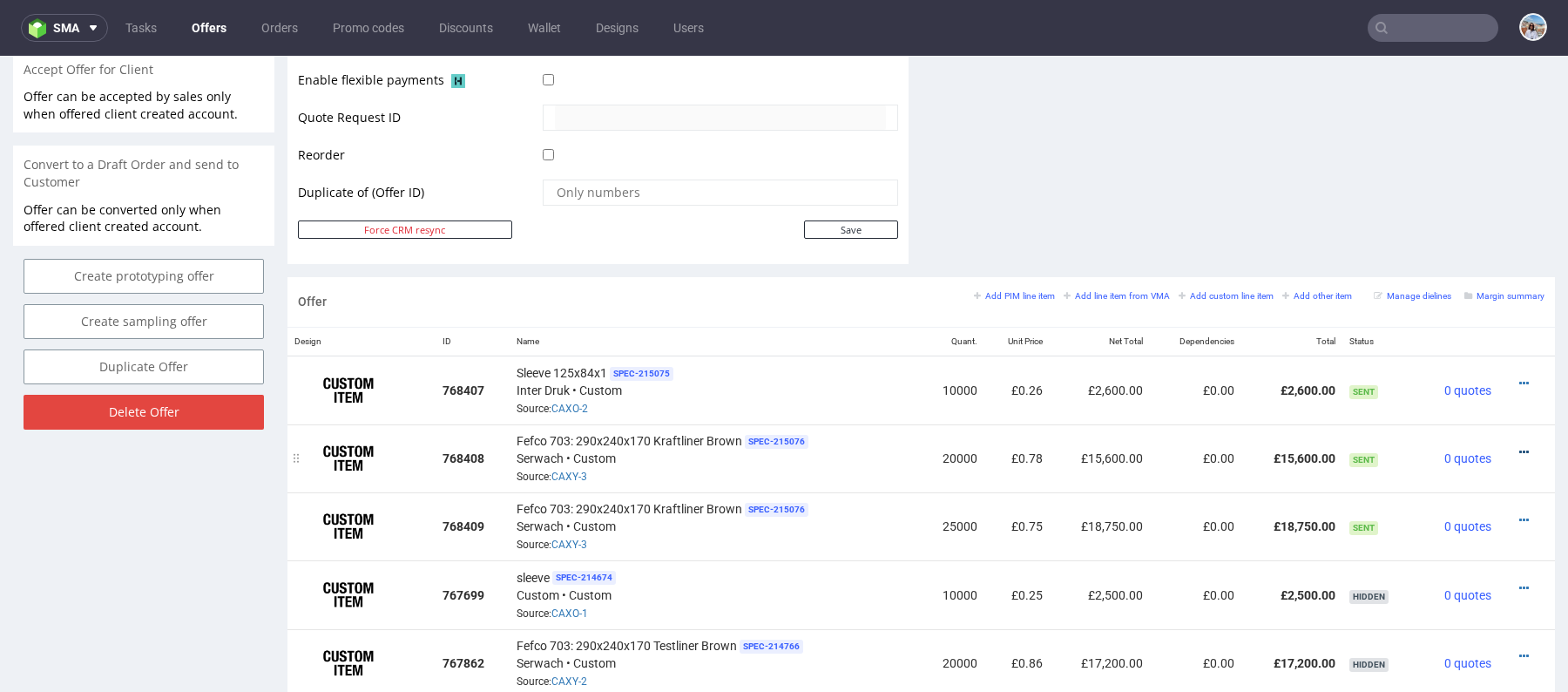
click at [1520, 448] on icon at bounding box center [1525, 452] width 10 height 13
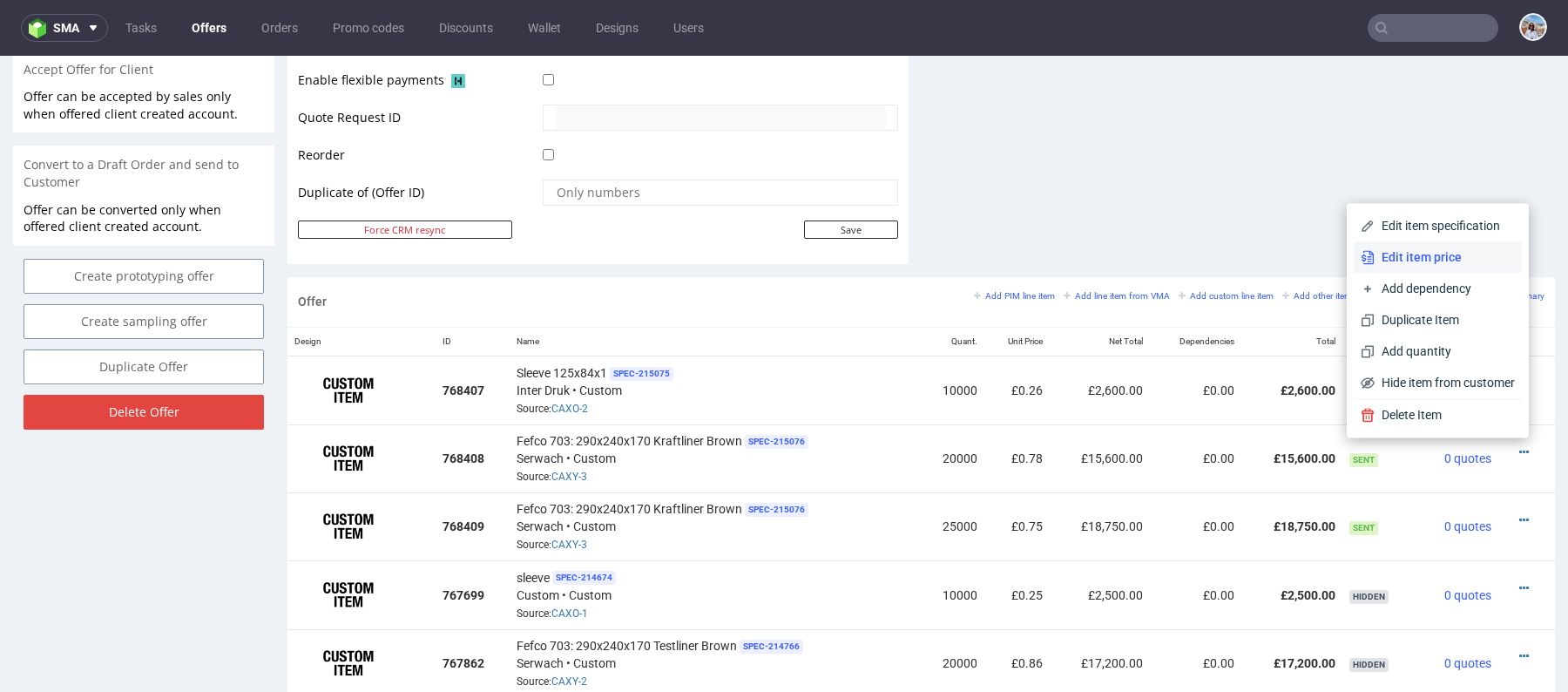
click at [1407, 265] on span "Edit item price" at bounding box center [1444, 257] width 140 height 17
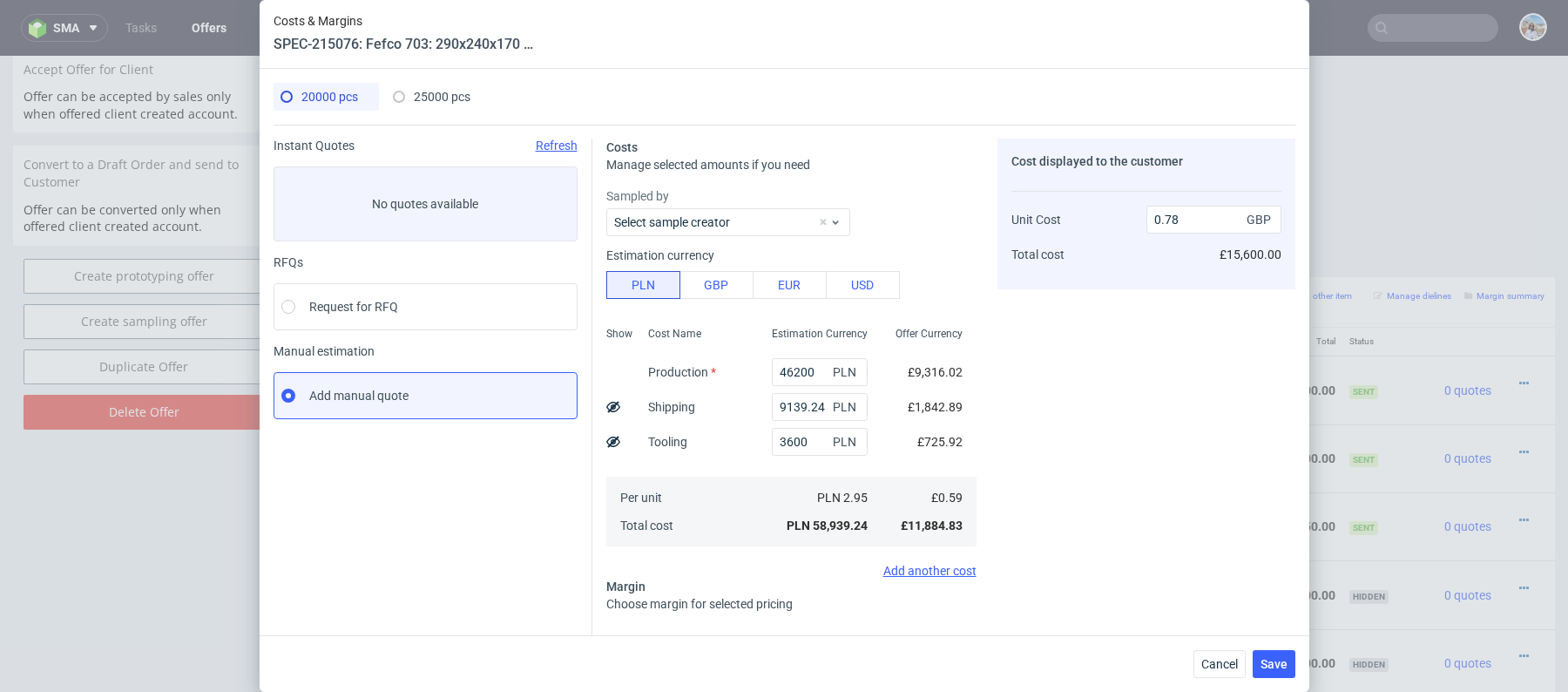
scroll to position [154, 0]
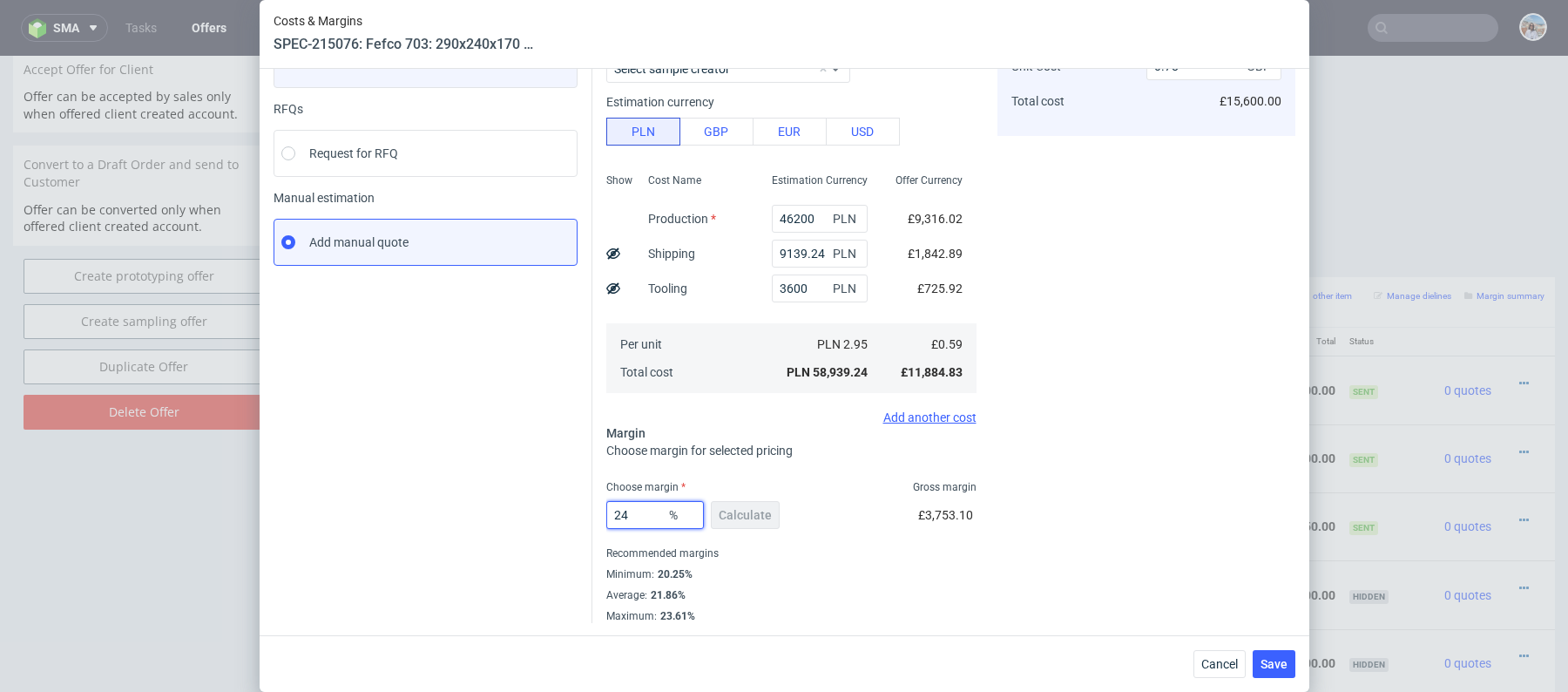
click at [632, 511] on input "24" at bounding box center [655, 515] width 98 height 28
type input "28"
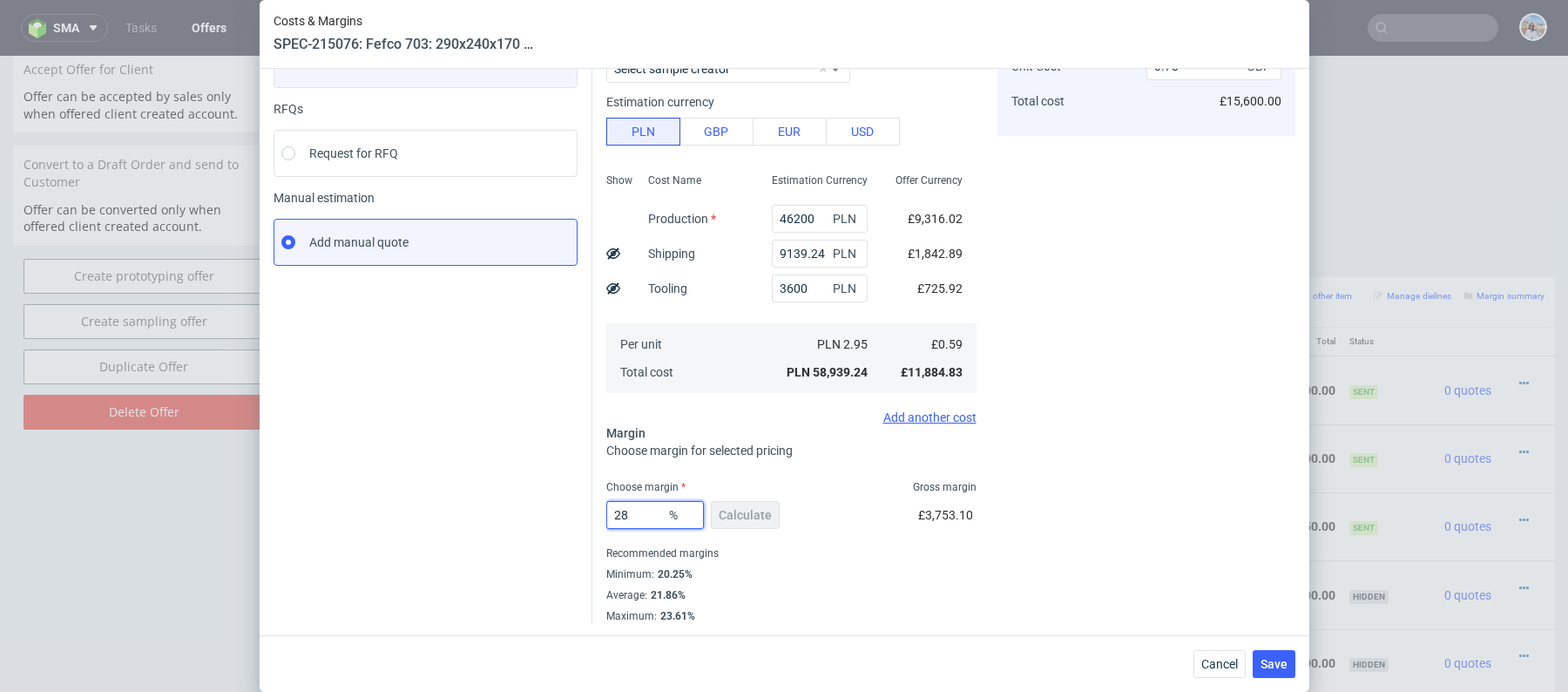
type input "0.83"
type input "28"
click at [540, 488] on div "Instant Quotes Refresh No quotes available RFQs Request for RFQ Manual estimati…" at bounding box center [433, 304] width 319 height 638
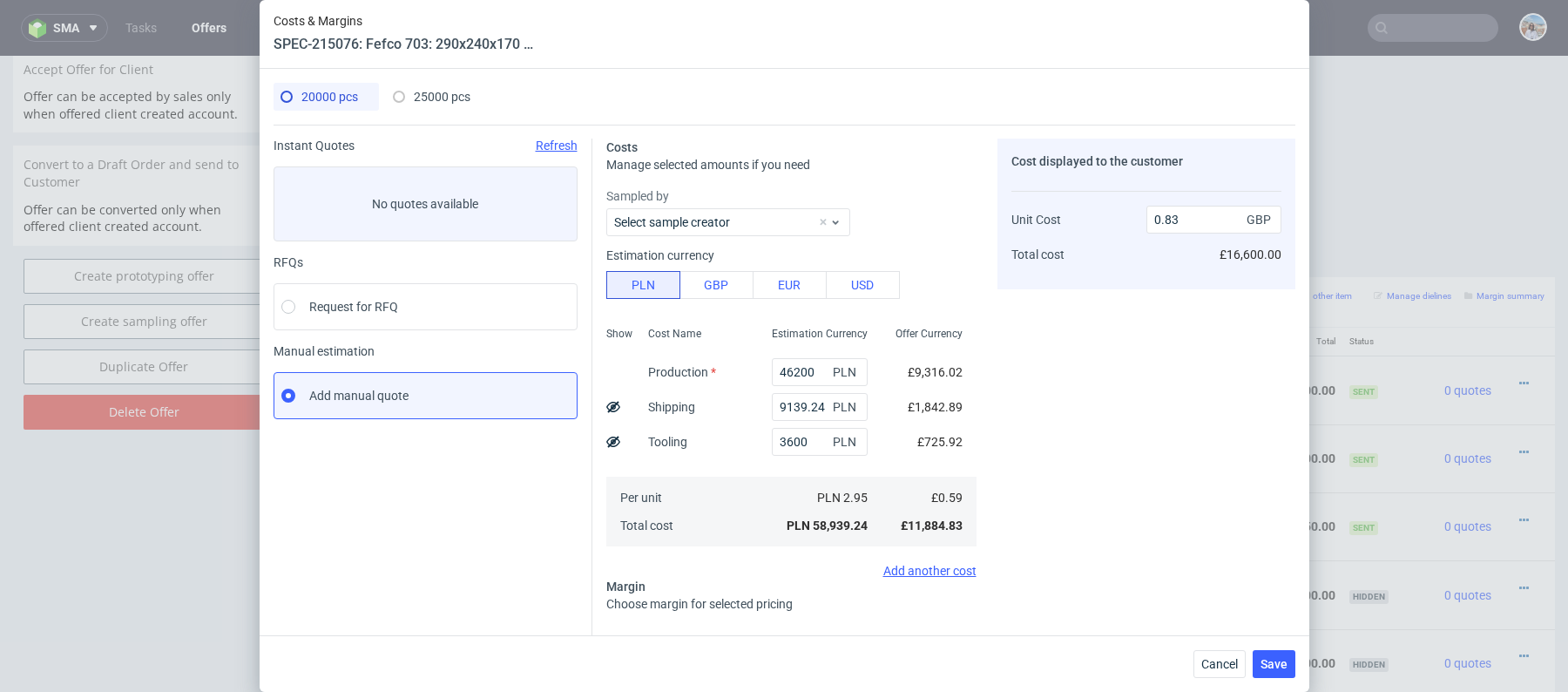
click at [440, 87] on div "25000 pcs" at bounding box center [432, 97] width 77 height 28
type input "57000"
type input "11263.48"
type input "23"
type input "0.75"
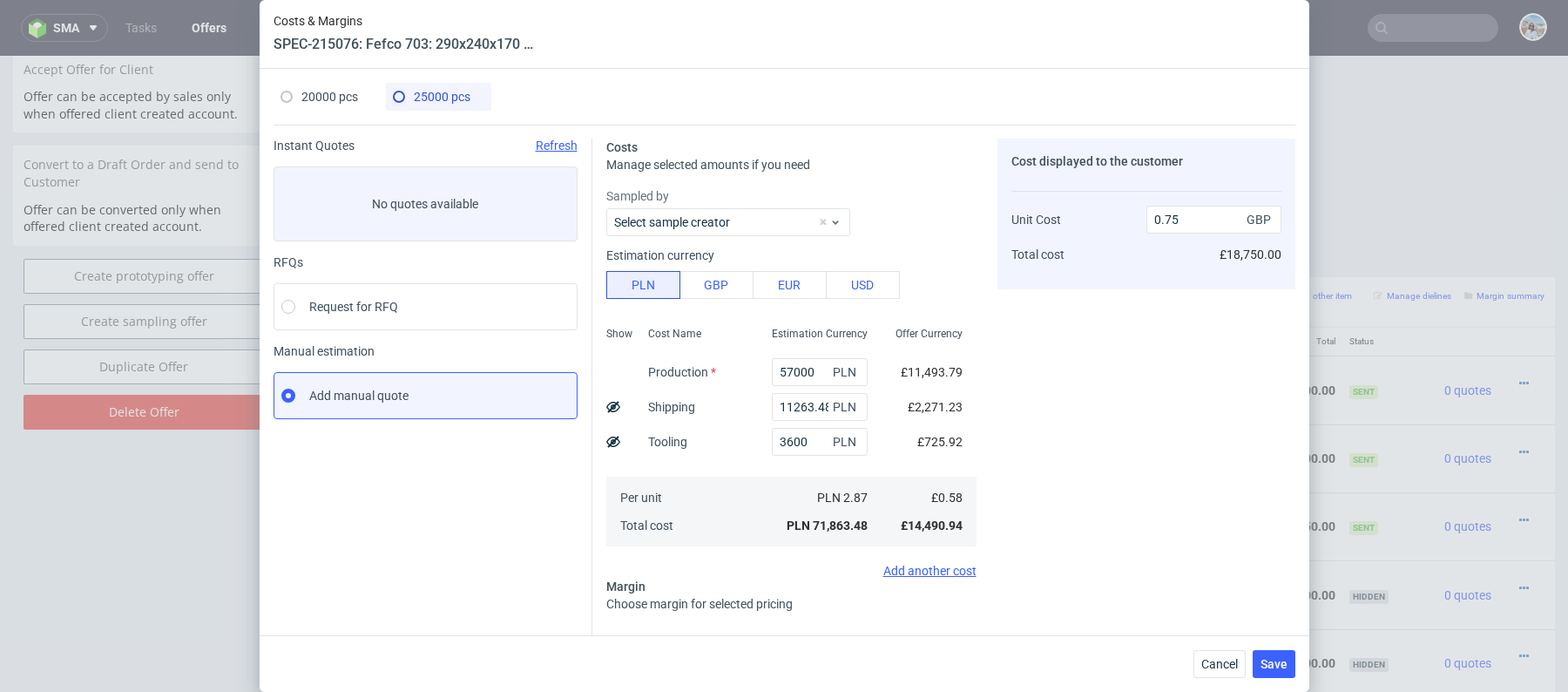
scroll to position [154, 0]
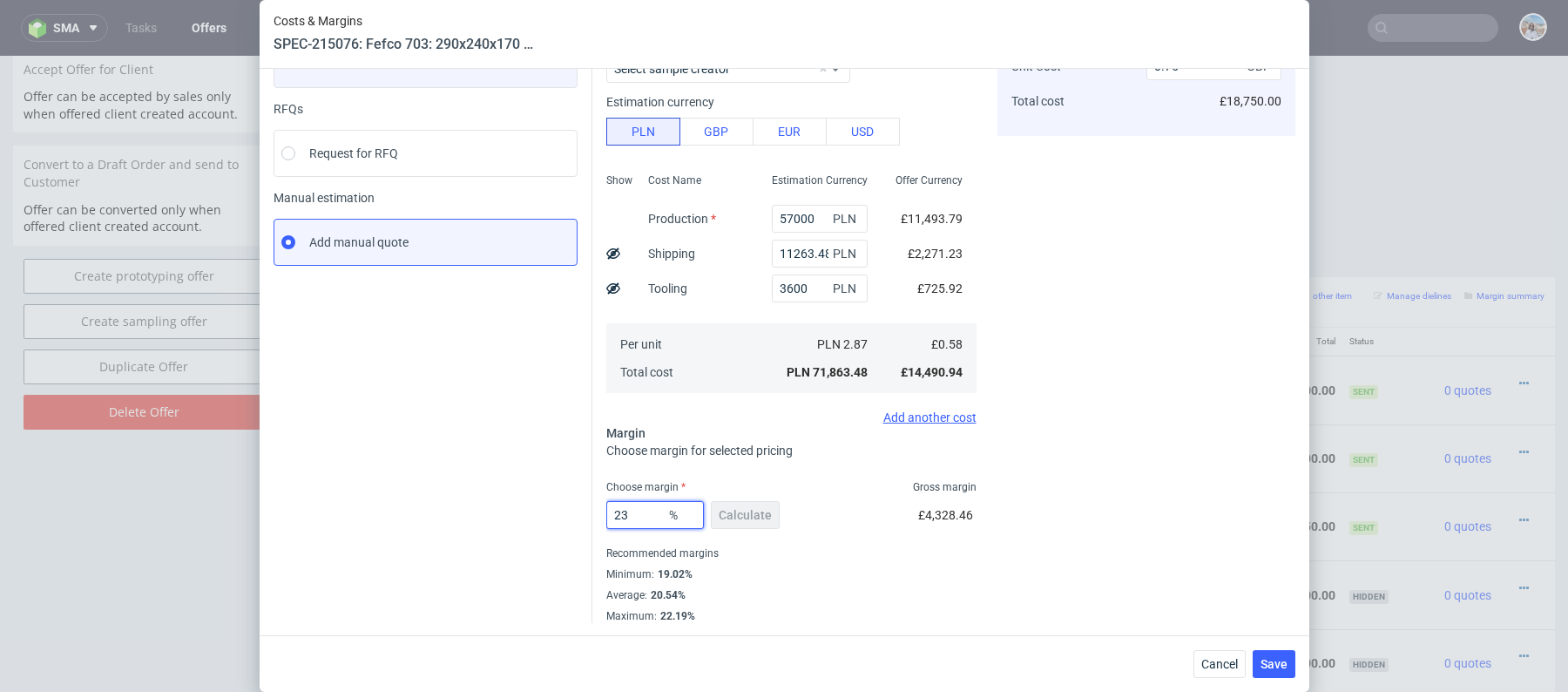
click at [643, 515] on input "23" at bounding box center [655, 515] width 98 height 28
type input "29"
type input "0.82"
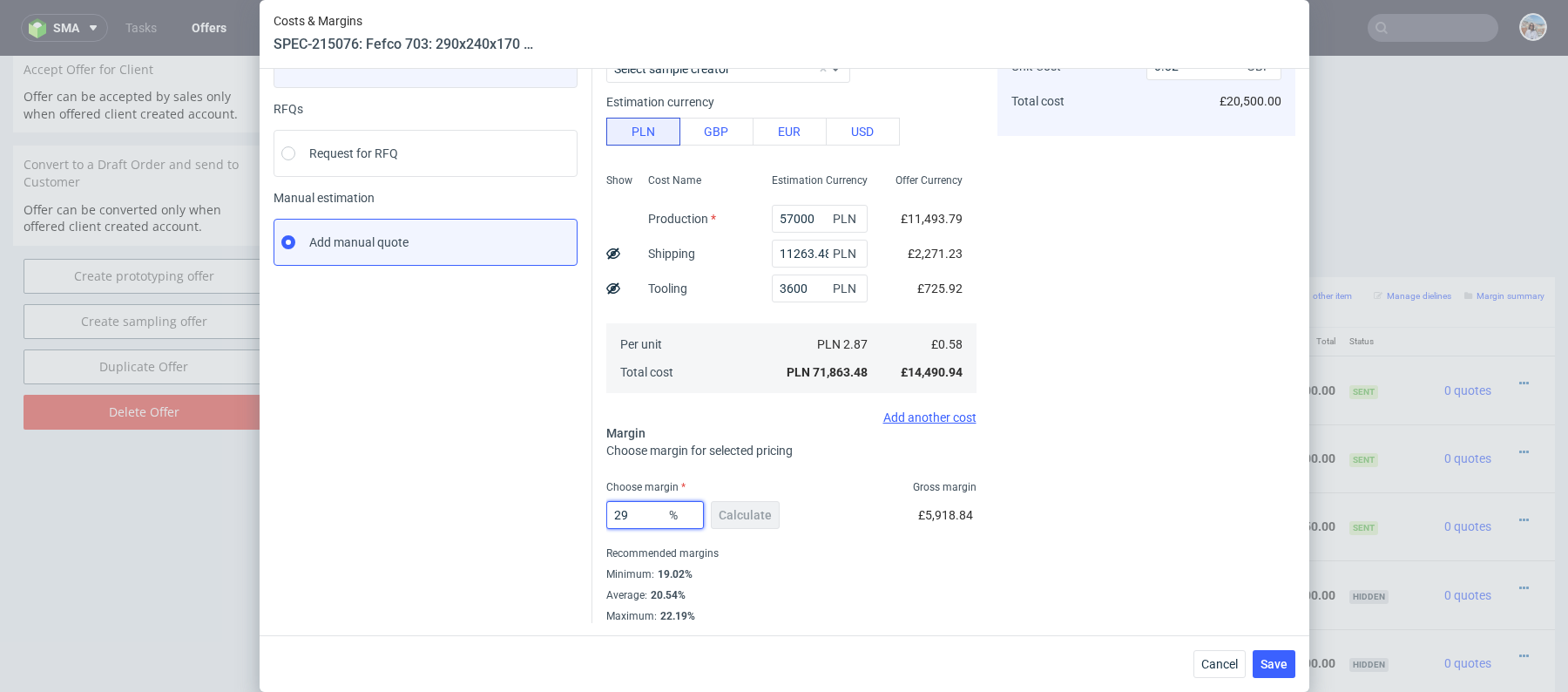
type input "29"
click at [557, 449] on div "Instant Quotes Refresh No quotes available RFQs Request for RFQ Manual estimati…" at bounding box center [433, 304] width 319 height 638
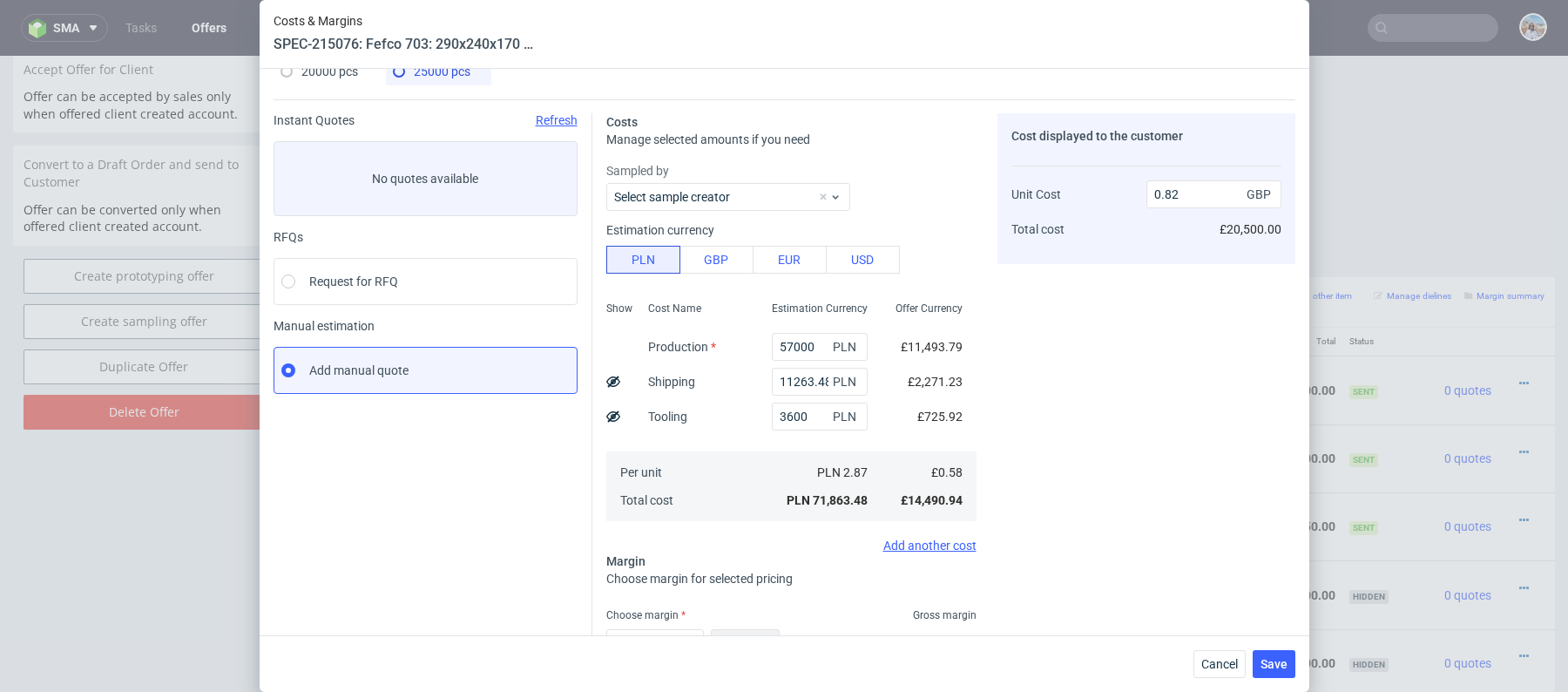
scroll to position [20, 0]
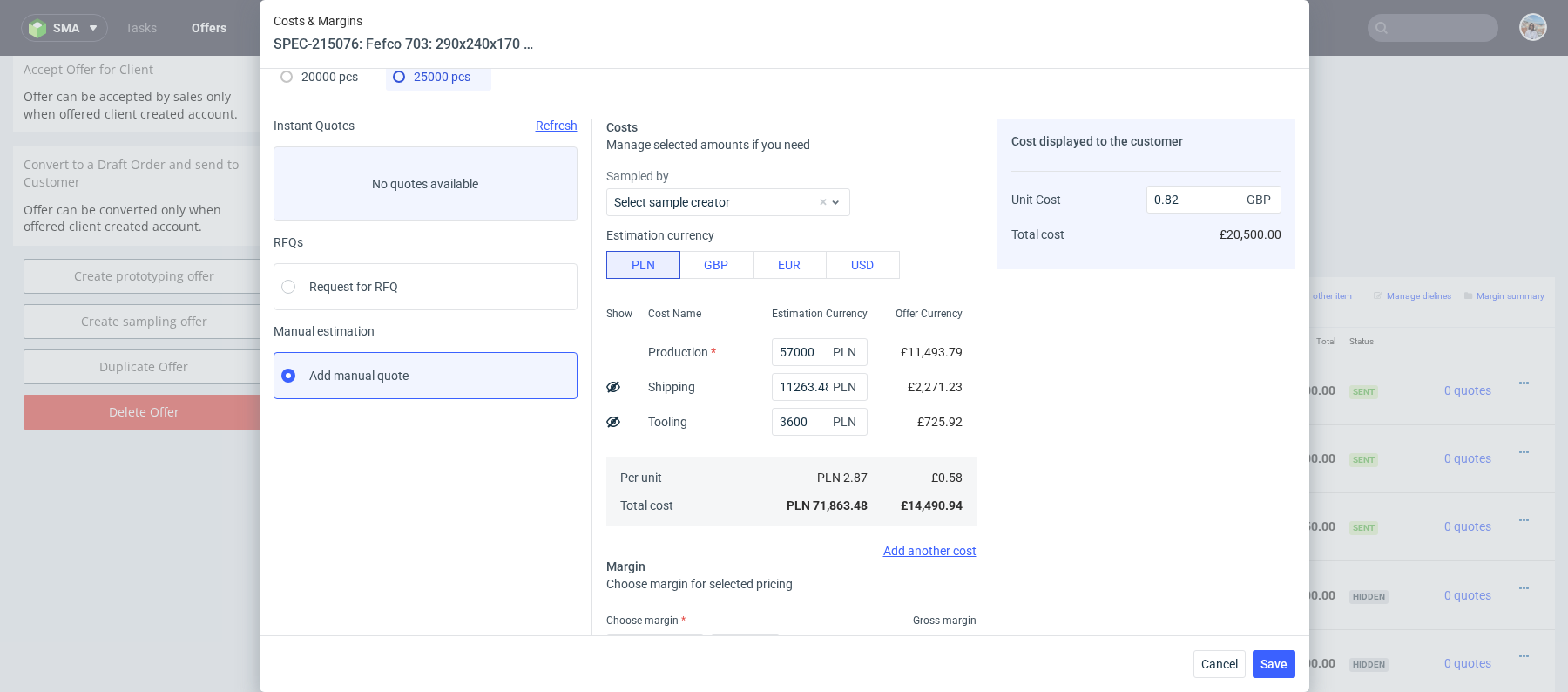
click at [345, 93] on div "20000 pcs 25000 pcs" at bounding box center [784, 84] width 1022 height 43
click at [345, 79] on span "20000 pcs" at bounding box center [329, 76] width 57 height 14
type input "46200"
type input "9139.24"
type input "28"
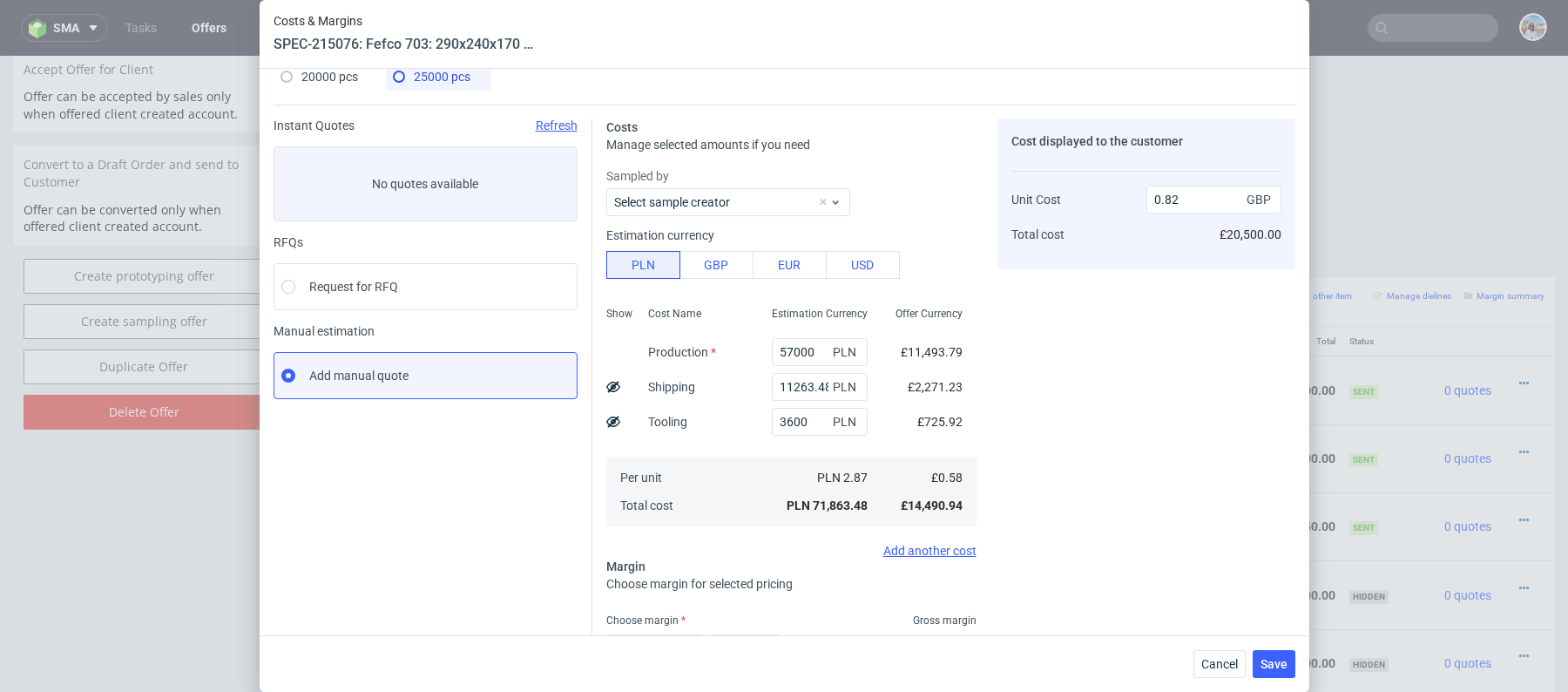
type input "0.83"
click at [423, 83] on div "25000 pcs" at bounding box center [432, 76] width 77 height 28
type input "57000"
type input "11263.48"
type input "29"
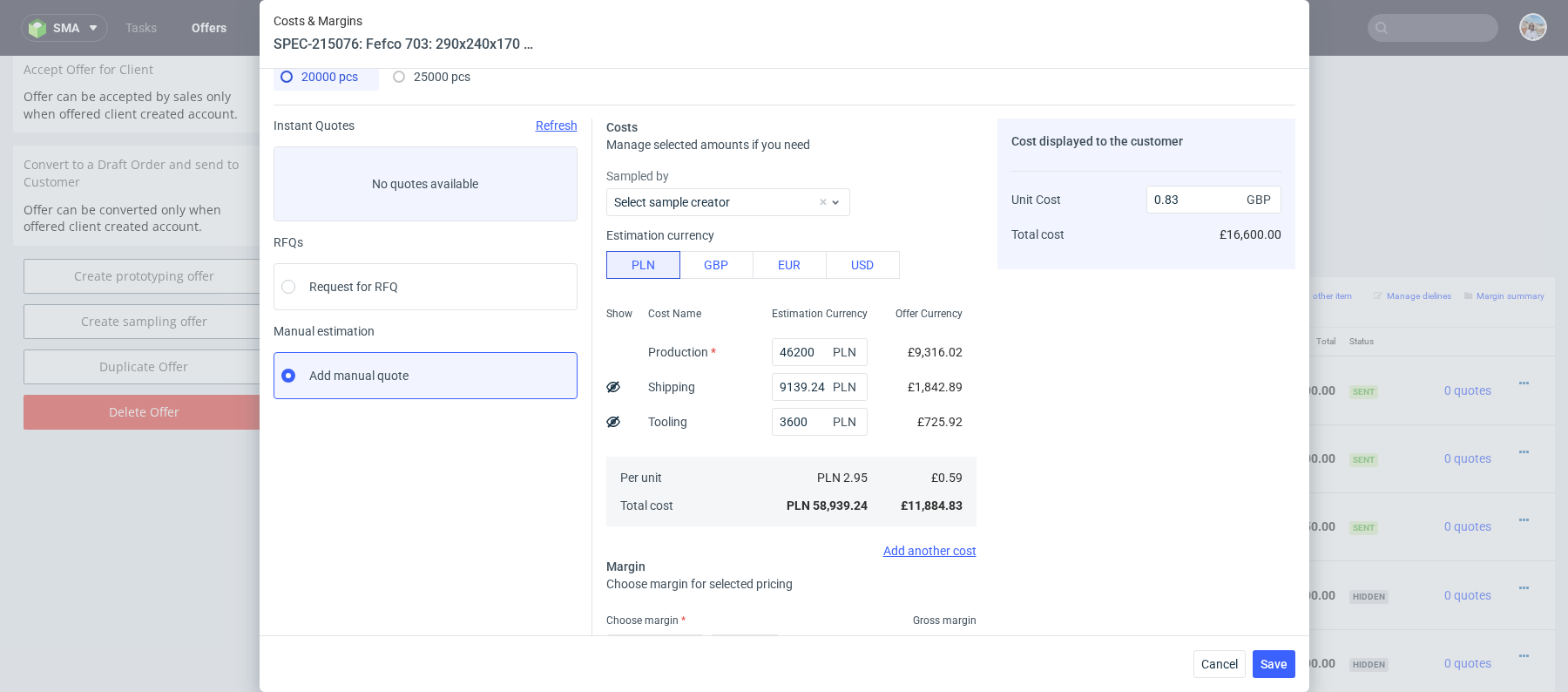
type input "0.82"
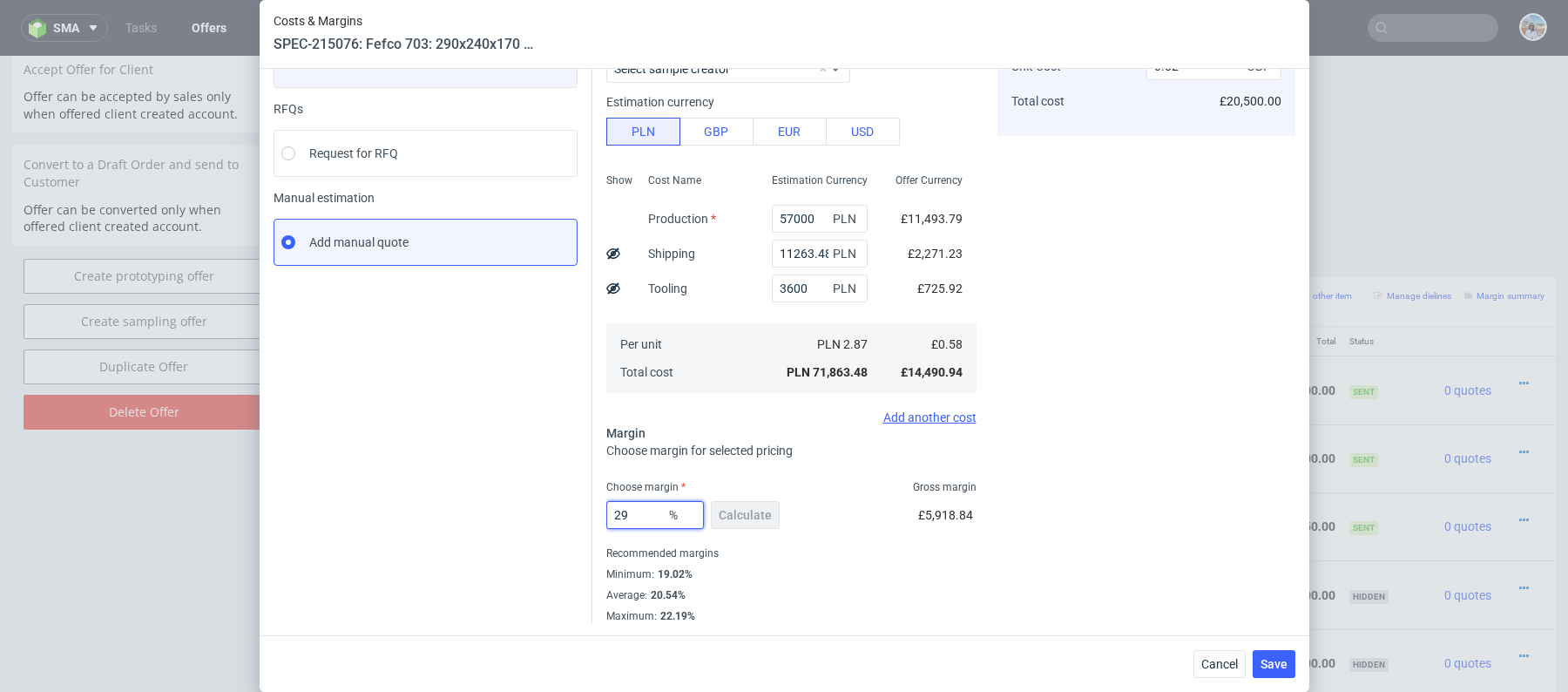
click at [646, 525] on input "29" at bounding box center [655, 515] width 98 height 28
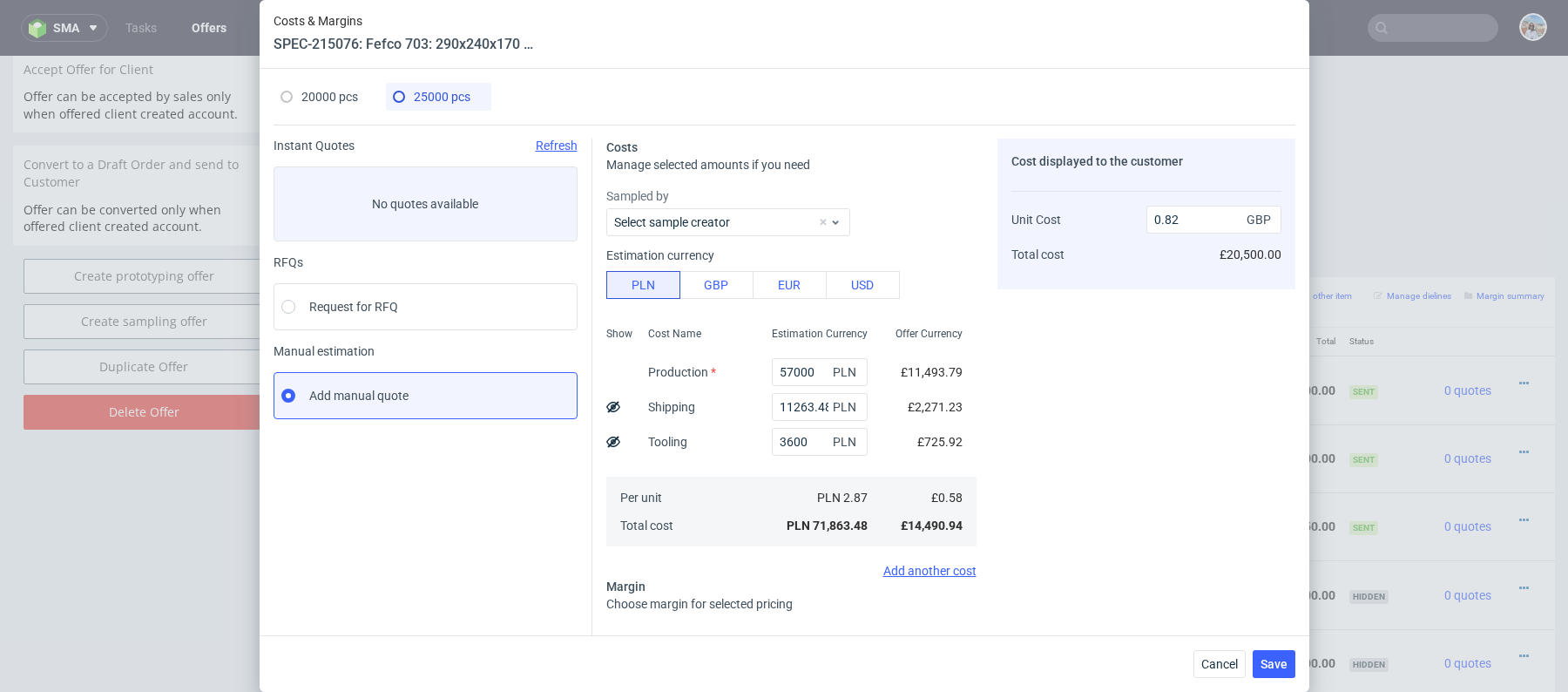
click at [331, 84] on div "20000 pcs" at bounding box center [319, 97] width 77 height 28
type input "46200"
type input "9139.24"
type input "28"
type input "0.83"
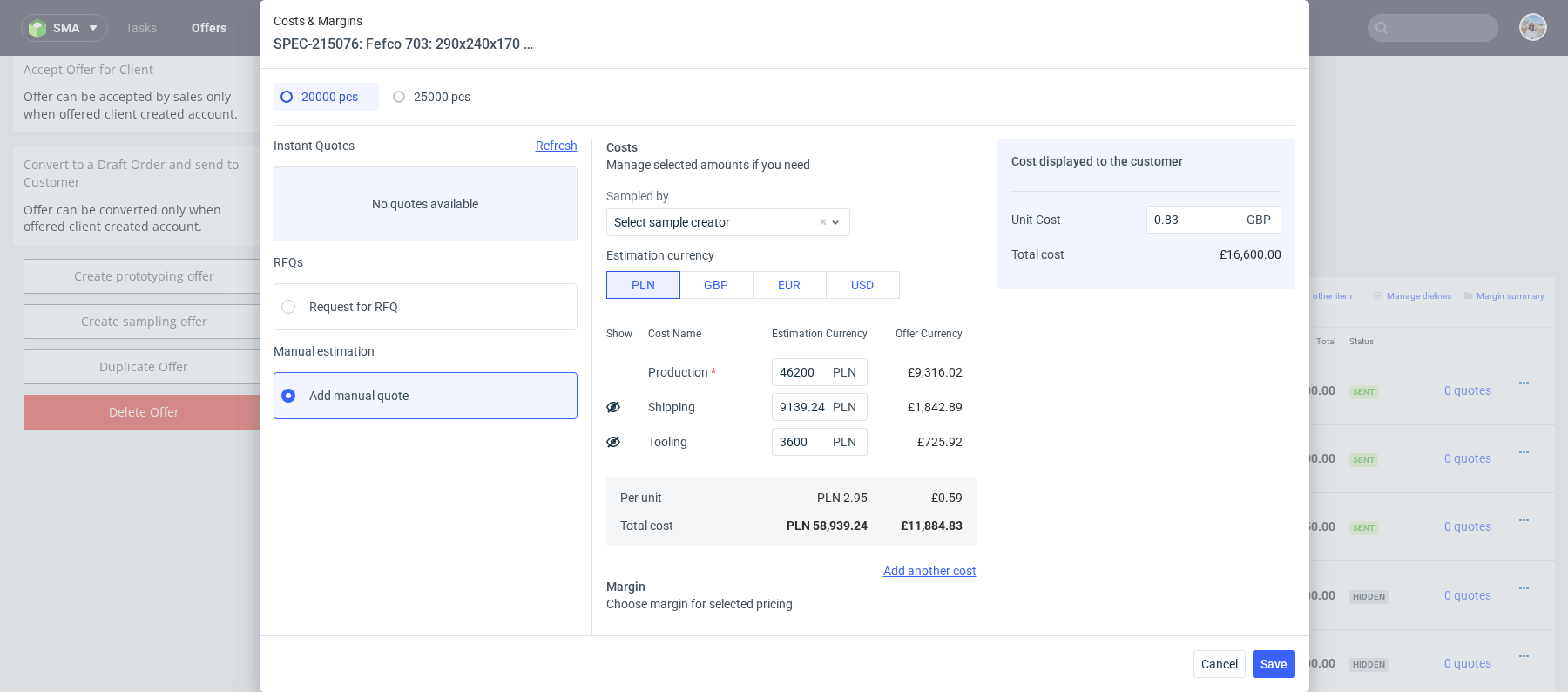
scroll to position [154, 0]
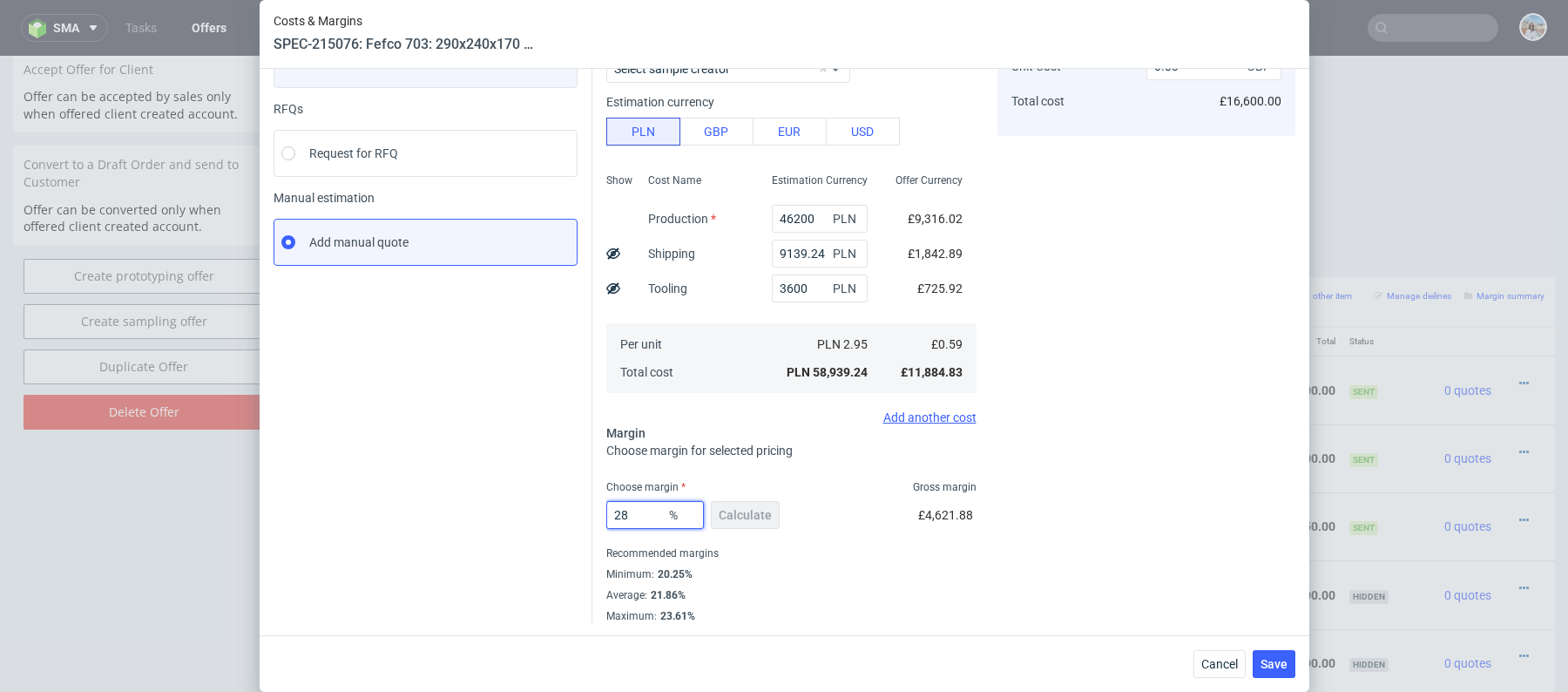
click at [641, 516] on input "28" at bounding box center [655, 515] width 98 height 28
type input "29"
type input "0.84"
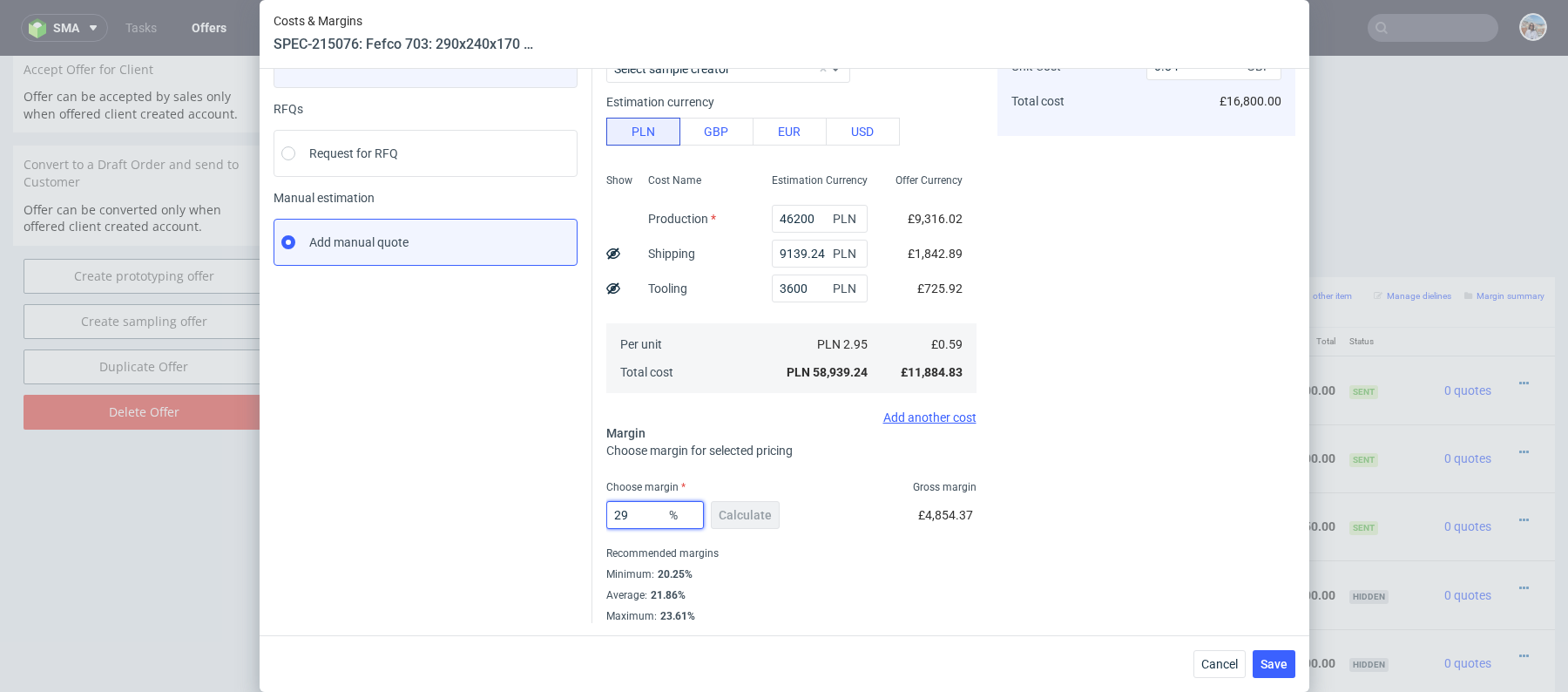
type input "29"
click at [415, 424] on div "Instant Quotes Refresh No quotes available RFQs Request for RFQ Manual estimati…" at bounding box center [433, 304] width 319 height 638
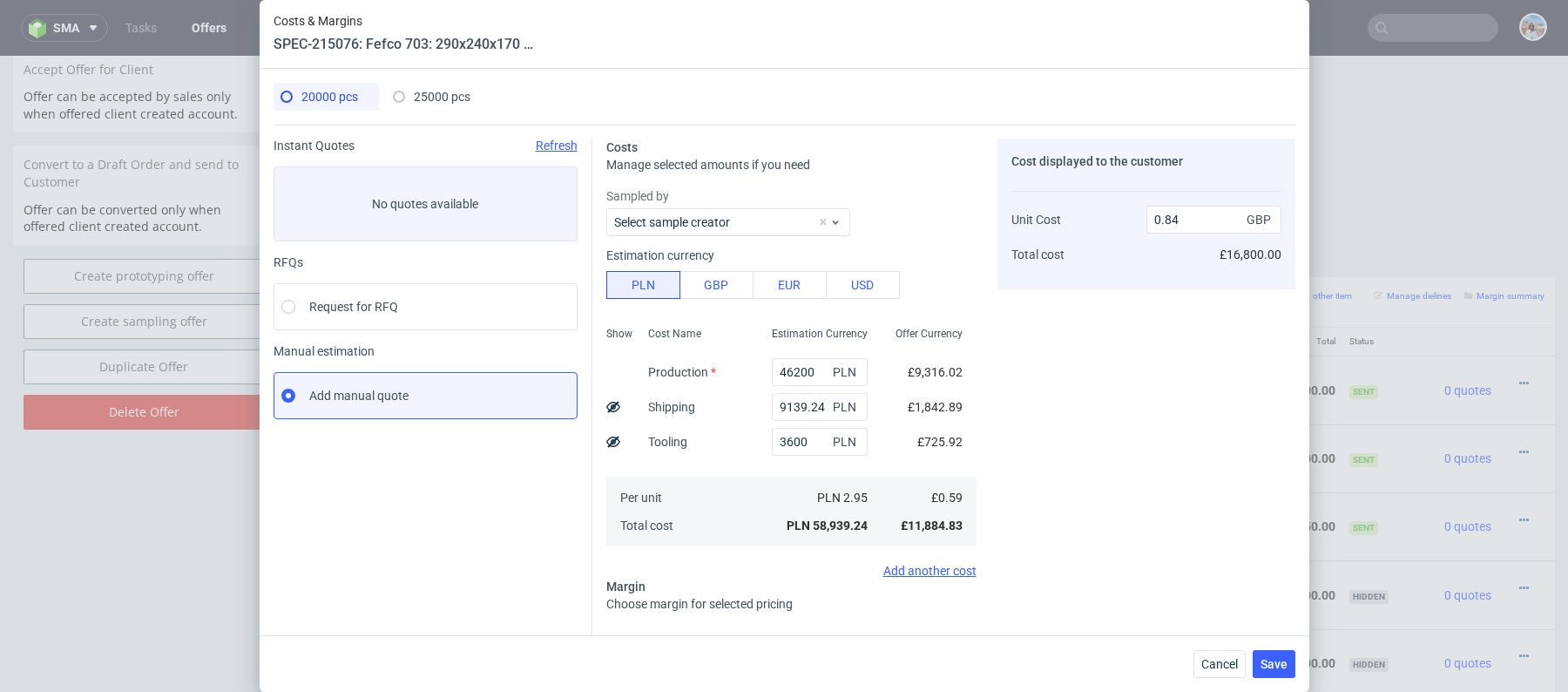
click at [430, 98] on span "25000 pcs" at bounding box center [442, 97] width 57 height 14
type input "57000"
type input "11263.48"
type input "0.82"
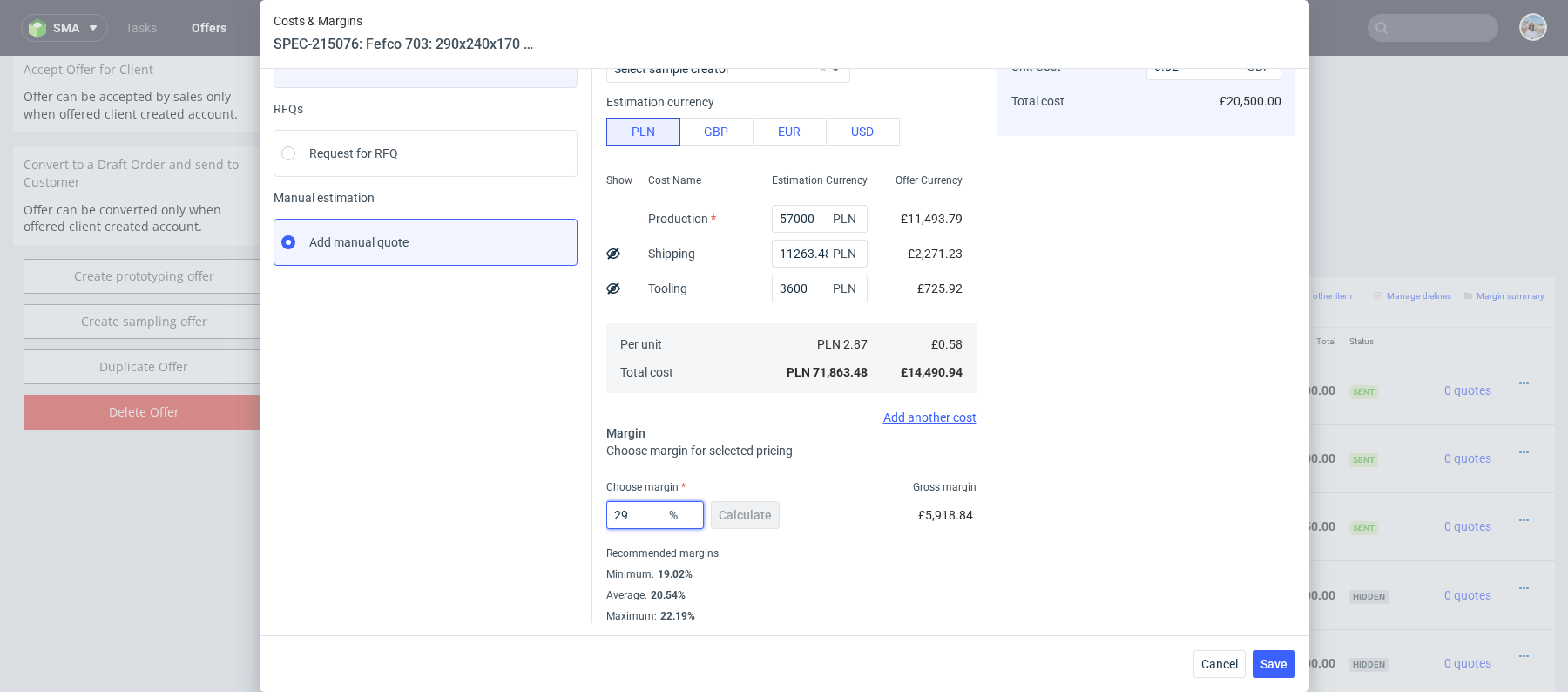
click at [666, 511] on span "%" at bounding box center [683, 514] width 35 height 24
click at [648, 511] on input "29" at bounding box center [655, 515] width 98 height 28
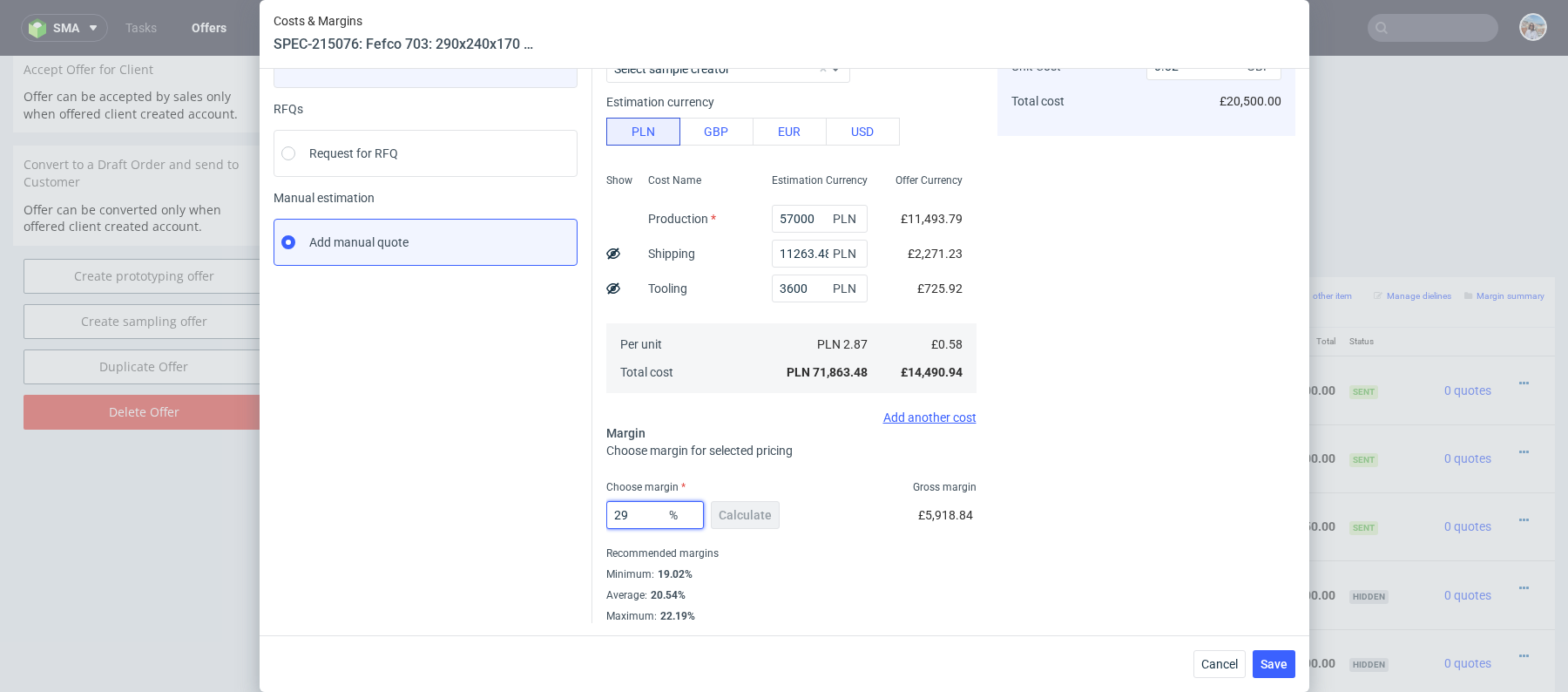
click at [648, 511] on input "29" at bounding box center [655, 515] width 98 height 28
type input "28"
type input "0.81"
type input "28"
click at [371, 371] on div "Instant Quotes Refresh No quotes available RFQs Request for RFQ Manual estimati…" at bounding box center [433, 304] width 319 height 638
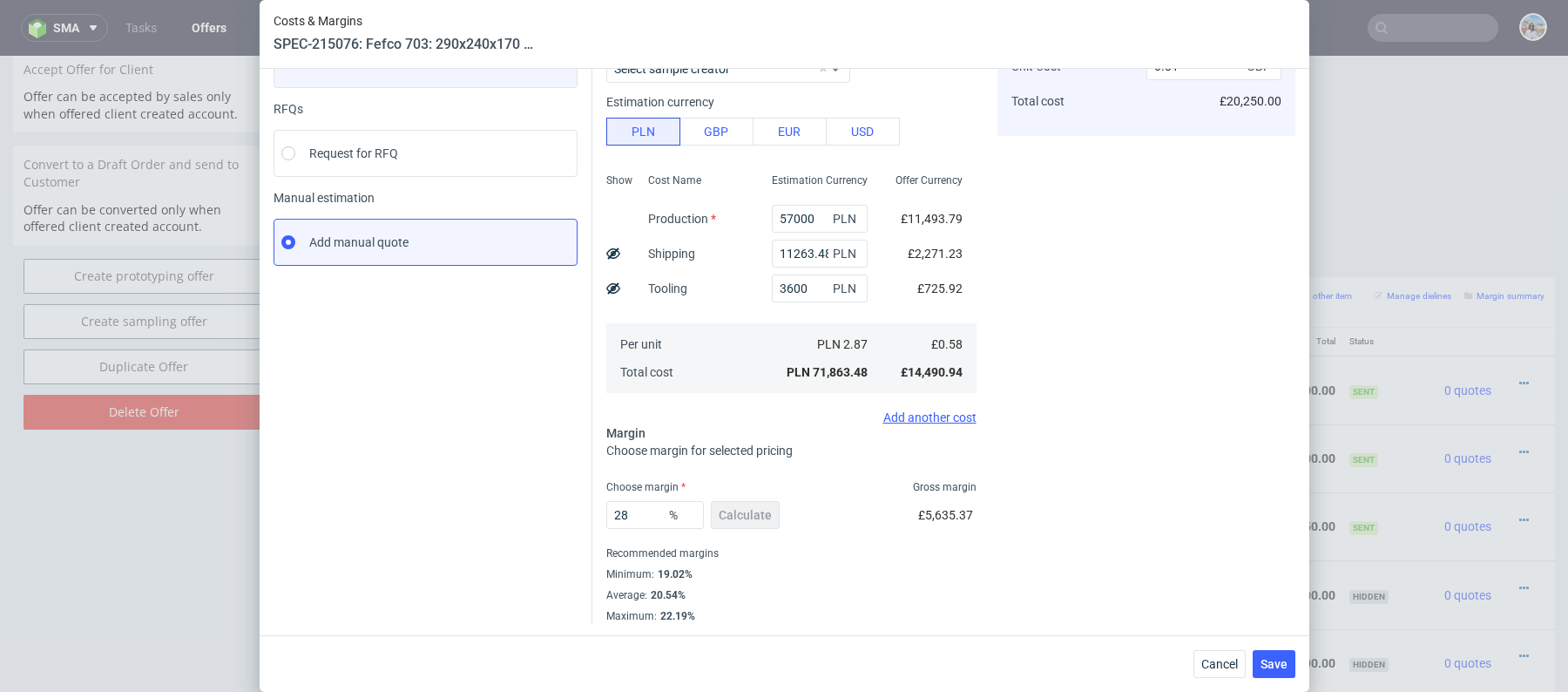
scroll to position [0, 0]
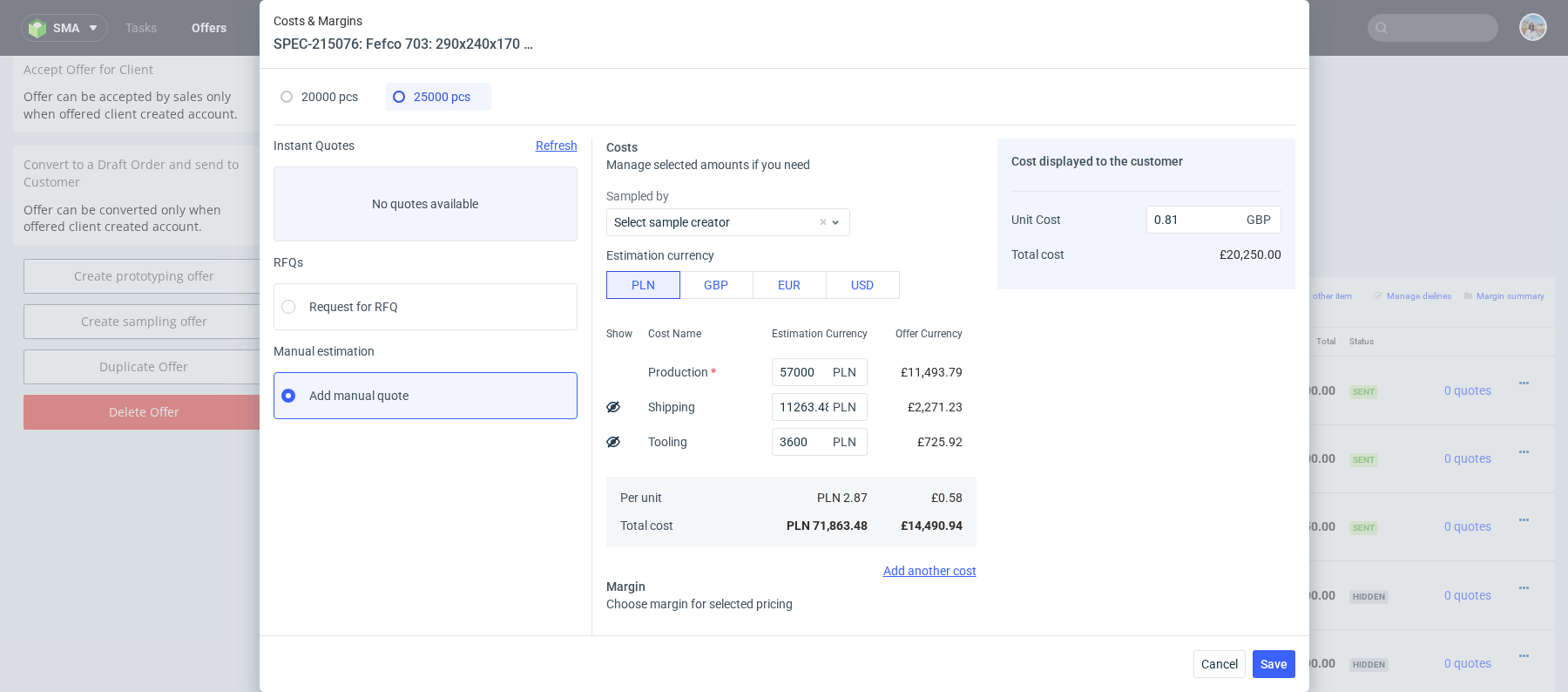
click at [341, 94] on span "20000 pcs" at bounding box center [329, 97] width 57 height 14
type input "46200"
type input "9139.24"
type input "29"
type input "0.84"
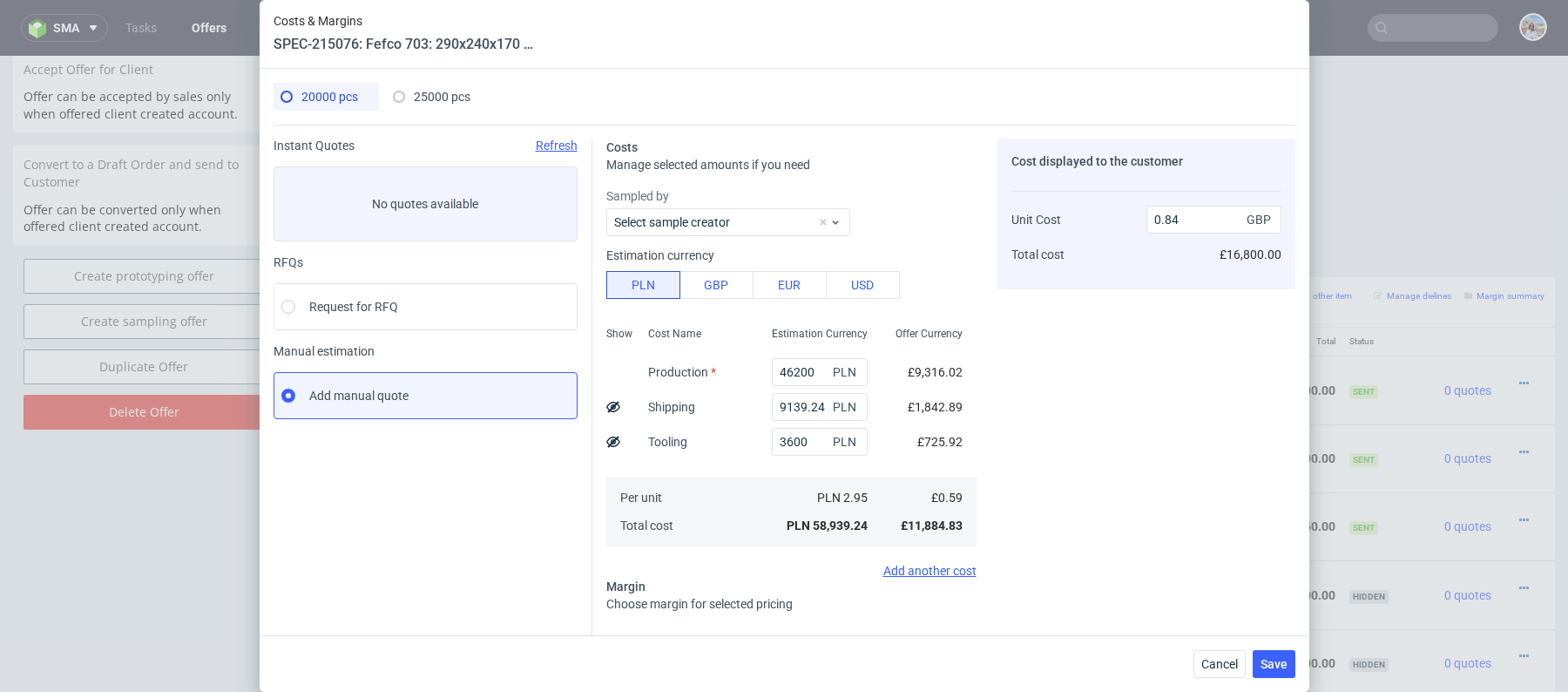
click at [450, 90] on span "25000 pcs" at bounding box center [442, 97] width 57 height 14
type input "57000"
type input "11263.48"
type input "28"
type input "0.81"
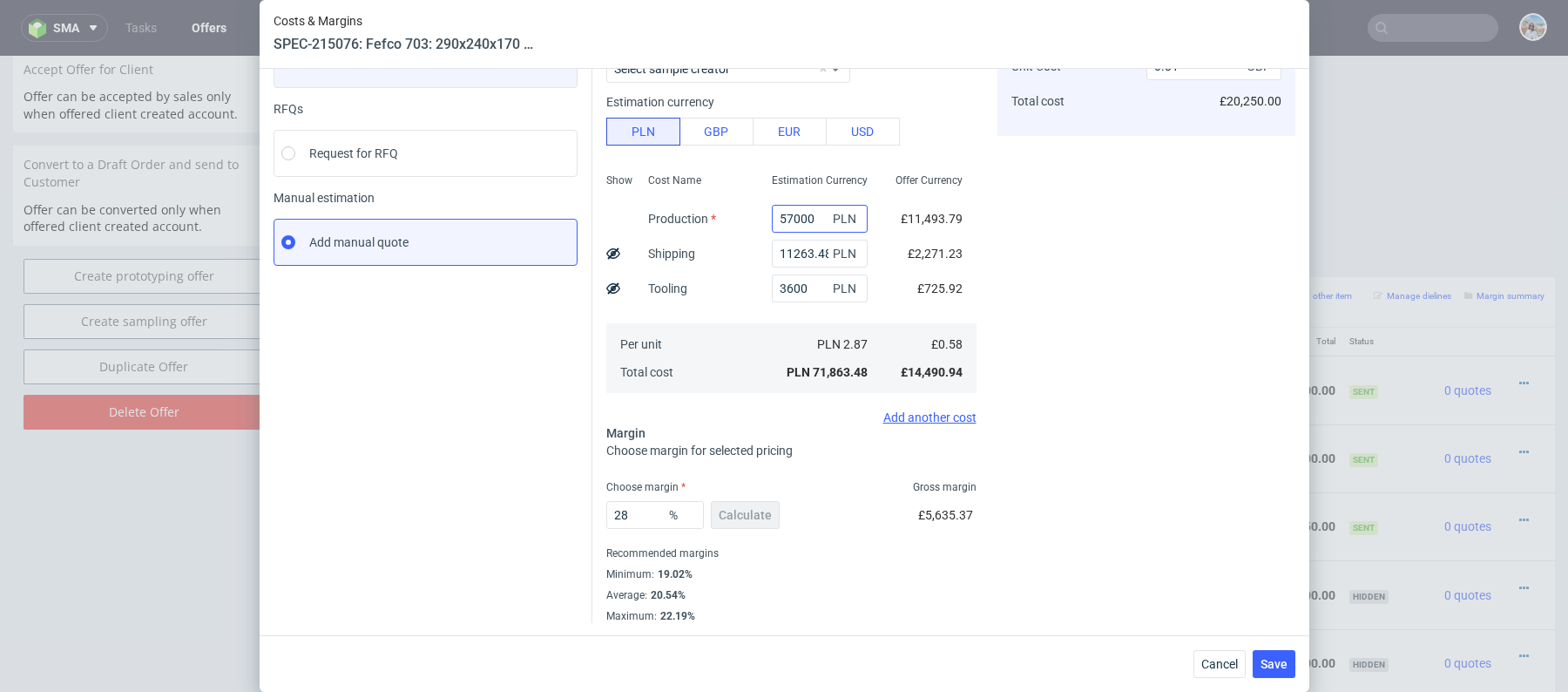
scroll to position [154, 0]
click at [641, 509] on input "28" at bounding box center [655, 515] width 98 height 28
type input "27"
type input "0.79"
type input "27"
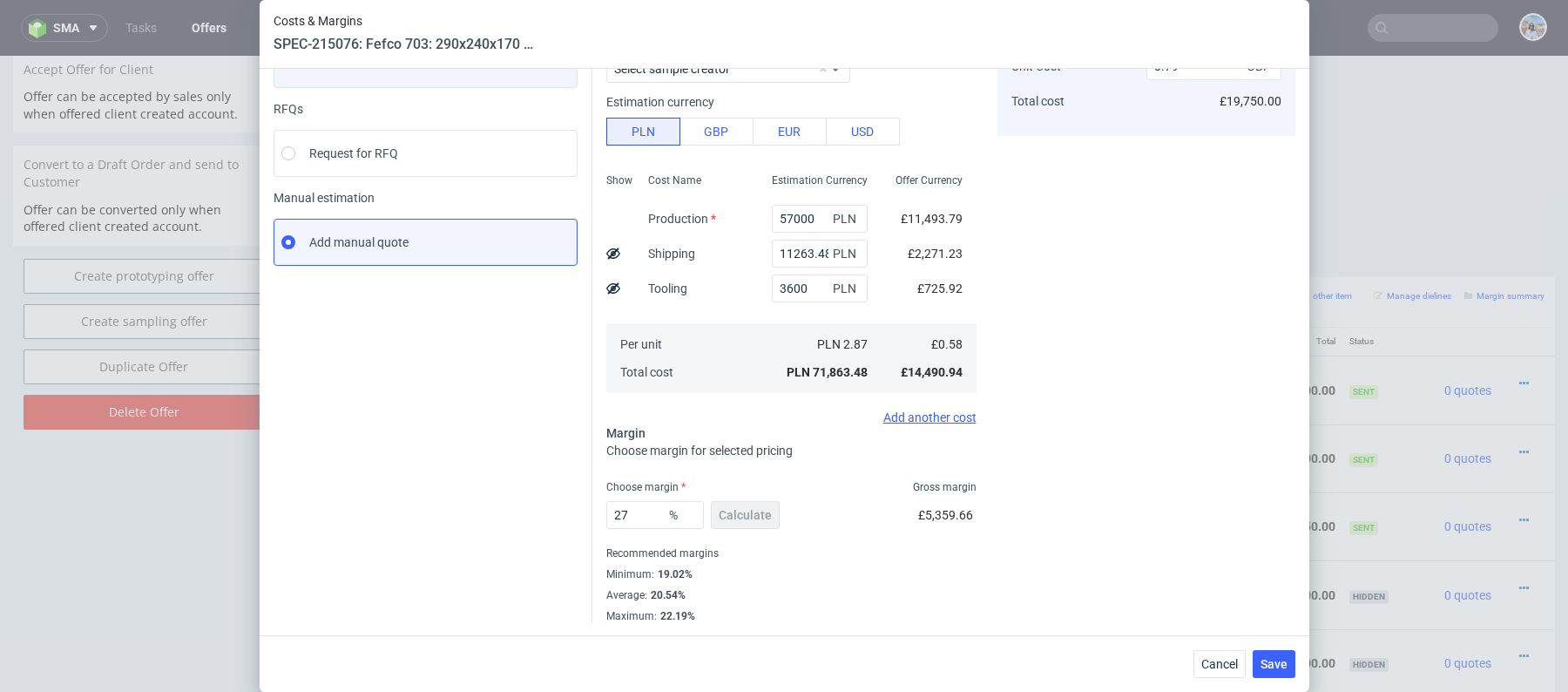
click at [464, 450] on div "Instant Quotes Refresh No quotes available RFQs Request for RFQ Manual estimati…" at bounding box center [433, 304] width 319 height 638
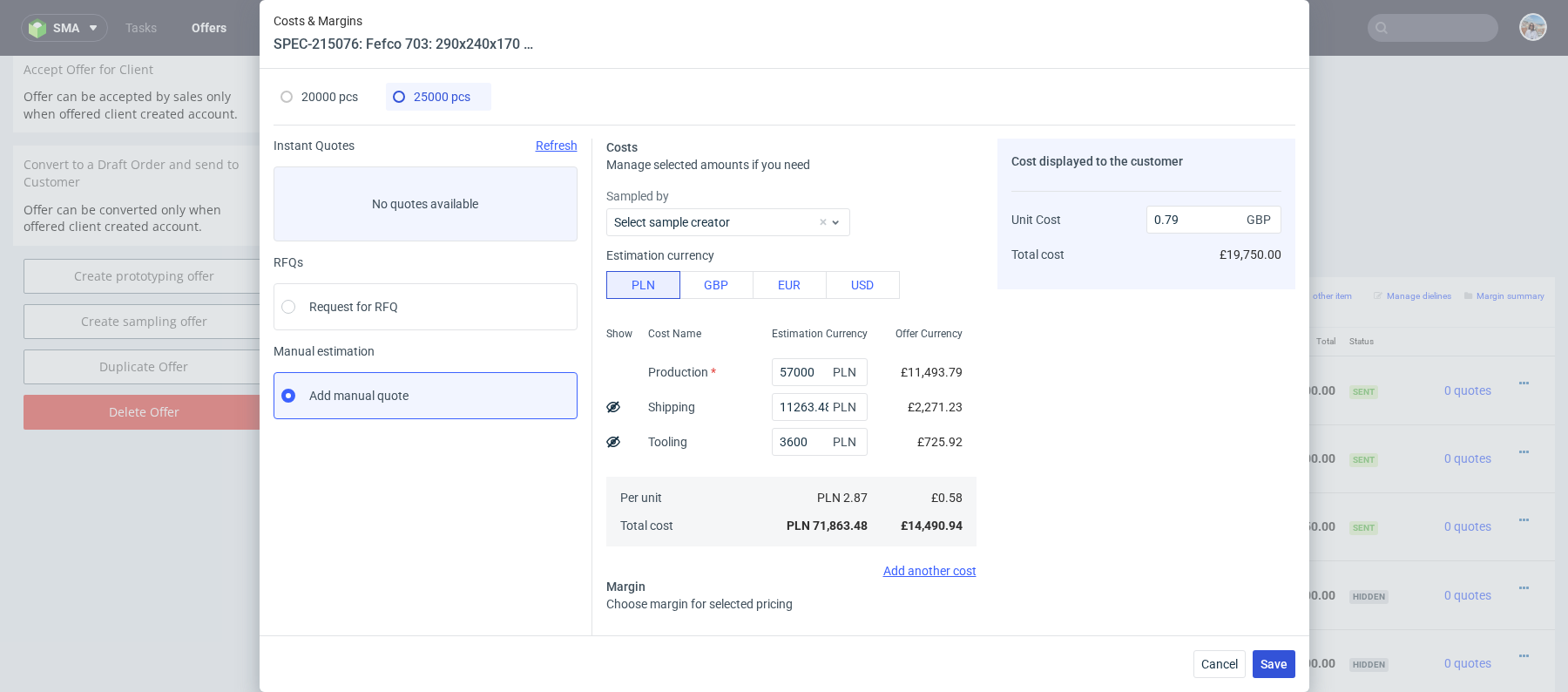
click at [1262, 658] on span "Save" at bounding box center [1274, 664] width 27 height 13
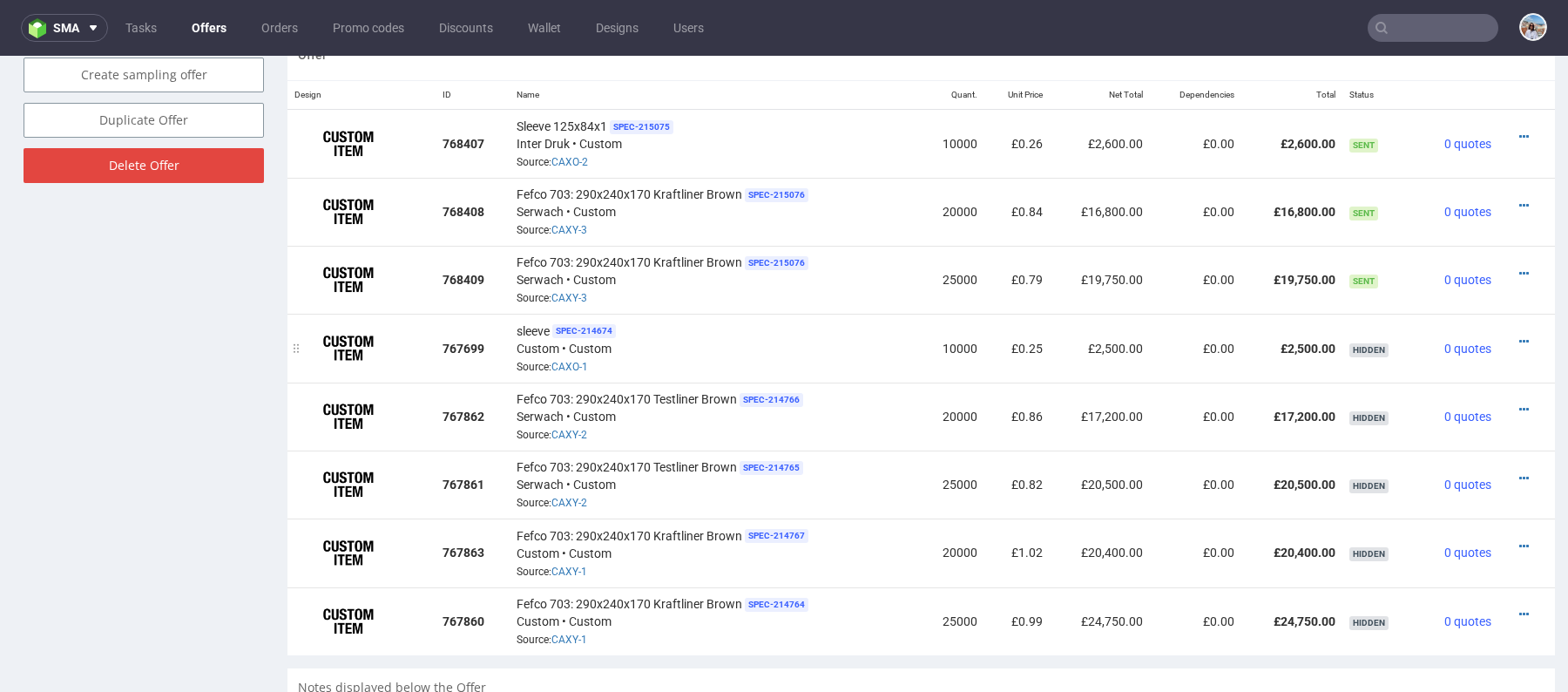
scroll to position [937, 0]
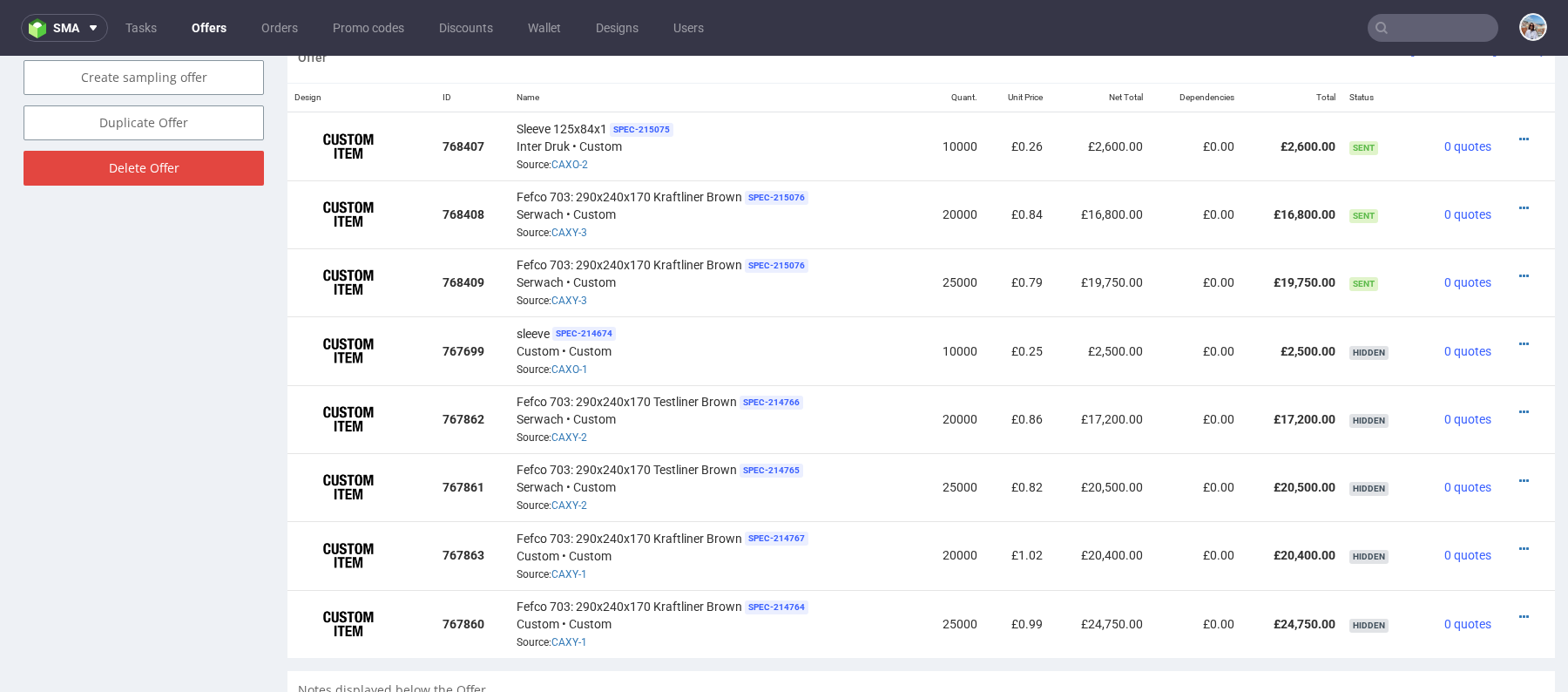
click at [112, 461] on div "Offer Create a related offer CO.56412 Valid until: [DATE] 23:59 Offer Manager […" at bounding box center [144, 70] width 262 height 2044
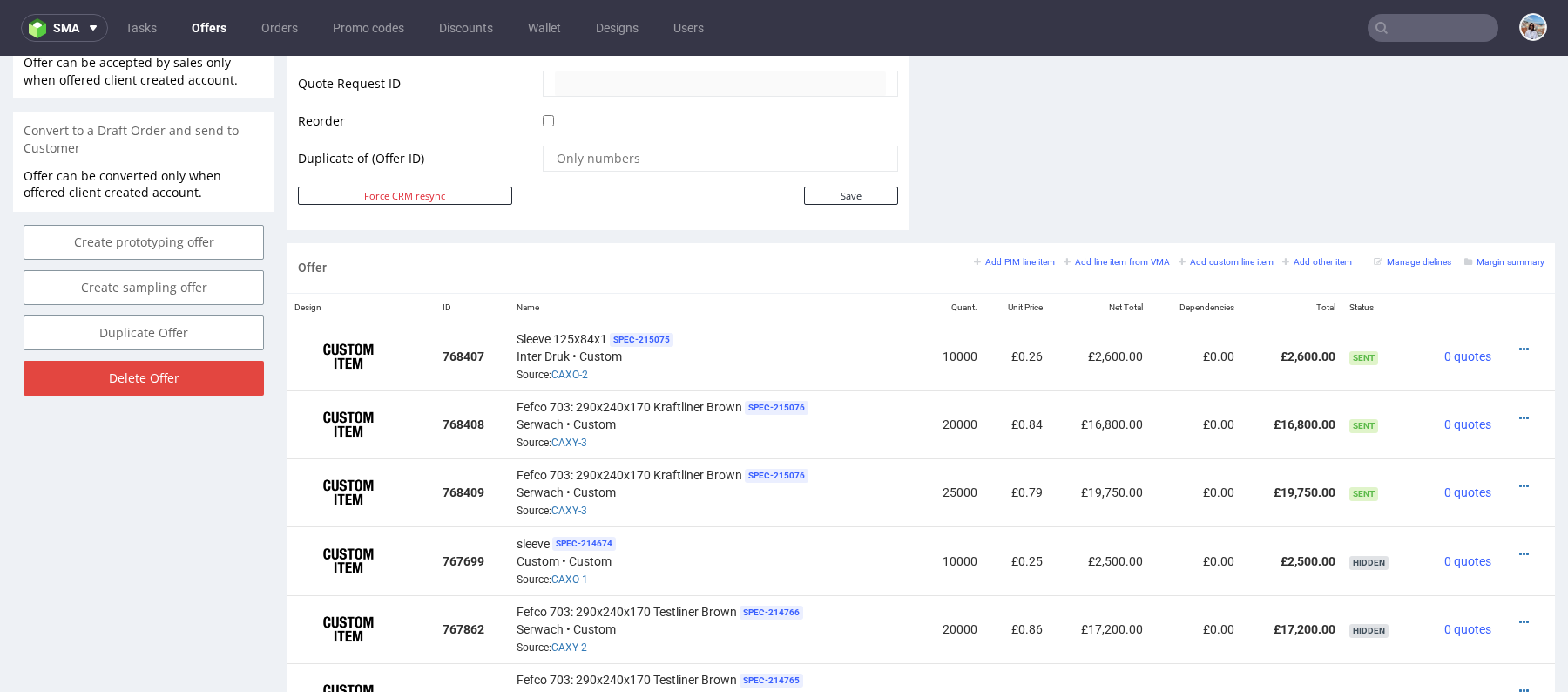
scroll to position [1484, 0]
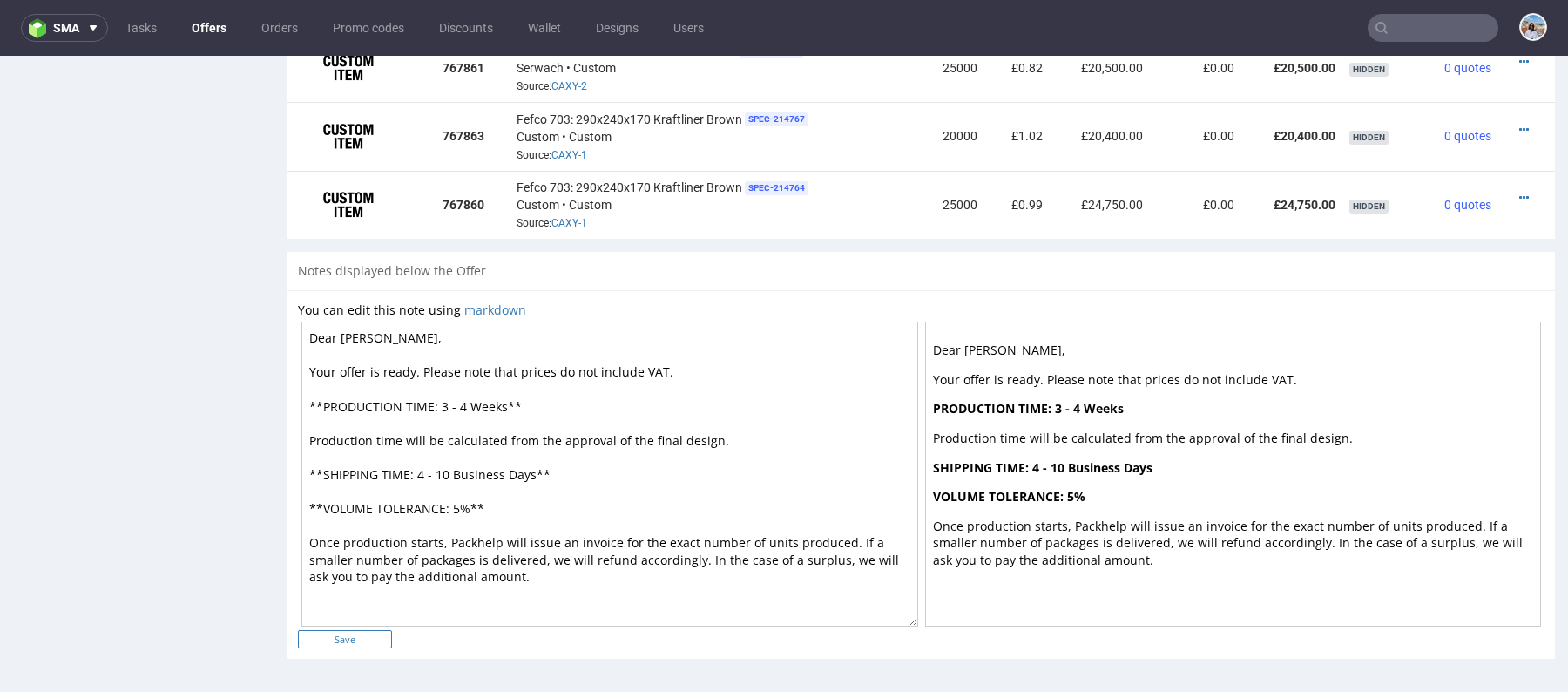
click at [324, 632] on input "Save" at bounding box center [344, 639] width 94 height 18
type input "In progress..."
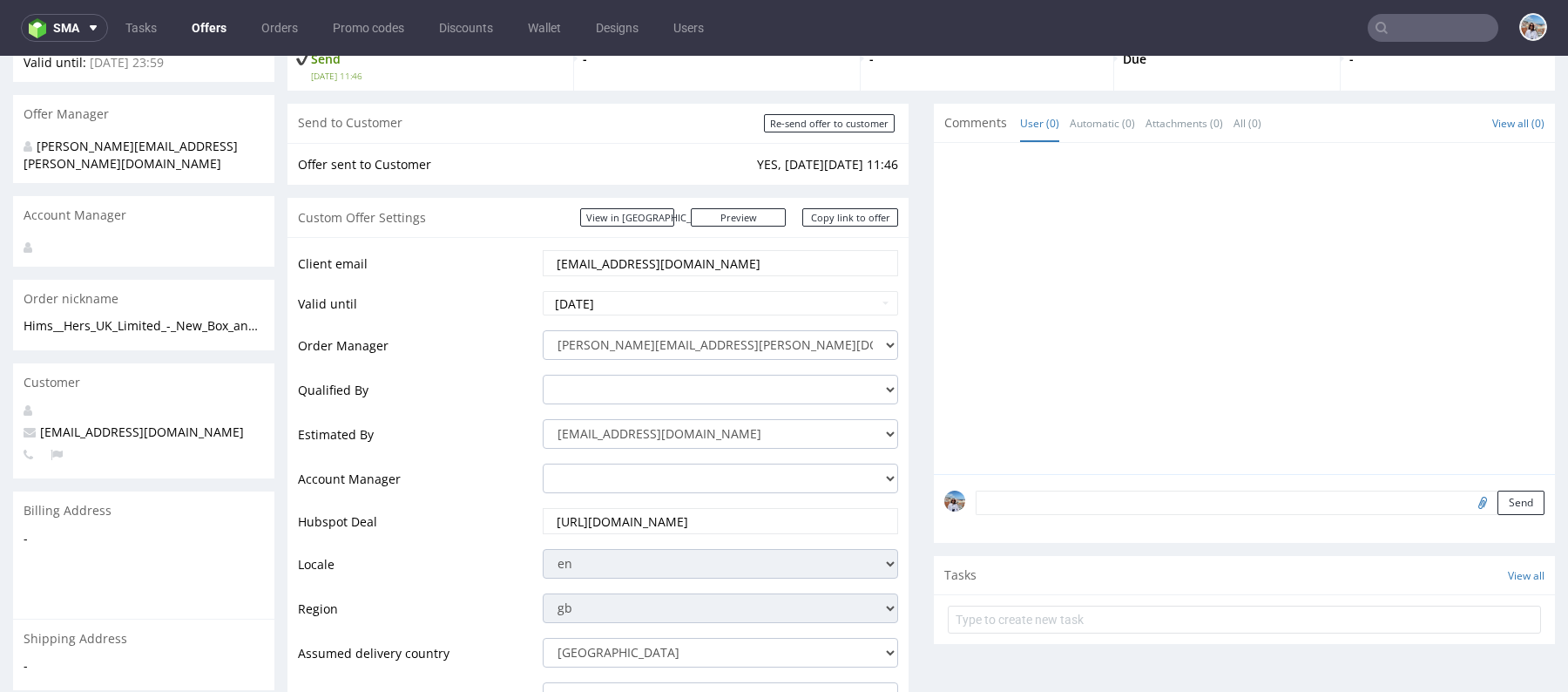
scroll to position [0, 0]
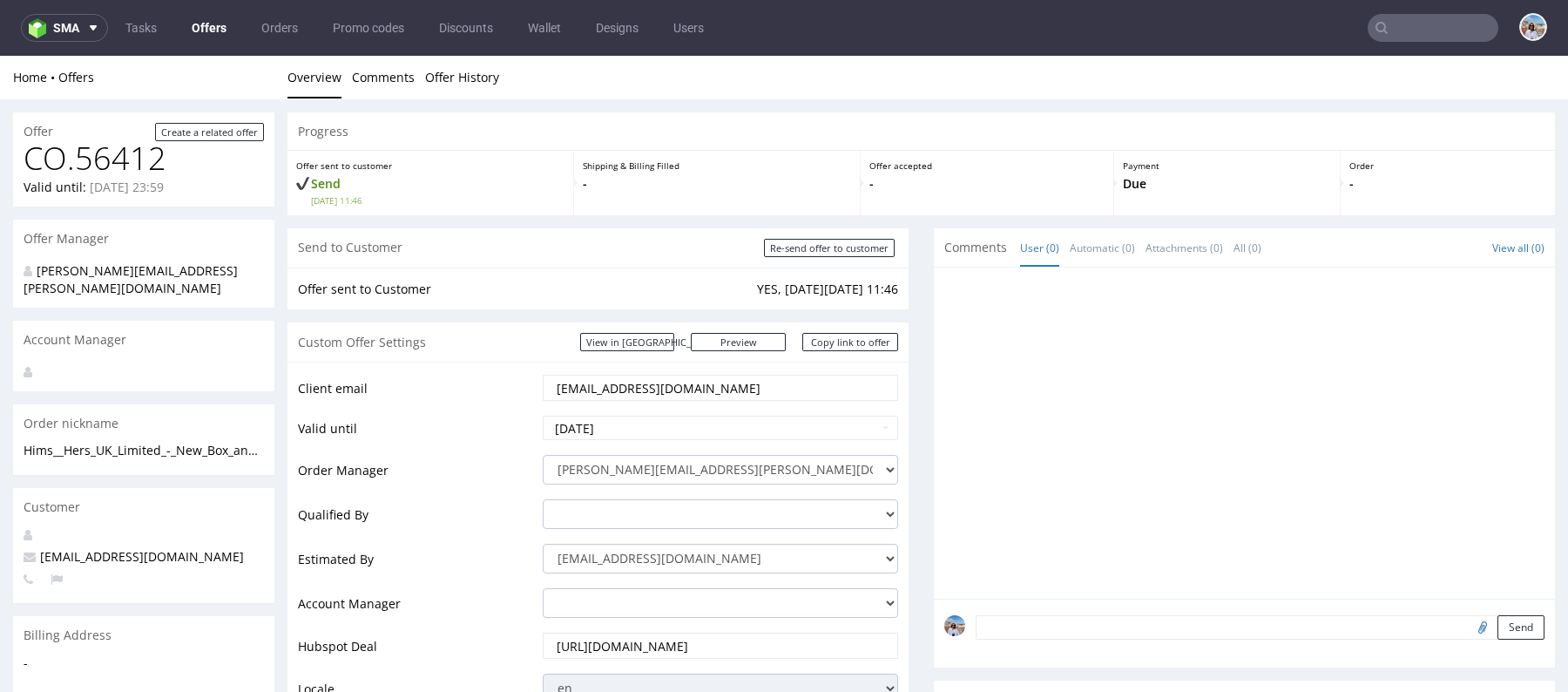
click at [837, 332] on div "Custom Offer Settings View in [GEOGRAPHIC_DATA] Preview [URL][DOMAIN_NAME] Copy…" at bounding box center [598, 342] width 621 height 40
click at [837, 333] on link "Copy link to offer" at bounding box center [850, 342] width 96 height 18
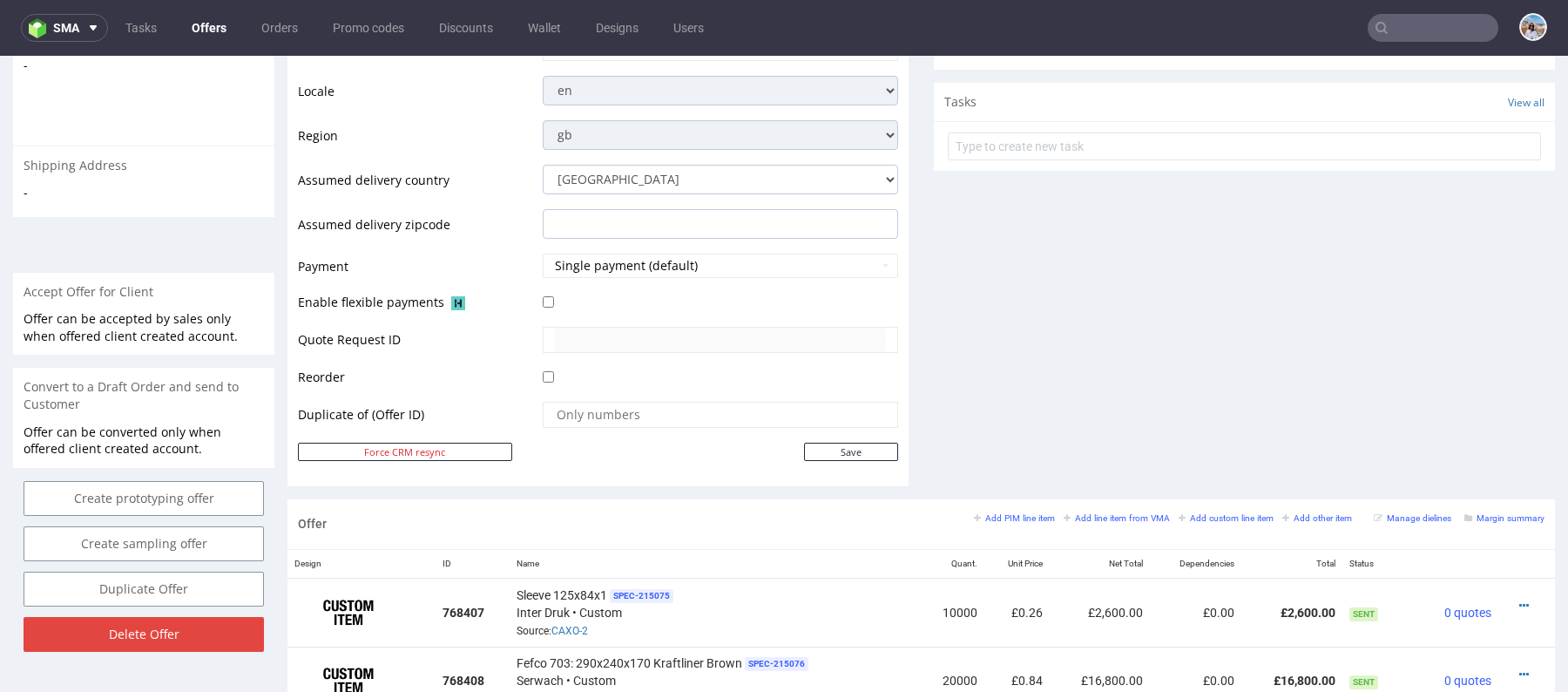
scroll to position [712, 0]
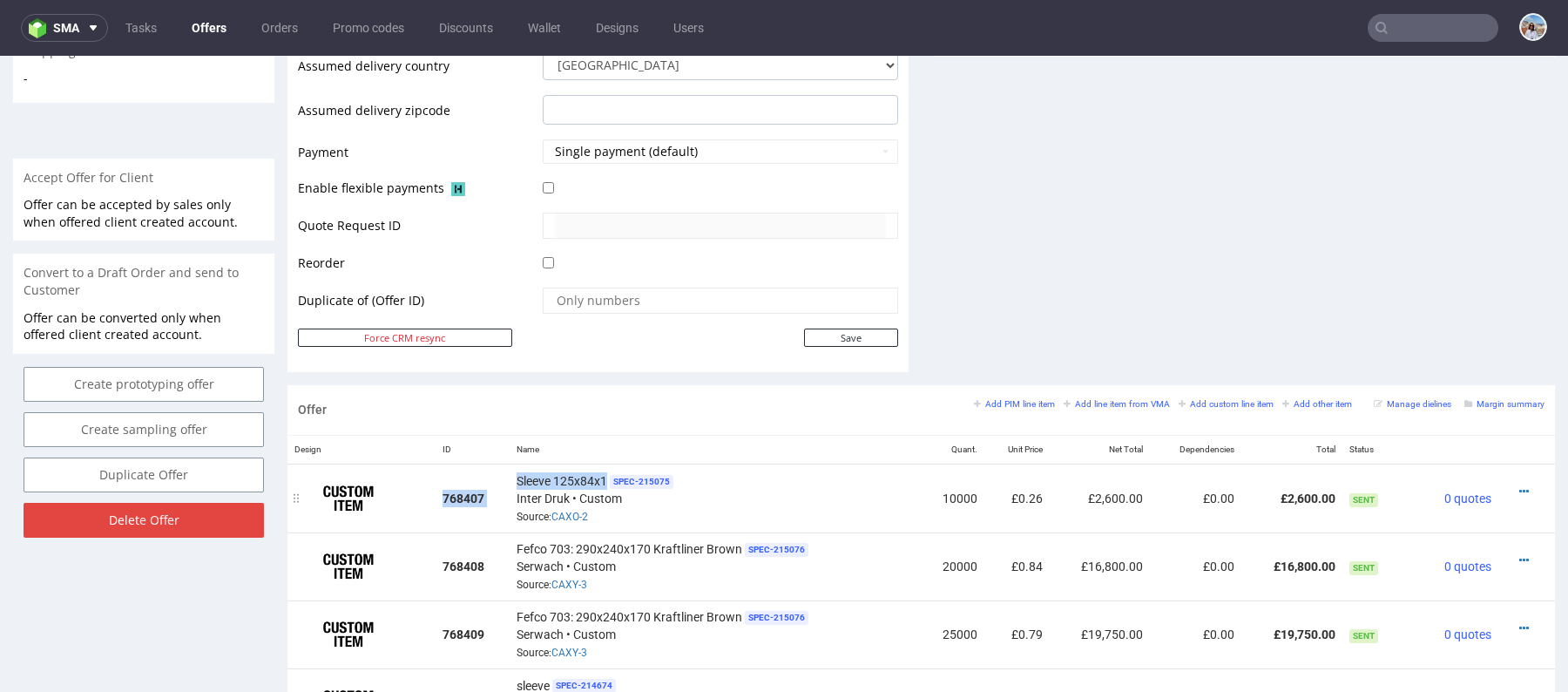
drag, startPoint x: 503, startPoint y: 476, endPoint x: 607, endPoint y: 479, distance: 104.0
click at [607, 479] on tr "768407 Sleeve 125x84x1 SPEC- 215075 Inter Druk • Custom Source: CAXO-2 10000 £0…" at bounding box center [922, 498] width 1268 height 69
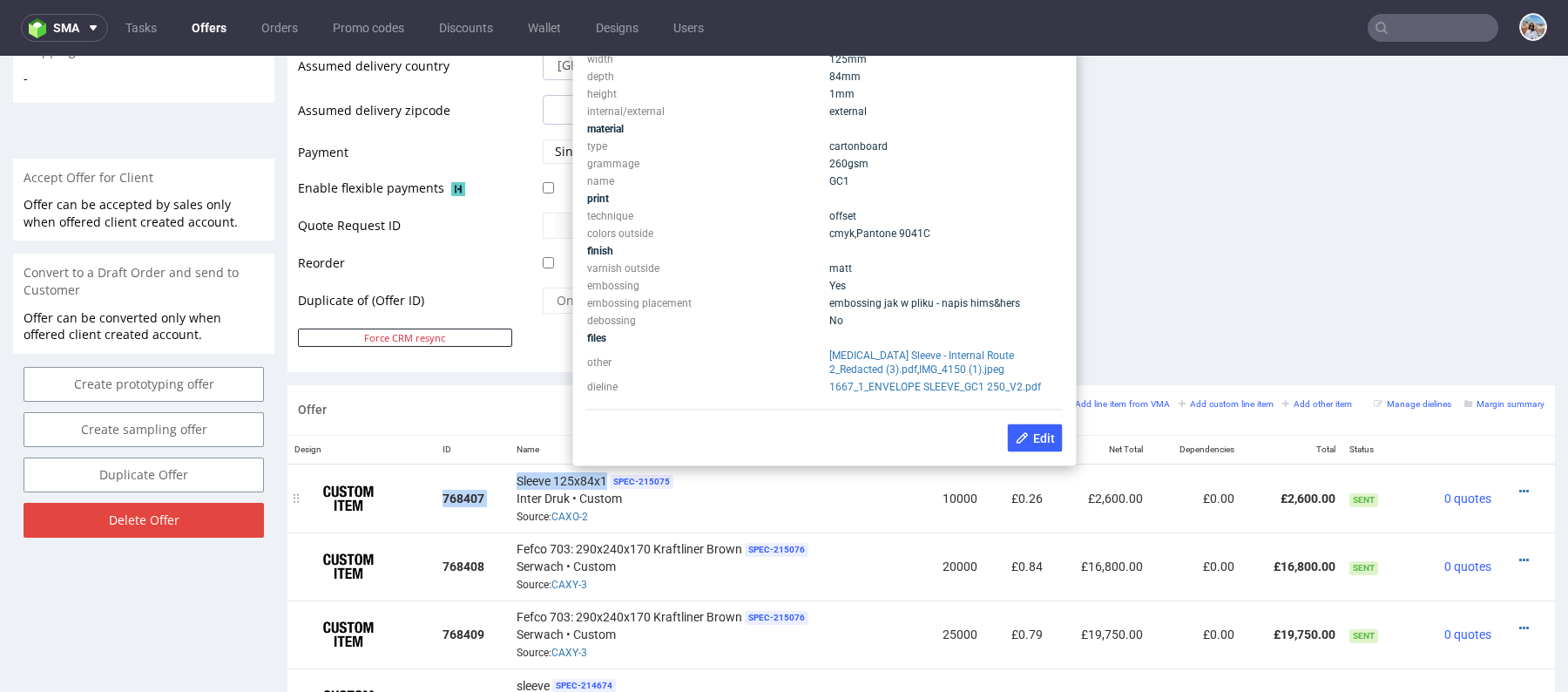
click at [594, 476] on span "Sleeve 125x84x1" at bounding box center [562, 481] width 91 height 17
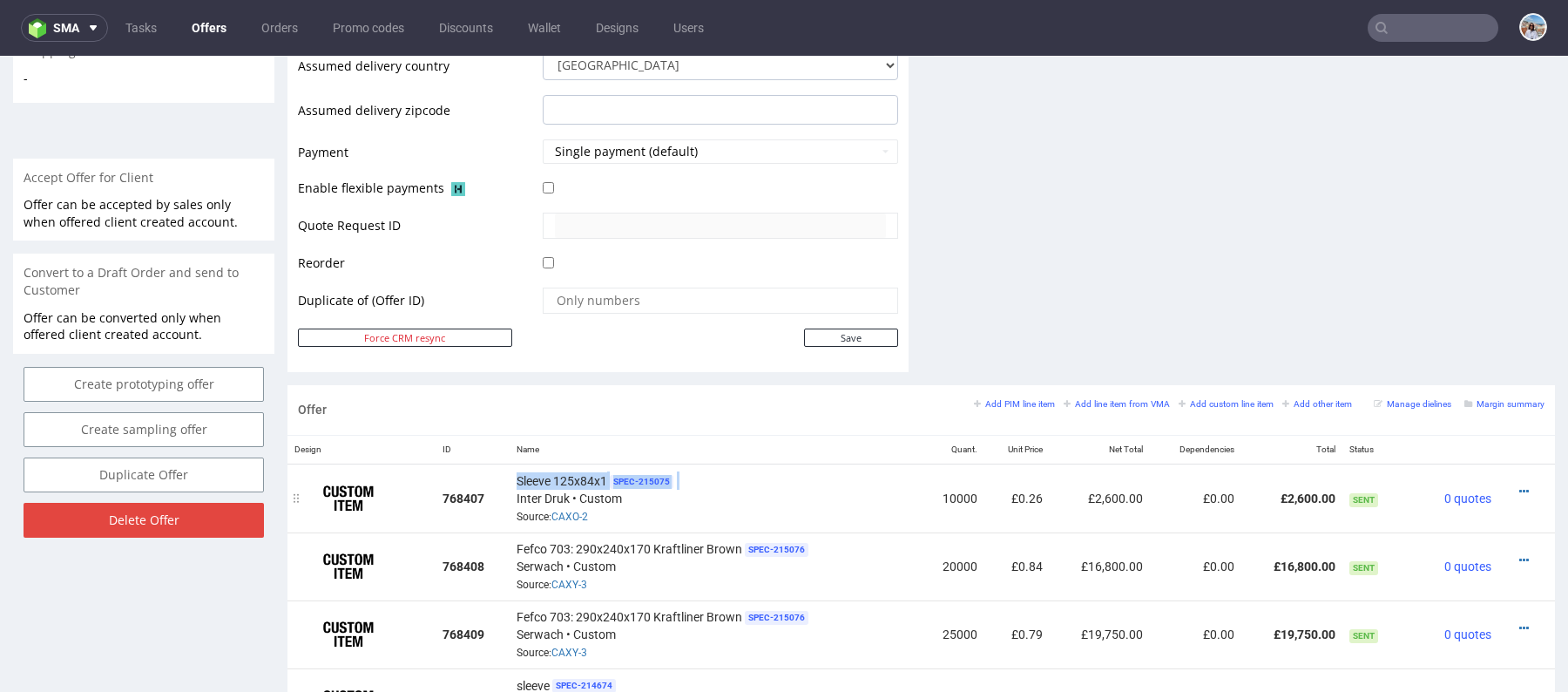
click at [594, 476] on span "Sleeve 125x84x1" at bounding box center [562, 481] width 91 height 17
click at [602, 475] on span "Sleeve 125x84x1" at bounding box center [562, 481] width 91 height 17
drag, startPoint x: 604, startPoint y: 476, endPoint x: 519, endPoint y: 476, distance: 85.0
click at [519, 476] on span "Sleeve 125x84x1" at bounding box center [562, 481] width 91 height 17
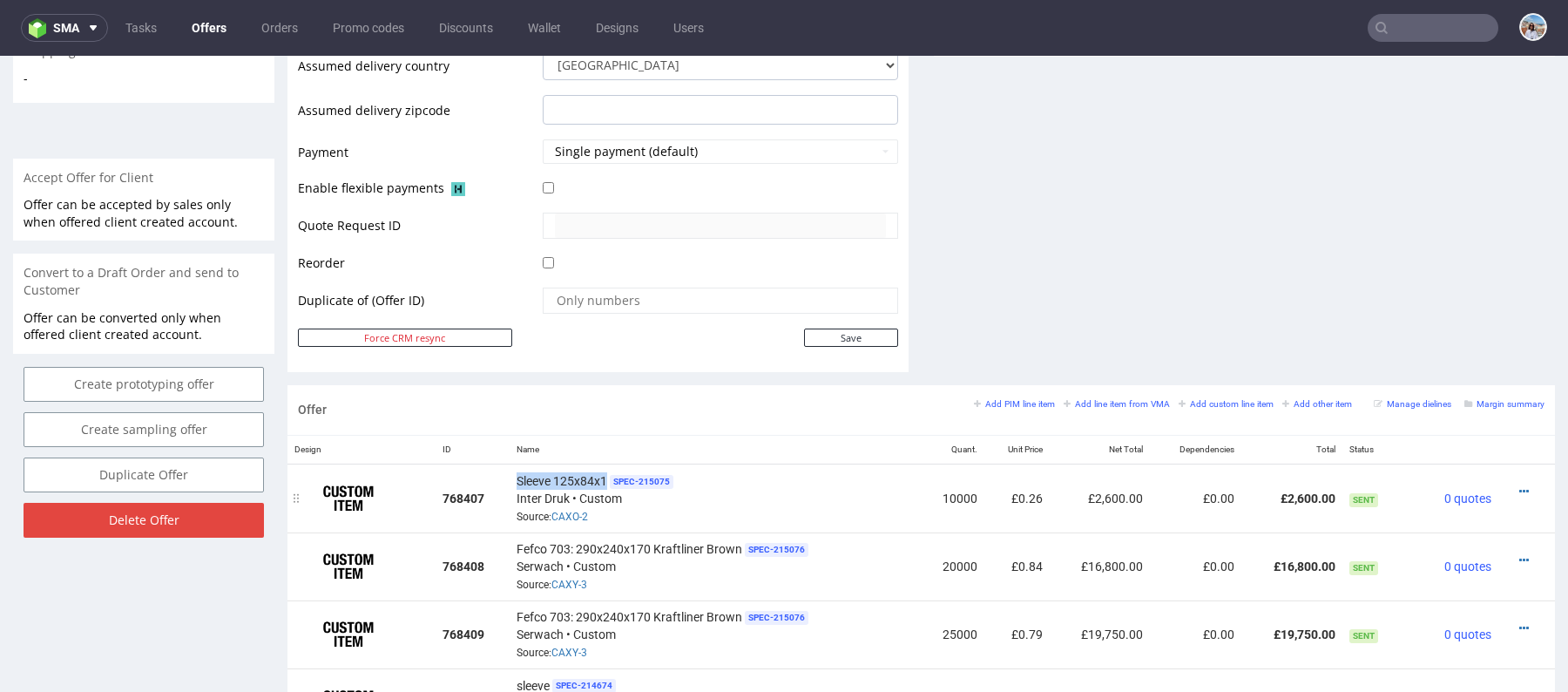
drag, startPoint x: 512, startPoint y: 476, endPoint x: 604, endPoint y: 478, distance: 92.0
click at [604, 478] on td "Sleeve 125x84x1 SPEC- 215075 Inter Druk • Custom Source: CAXO-2" at bounding box center [715, 498] width 411 height 69
copy span "Sleeve 125x84x1"
click at [948, 488] on td "10000" at bounding box center [952, 498] width 65 height 69
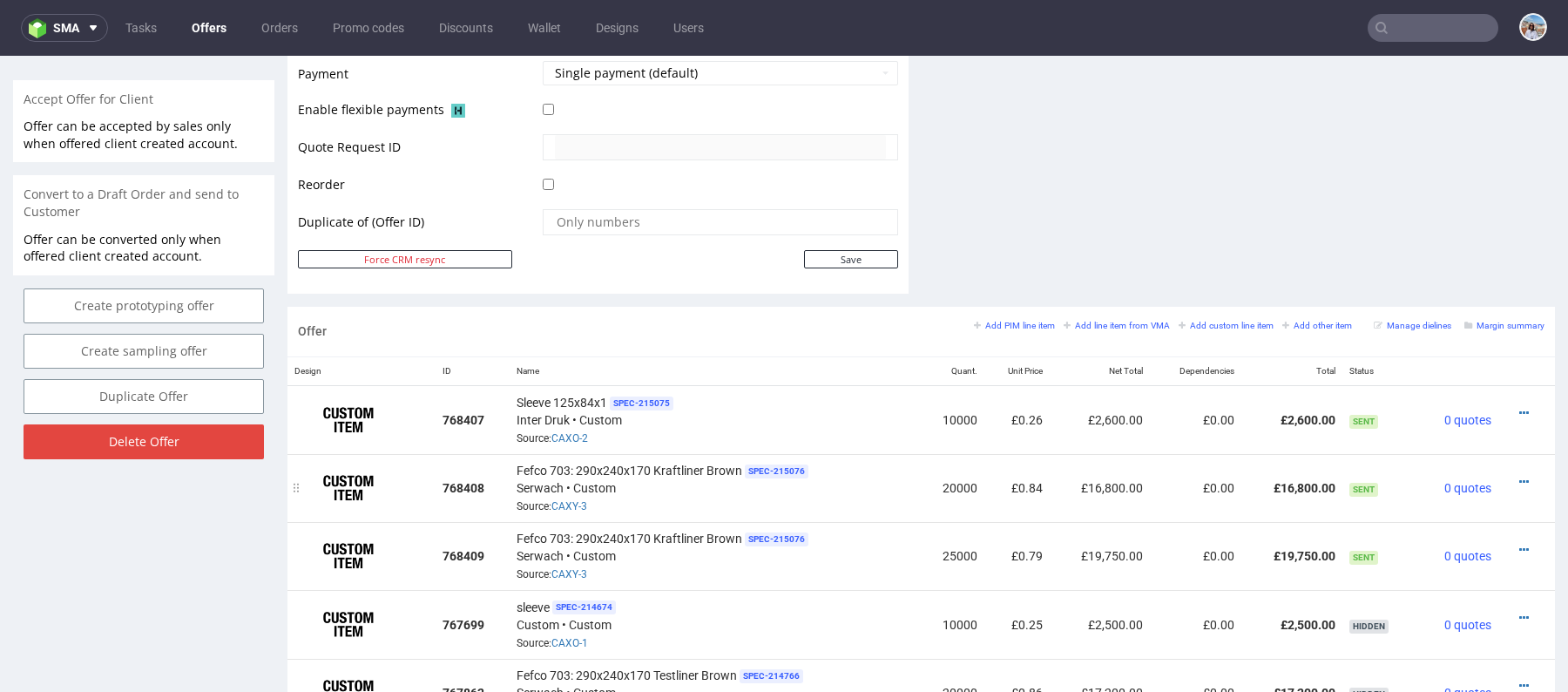
scroll to position [792, 0]
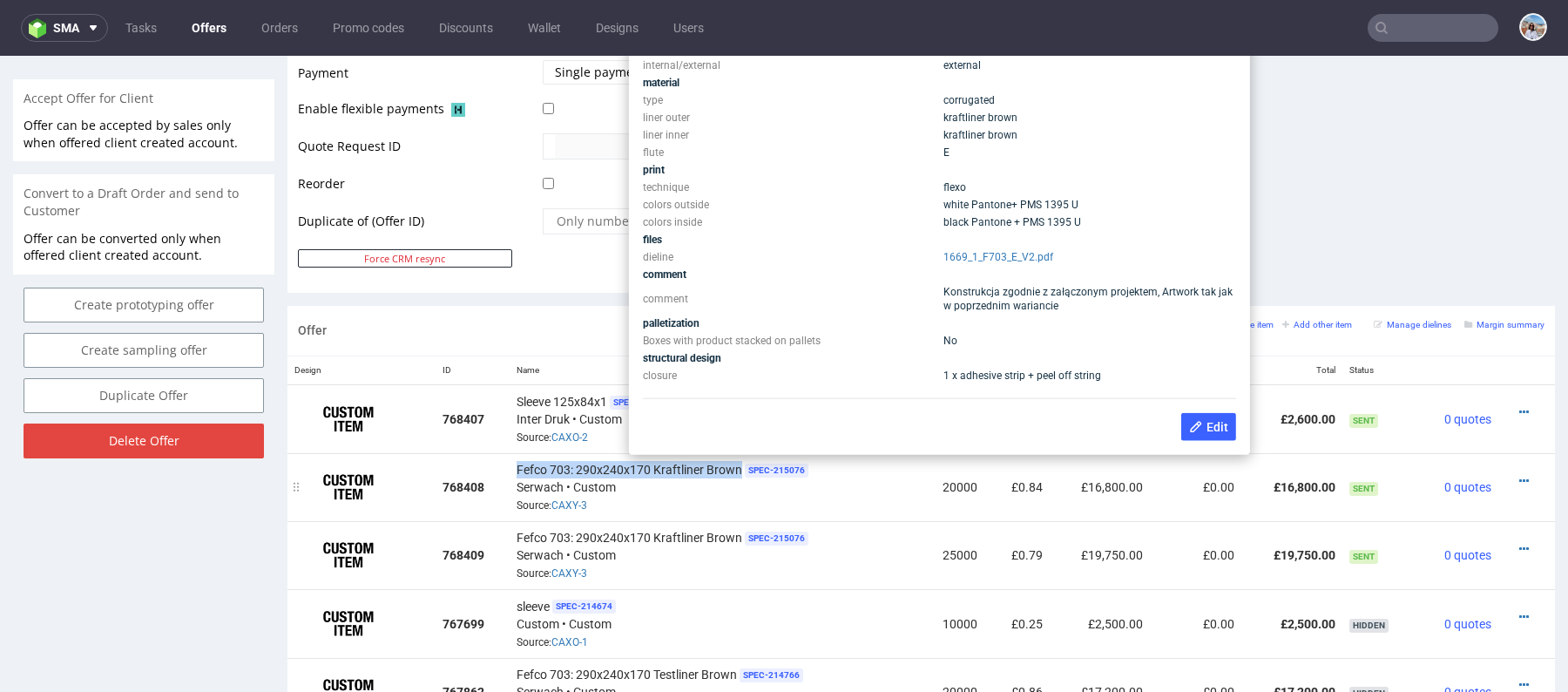
drag, startPoint x: 511, startPoint y: 467, endPoint x: 738, endPoint y: 467, distance: 227.0
click at [738, 467] on td "Fefco 703: 290x240x170 Kraftliner Brown SPEC- 215076 [PERSON_NAME] • Custom Sou…" at bounding box center [715, 487] width 411 height 68
copy span "Fefco 703: 290x240x170 Kraftliner Brown"
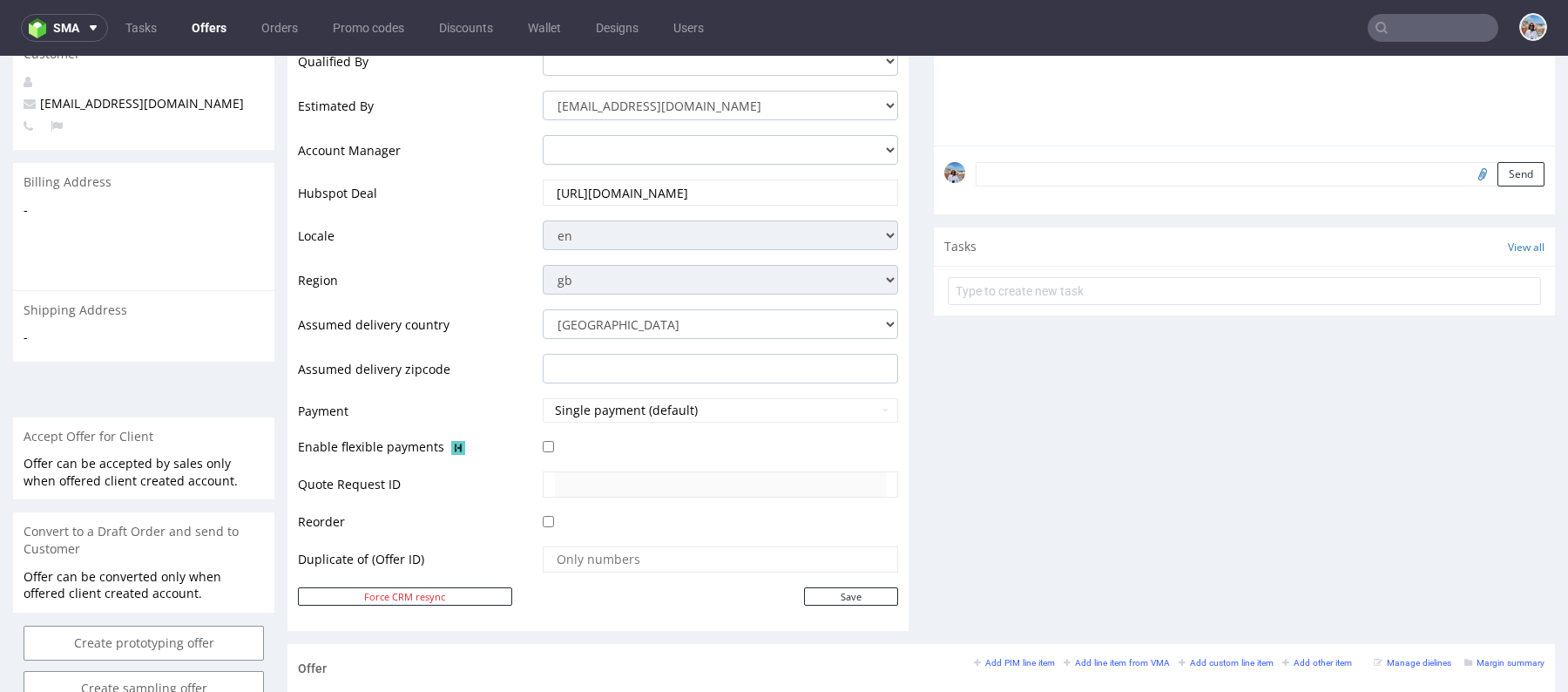
scroll to position [0, 0]
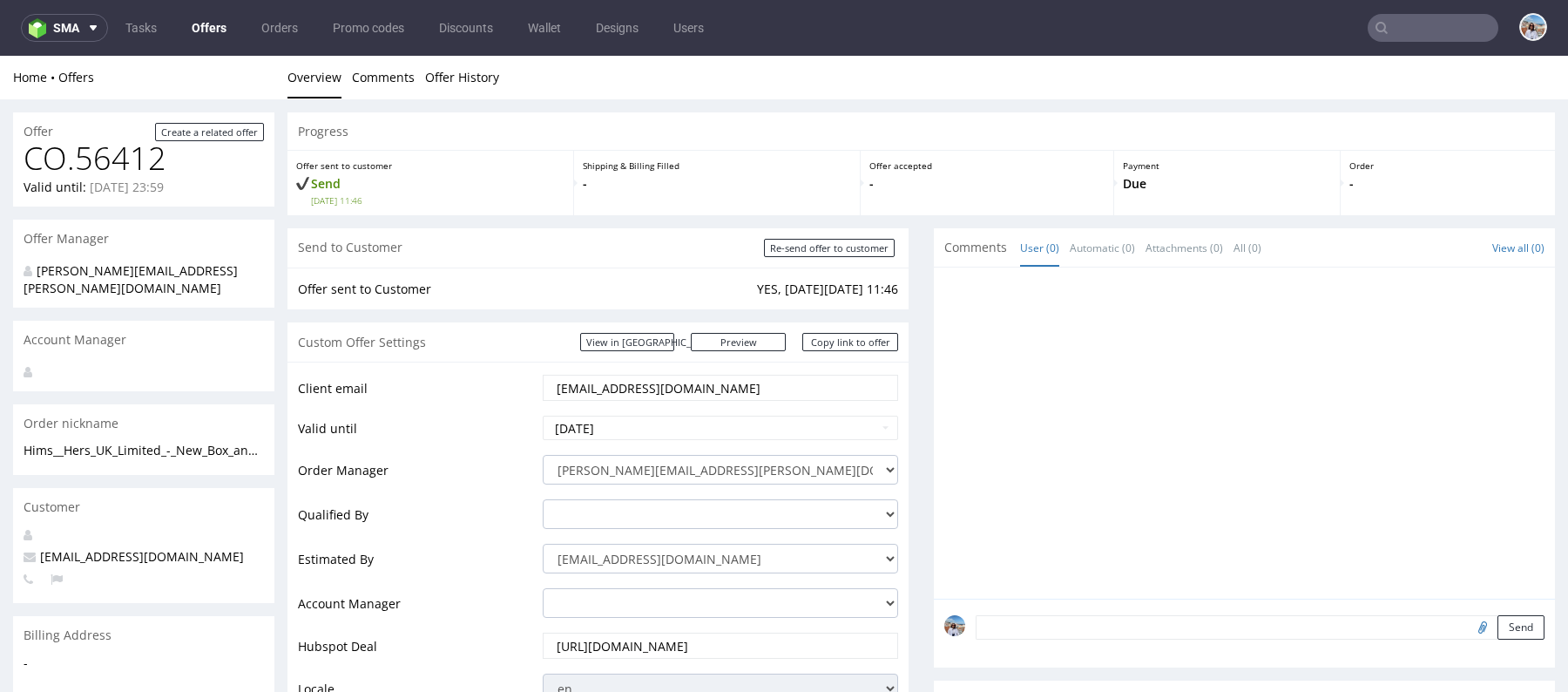
click at [1426, 31] on input "text" at bounding box center [1433, 27] width 130 height 28
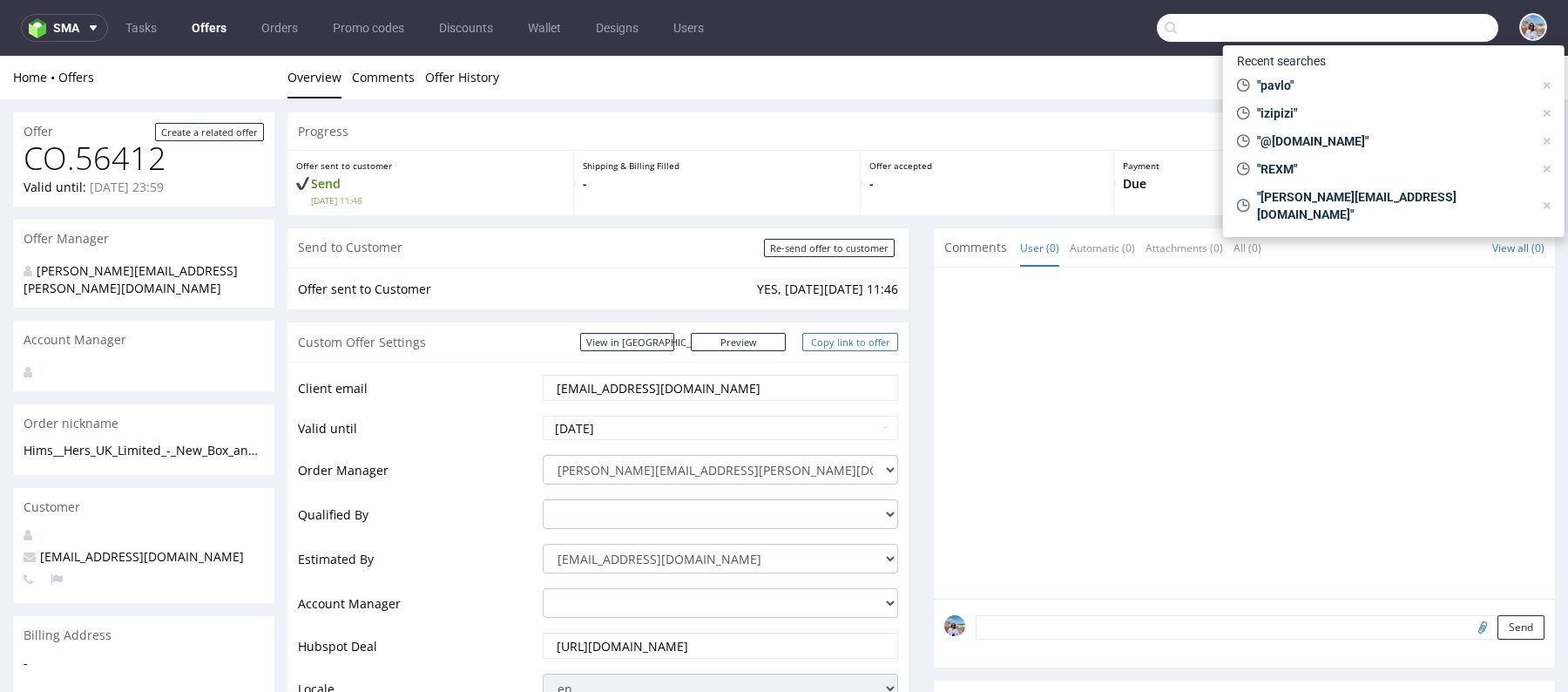
click at [841, 340] on link "Copy link to offer" at bounding box center [850, 342] width 96 height 18
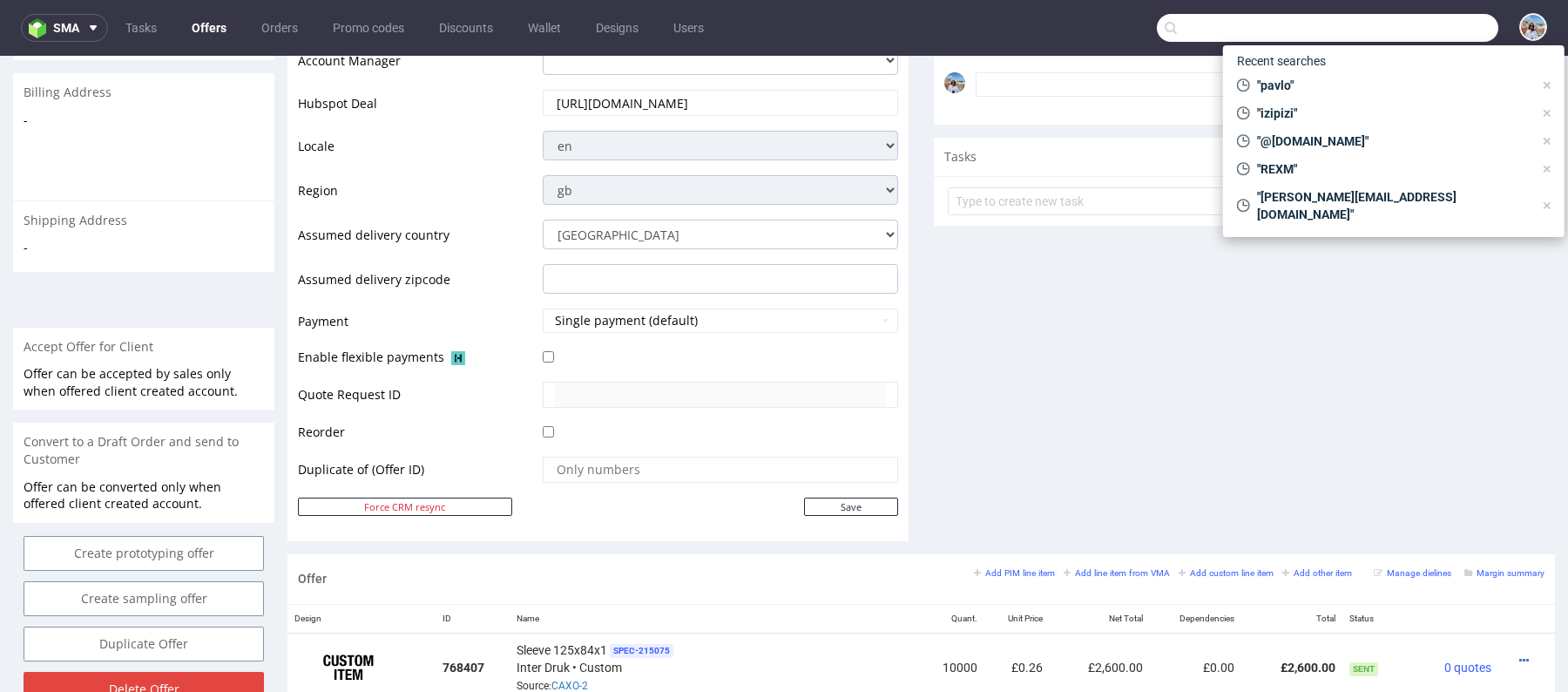
scroll to position [23, 0]
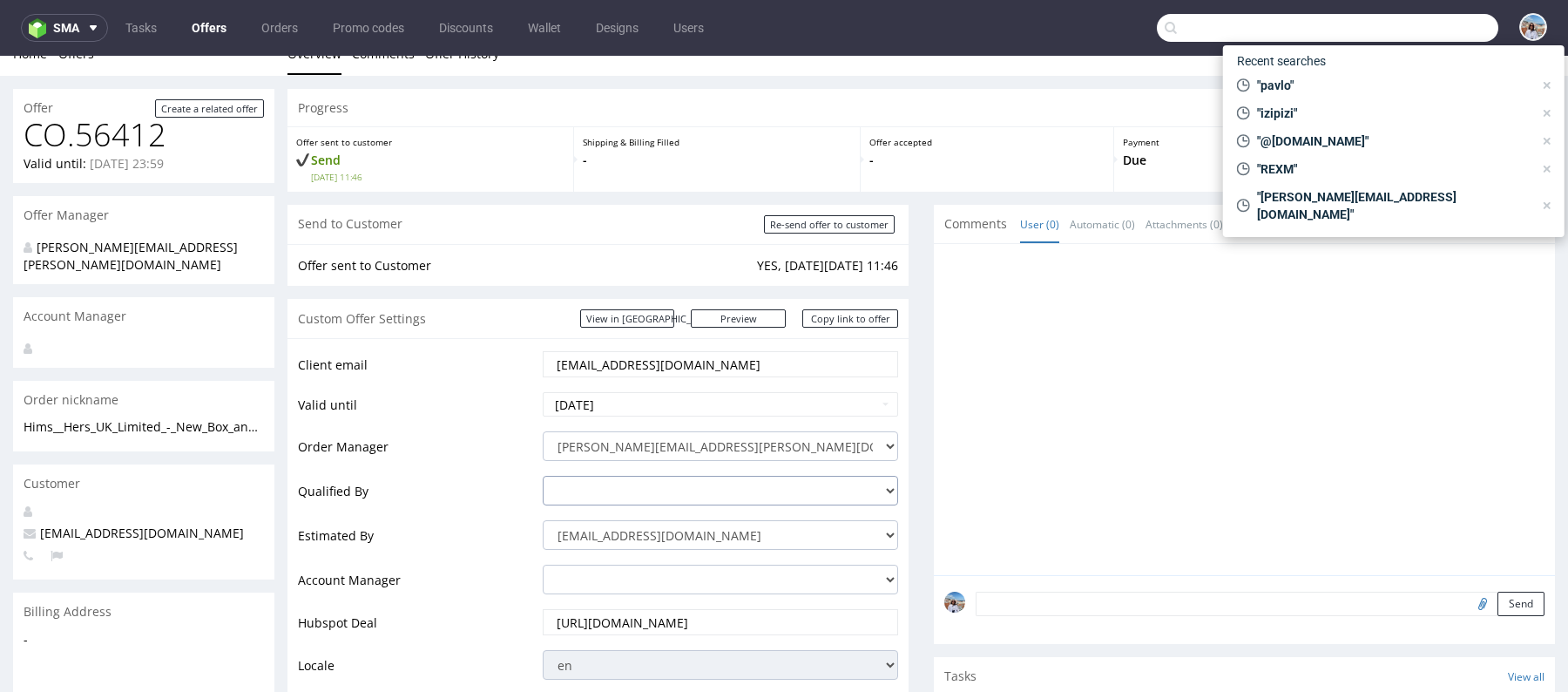
click at [598, 491] on select "[PERSON_NAME][EMAIL_ADDRESS][DOMAIN_NAME] [PERSON_NAME][DOMAIN_NAME][EMAIL_ADDR…" at bounding box center [721, 490] width 356 height 30
select select "16429659"
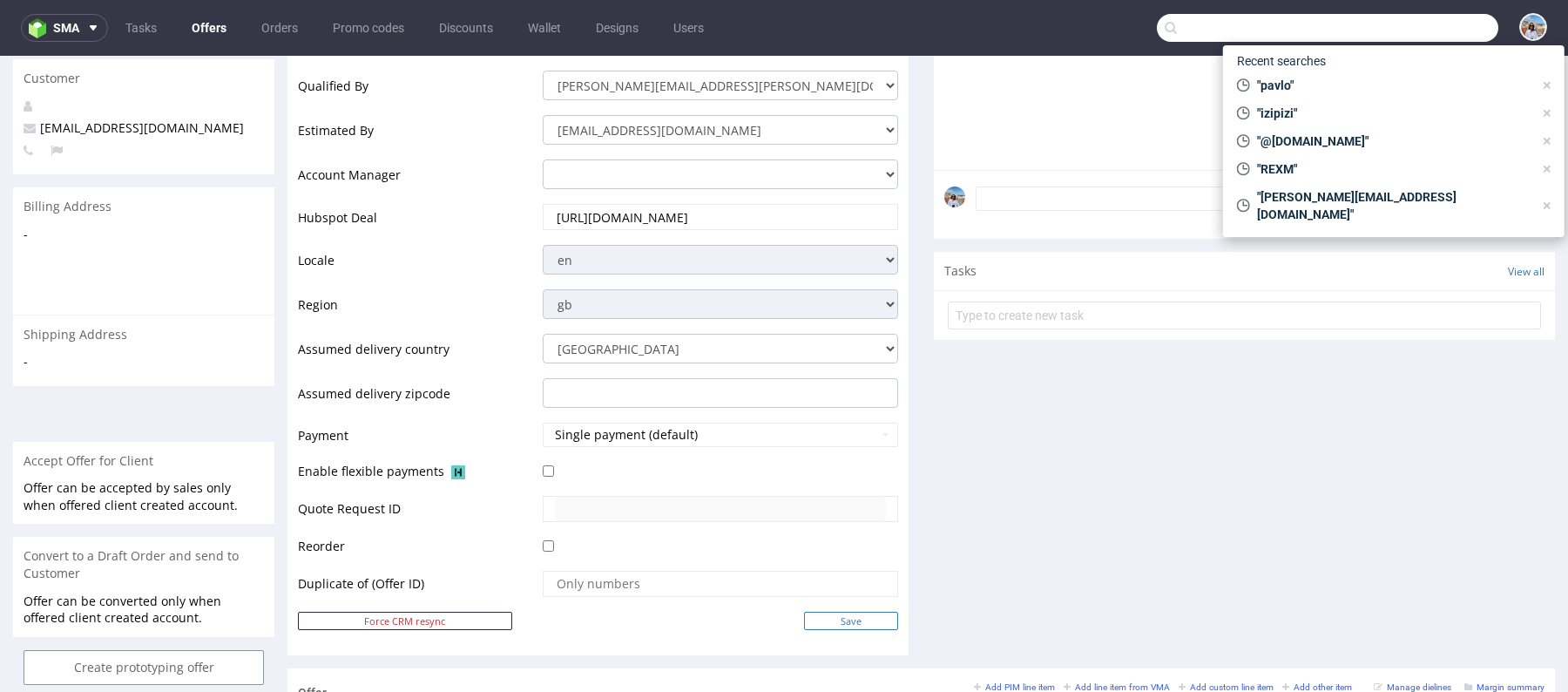
click at [842, 616] on input "Save" at bounding box center [850, 620] width 94 height 18
type input "In progress..."
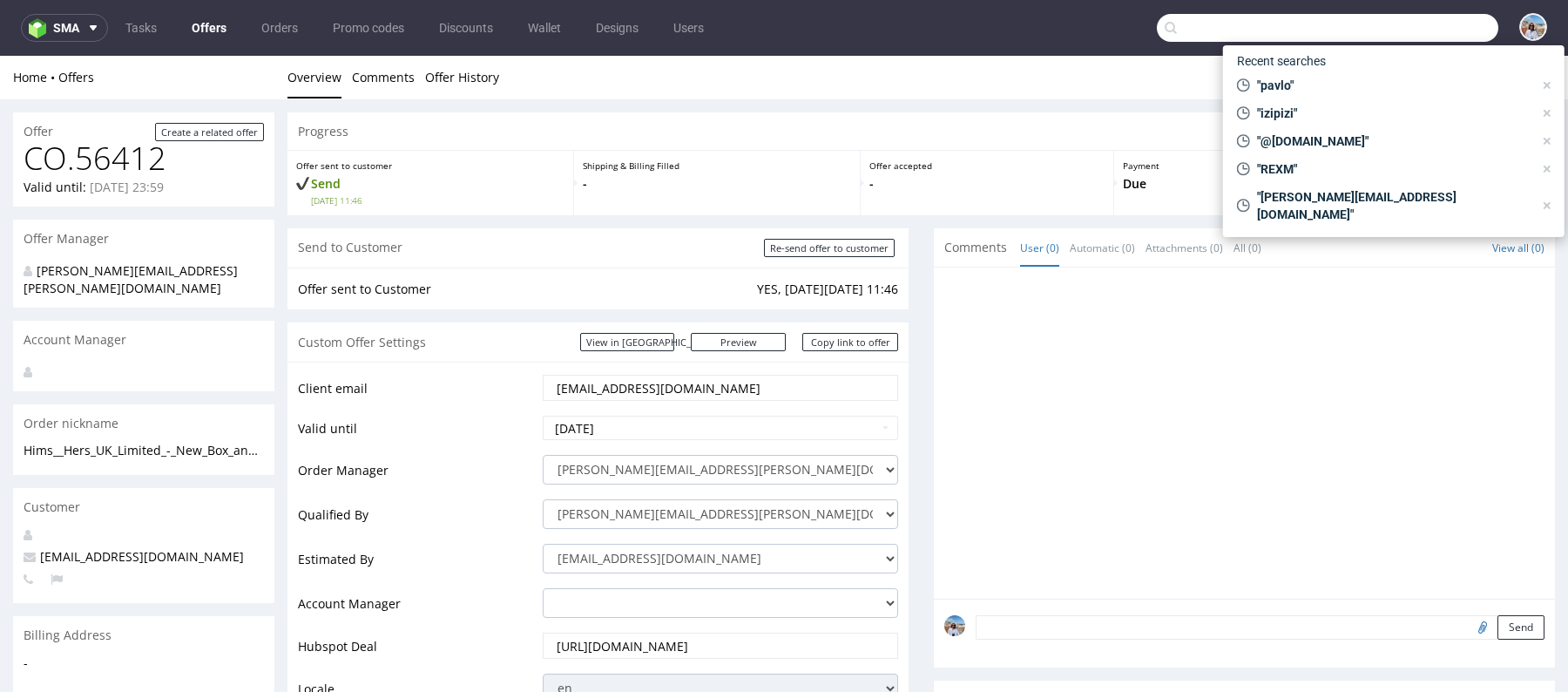
scroll to position [0, 0]
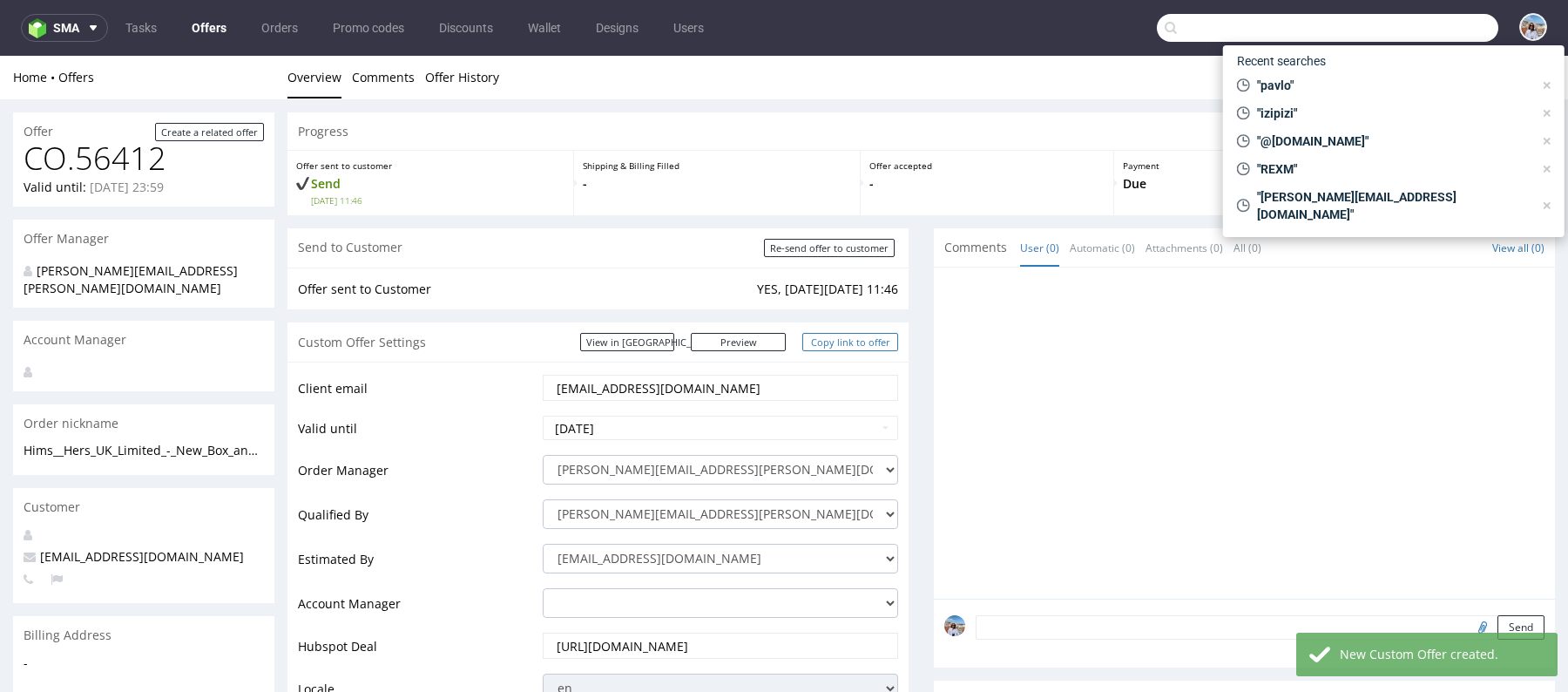
click at [822, 344] on link "Copy link to offer" at bounding box center [850, 342] width 96 height 18
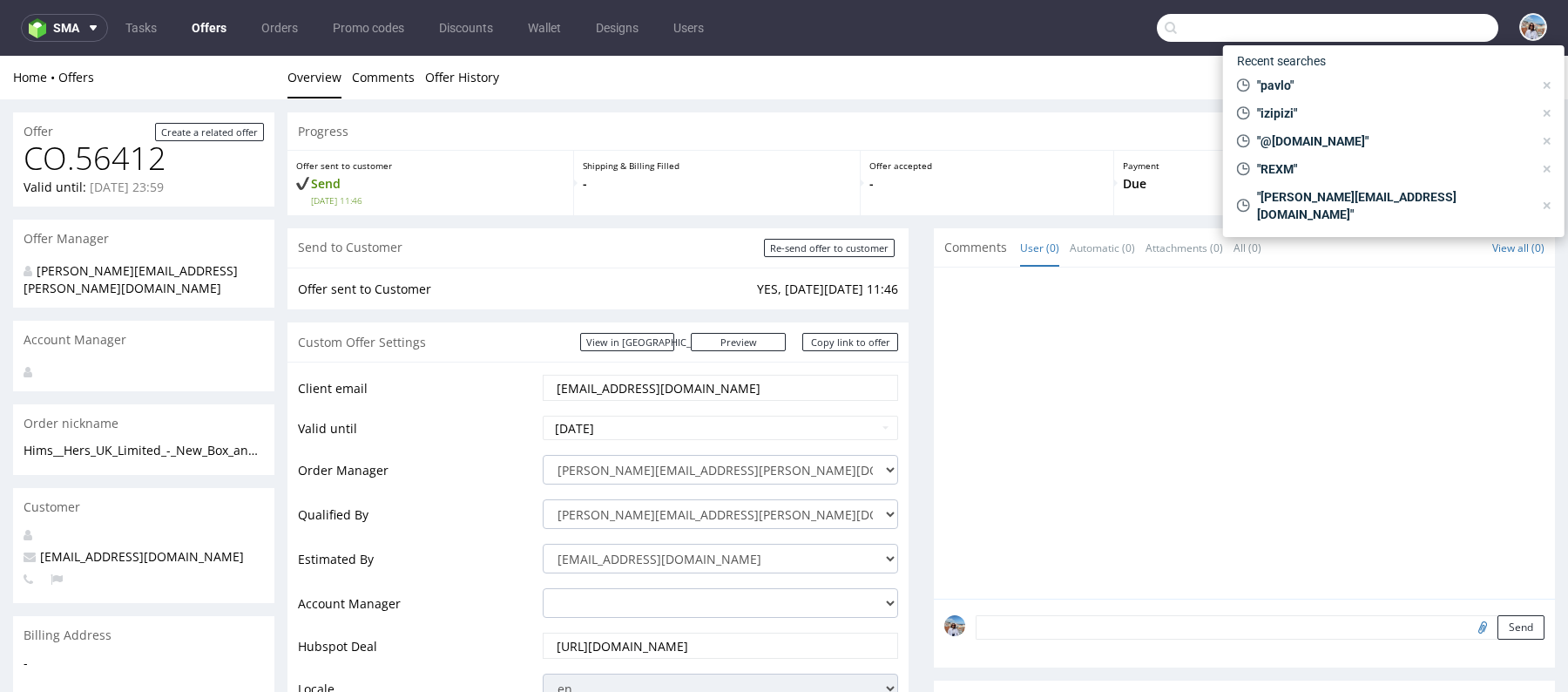
click at [1209, 31] on input "text" at bounding box center [1328, 27] width 342 height 28
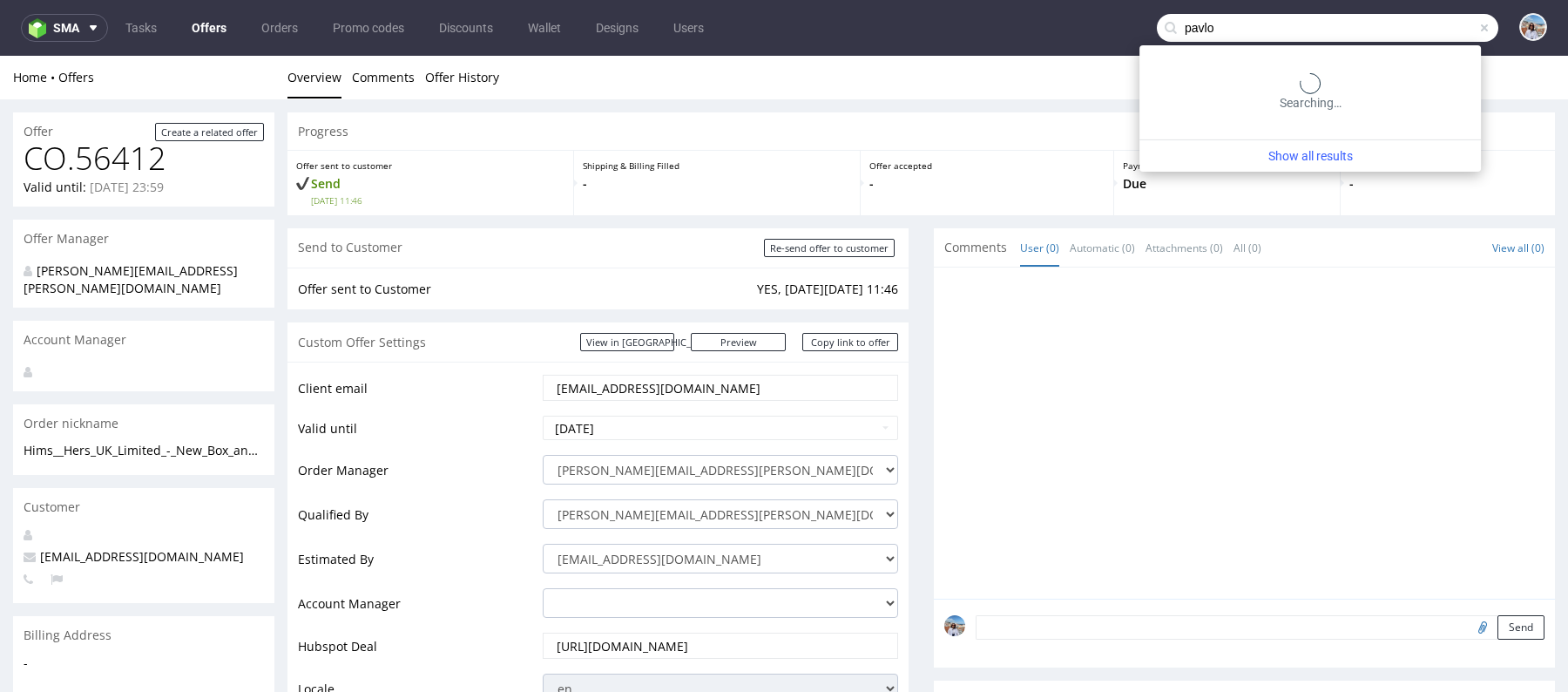
type input "pavlo"
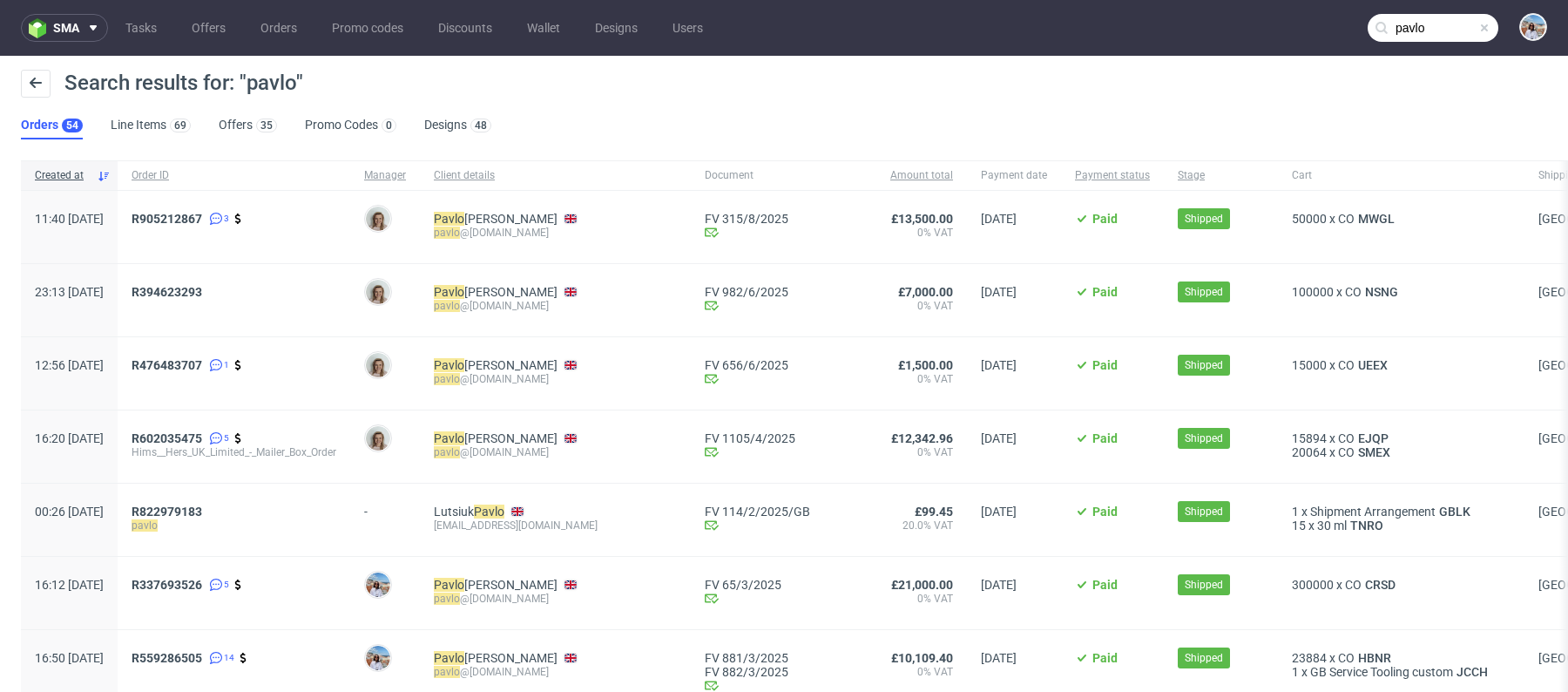
drag, startPoint x: 602, startPoint y: 233, endPoint x: 491, endPoint y: 233, distance: 111.0
click at [491, 233] on div "[PERSON_NAME] @[DOMAIN_NAME]" at bounding box center [556, 233] width 243 height 14
copy div "[PERSON_NAME] @[DOMAIN_NAME]"
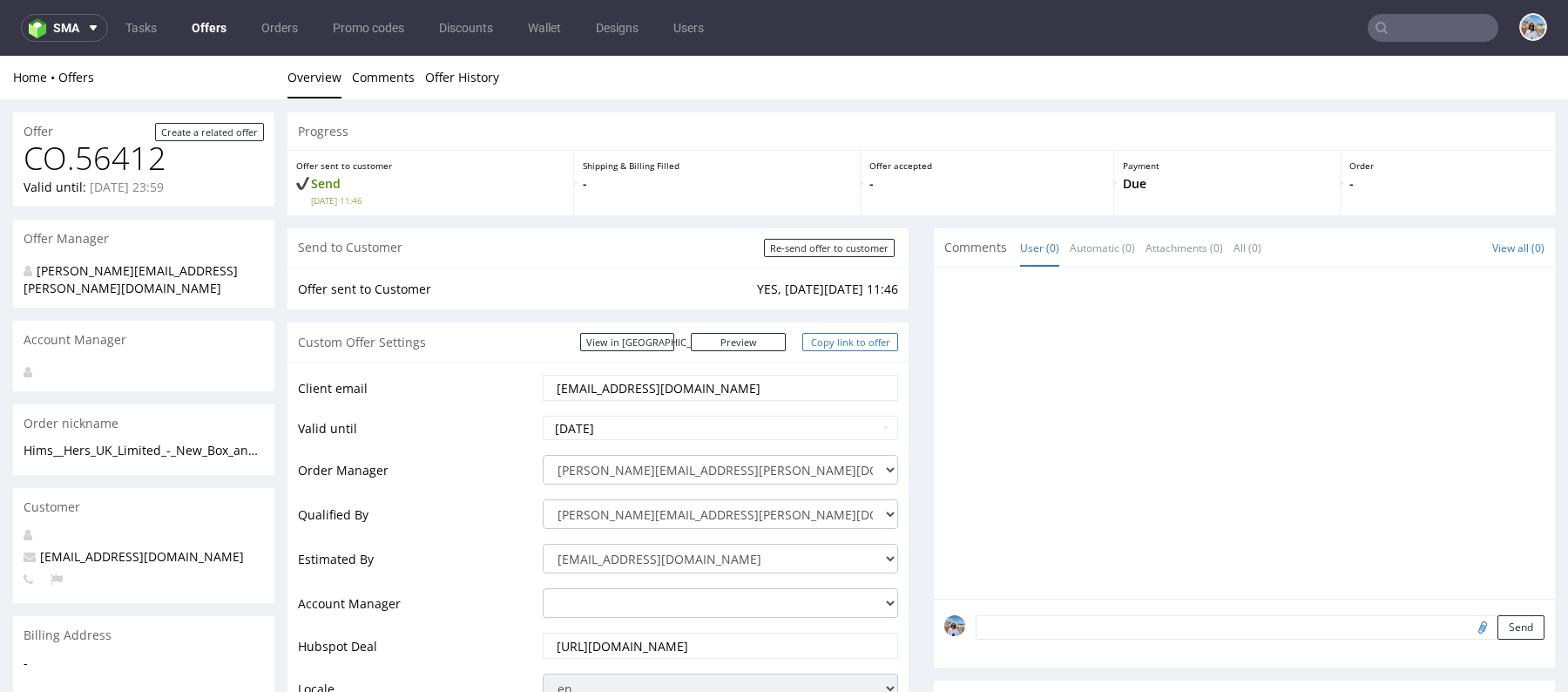
click at [831, 351] on link "Copy link to offer" at bounding box center [850, 342] width 96 height 18
click at [802, 253] on input "Re-send offer to customer" at bounding box center [829, 247] width 130 height 18
type input "In progress..."
